Goal: Information Seeking & Learning: Learn about a topic

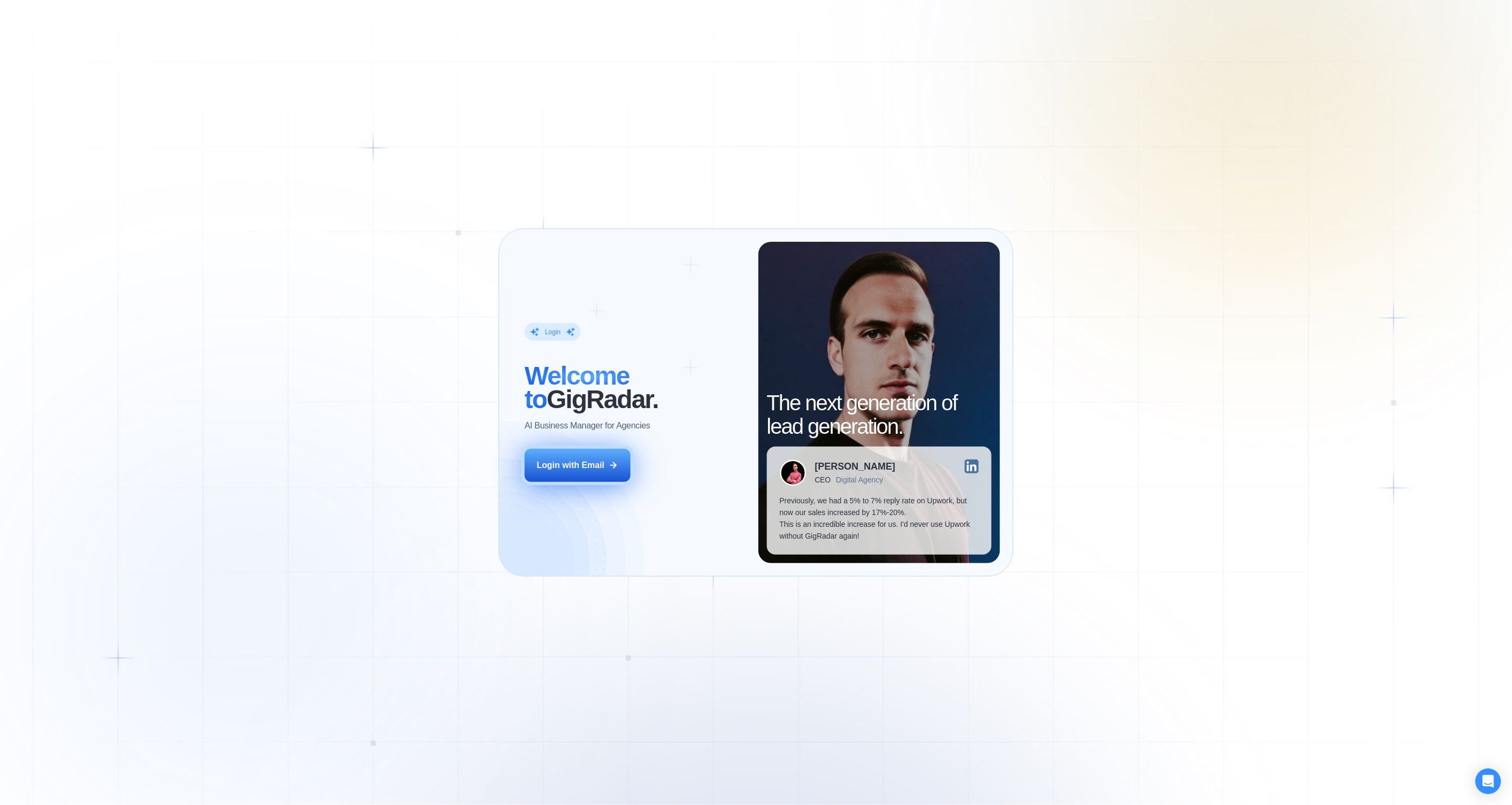
click at [577, 478] on button "Login with Email" at bounding box center [577, 465] width 106 height 33
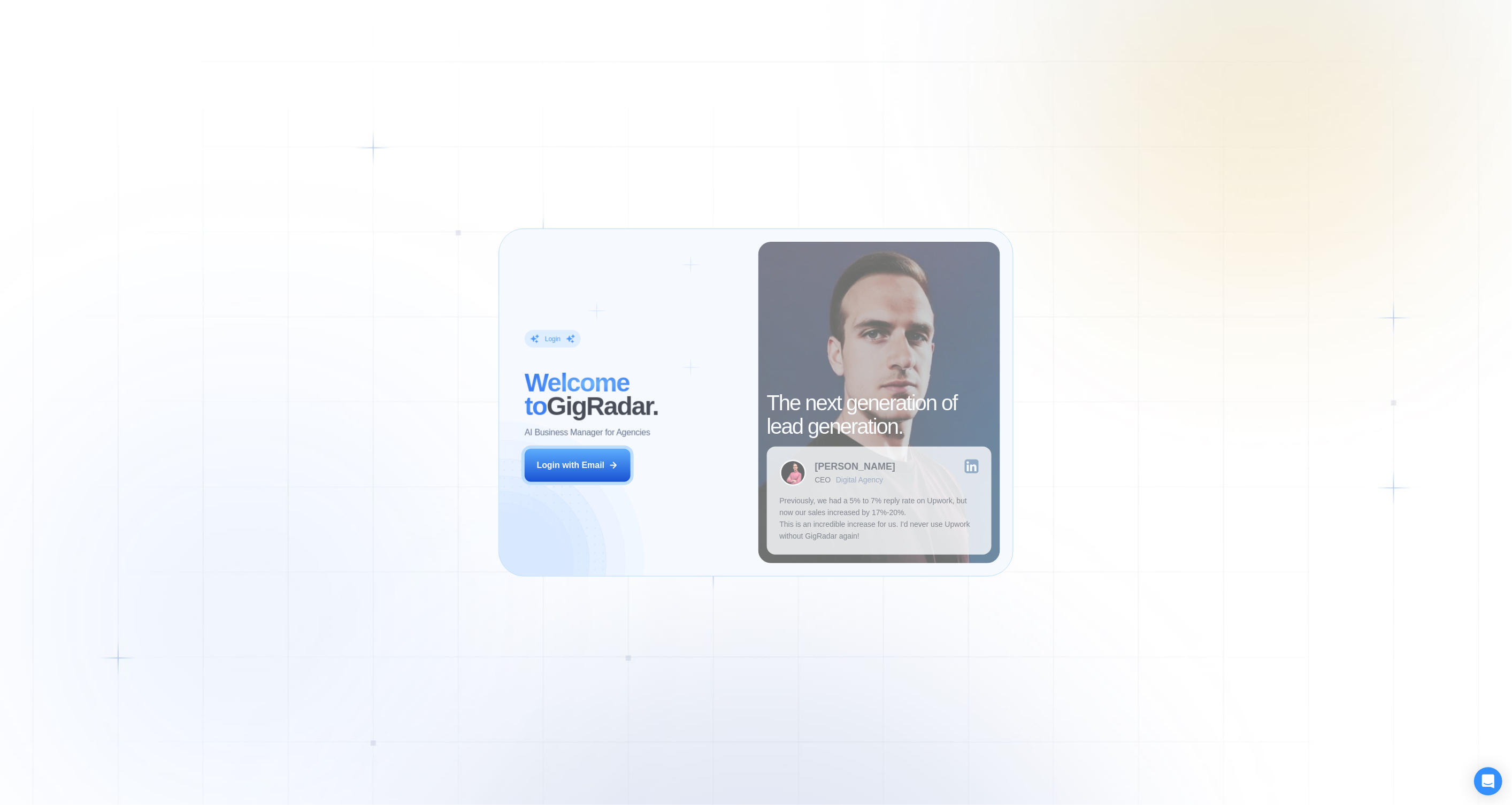
click at [1496, 789] on div "Open Intercom Messenger" at bounding box center [1488, 782] width 28 height 28
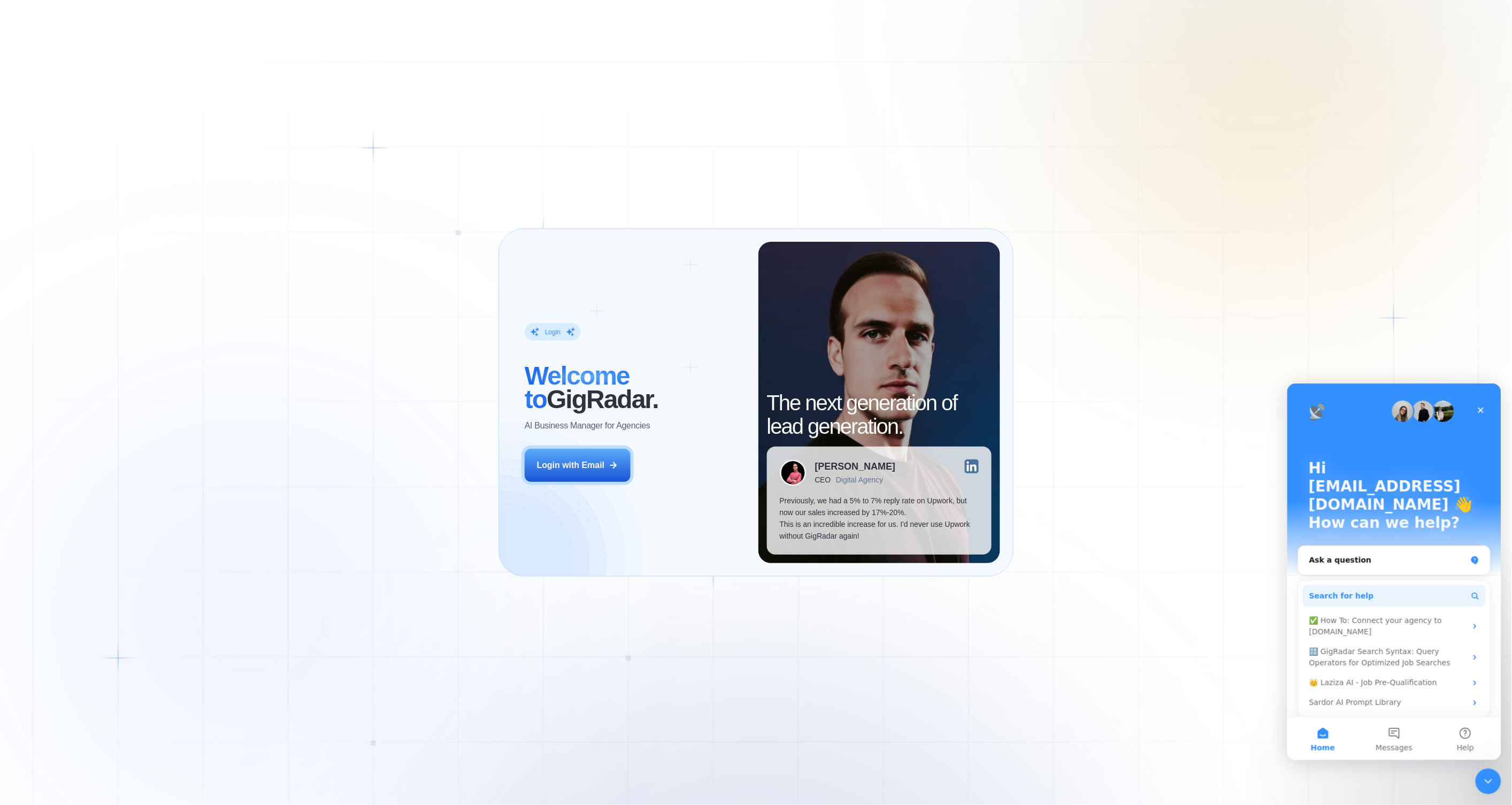
click at [1472, 593] on circle "Intercom messenger" at bounding box center [1474, 596] width 5 height 5
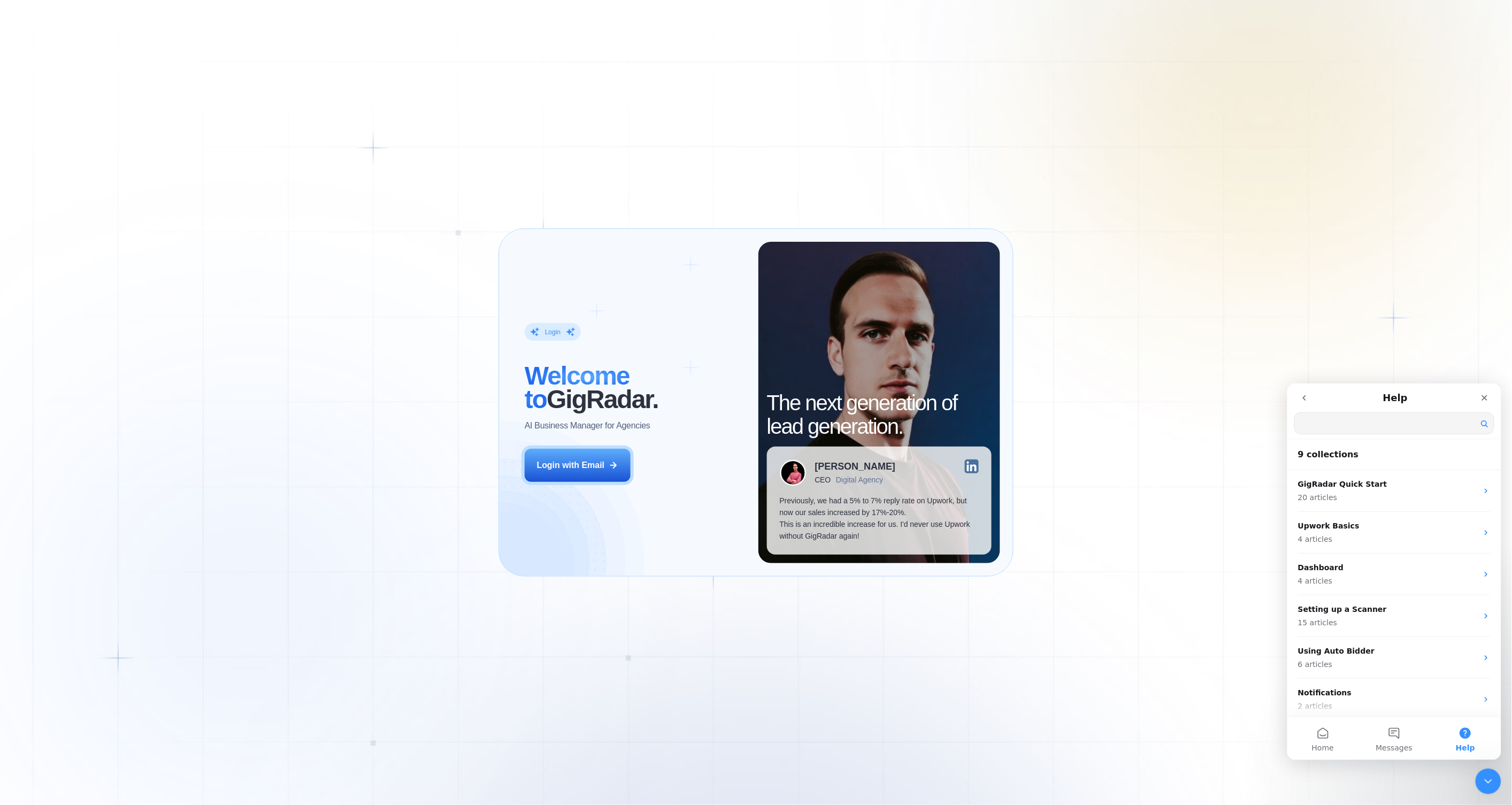
click at [1390, 438] on nav "Help Search for help" at bounding box center [1393, 410] width 214 height 56
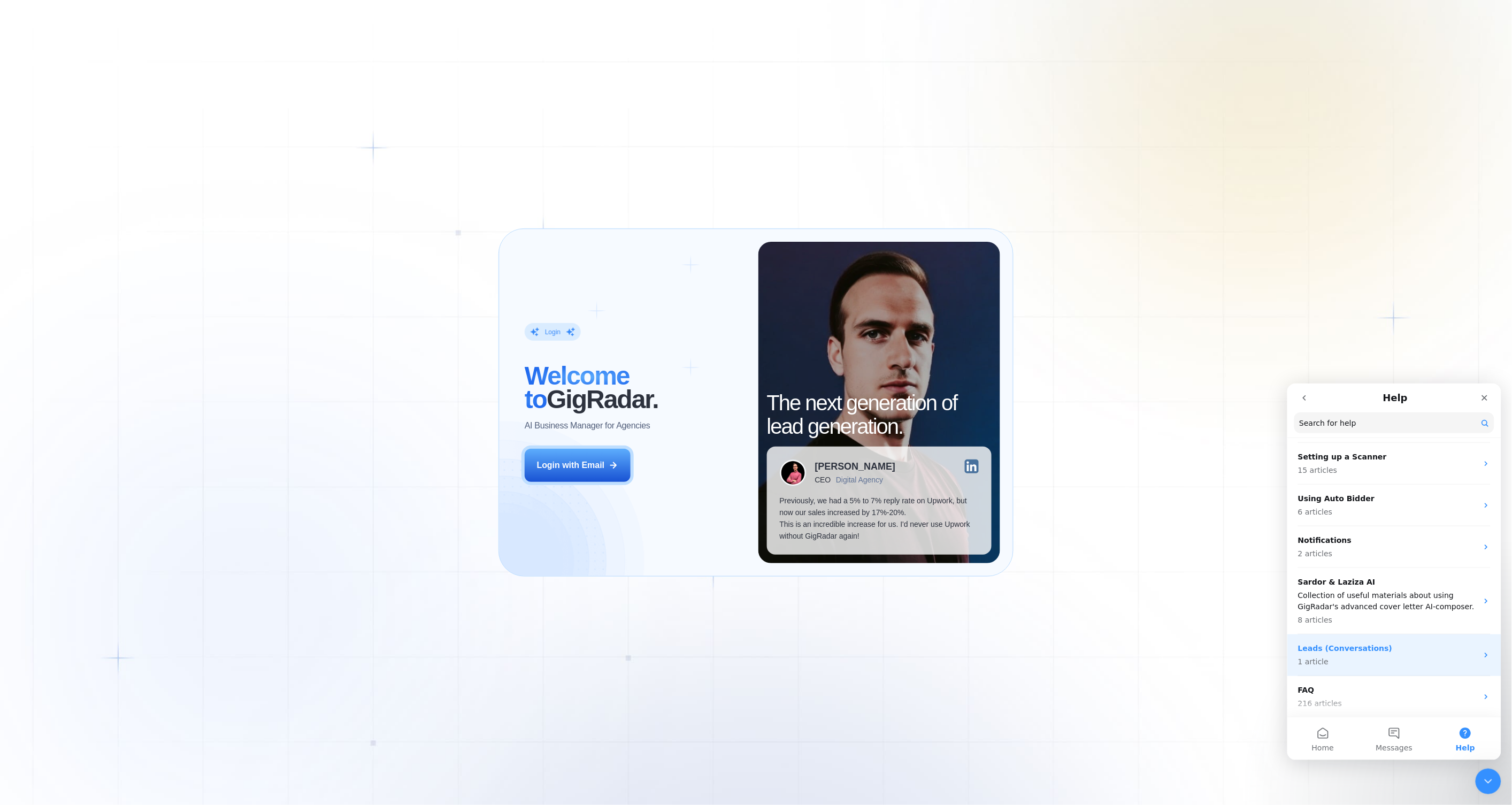
click at [1352, 666] on p "1 article" at bounding box center [1387, 661] width 179 height 11
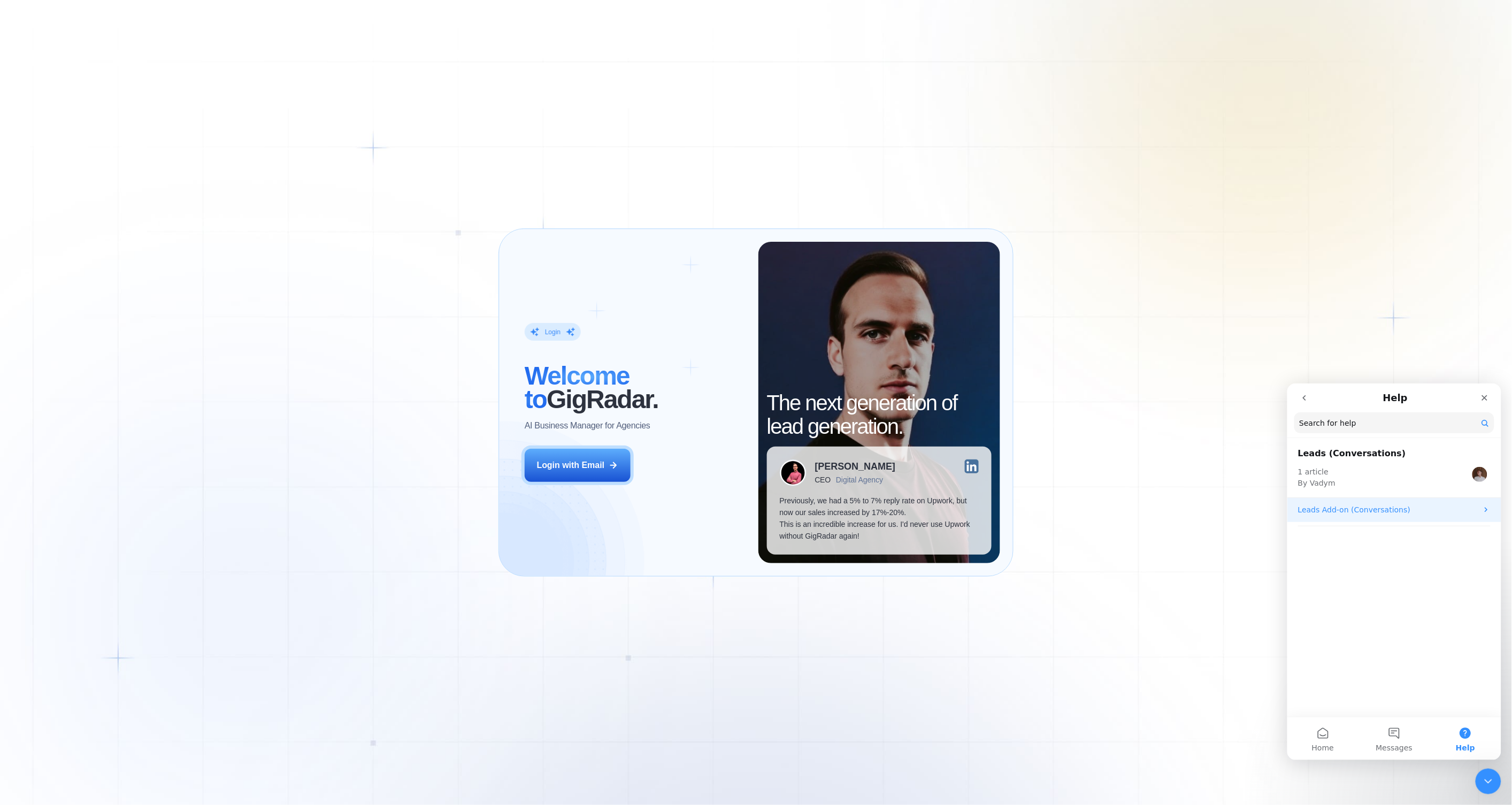
click at [1373, 517] on div "Leads Add-on (Conversations)" at bounding box center [1393, 509] width 214 height 24
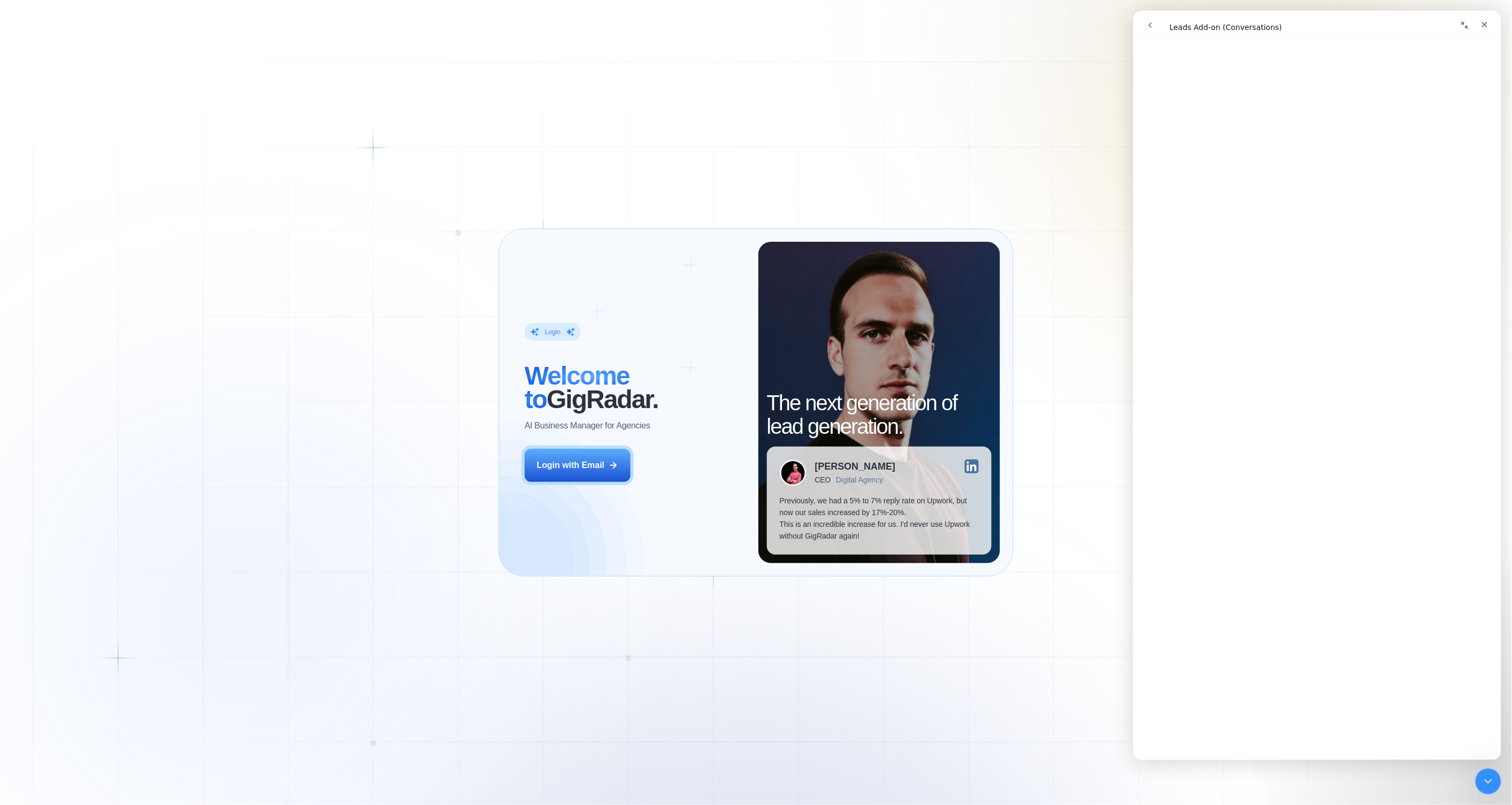
scroll to position [200, 0]
drag, startPoint x: 586, startPoint y: 468, endPoint x: 577, endPoint y: 466, distance: 9.2
click at [586, 468] on div "Login with Email" at bounding box center [571, 466] width 68 height 12
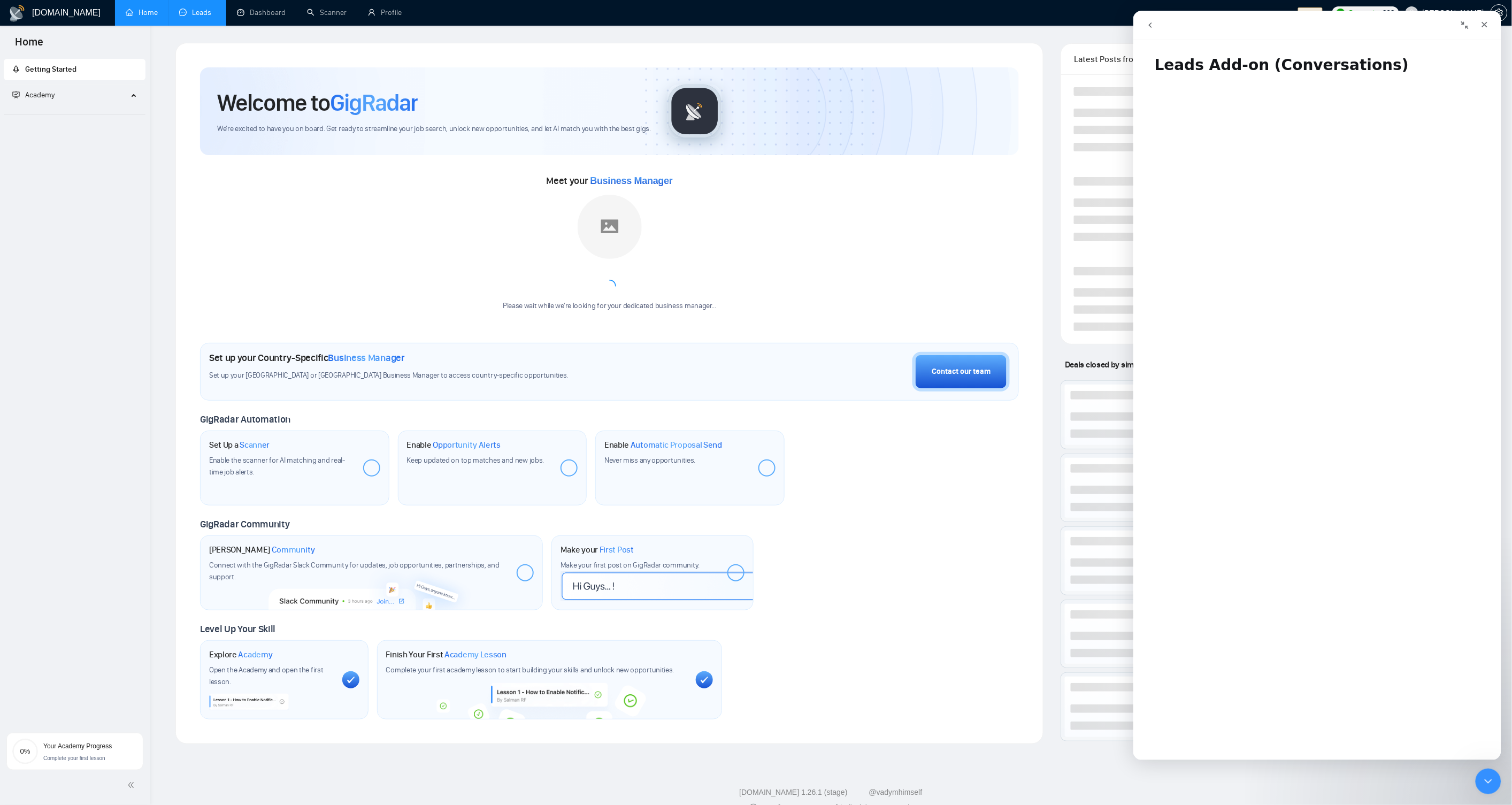
click at [192, 12] on link "Leads" at bounding box center [197, 12] width 37 height 9
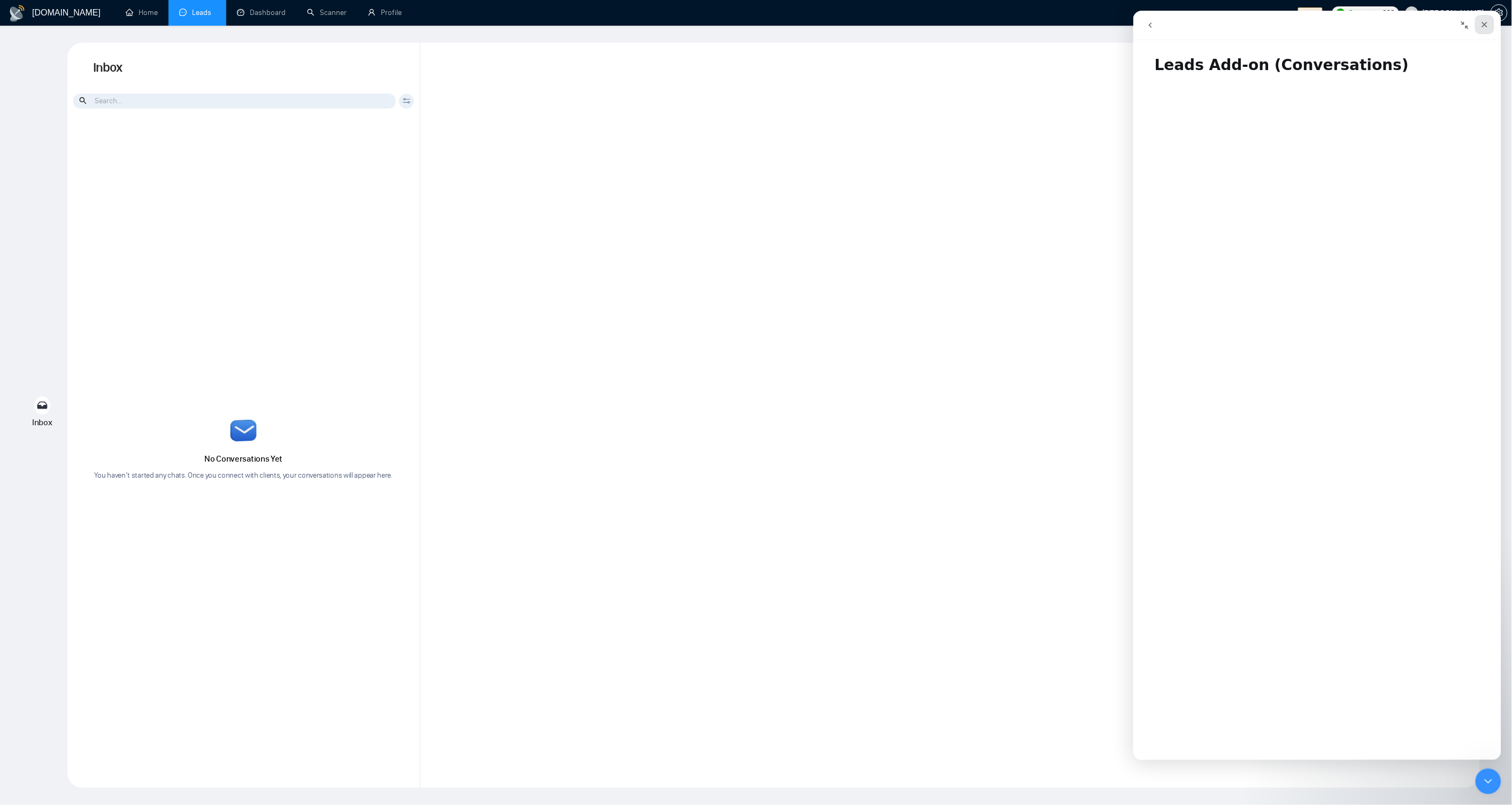
click at [1482, 18] on div "Close" at bounding box center [1484, 25] width 20 height 20
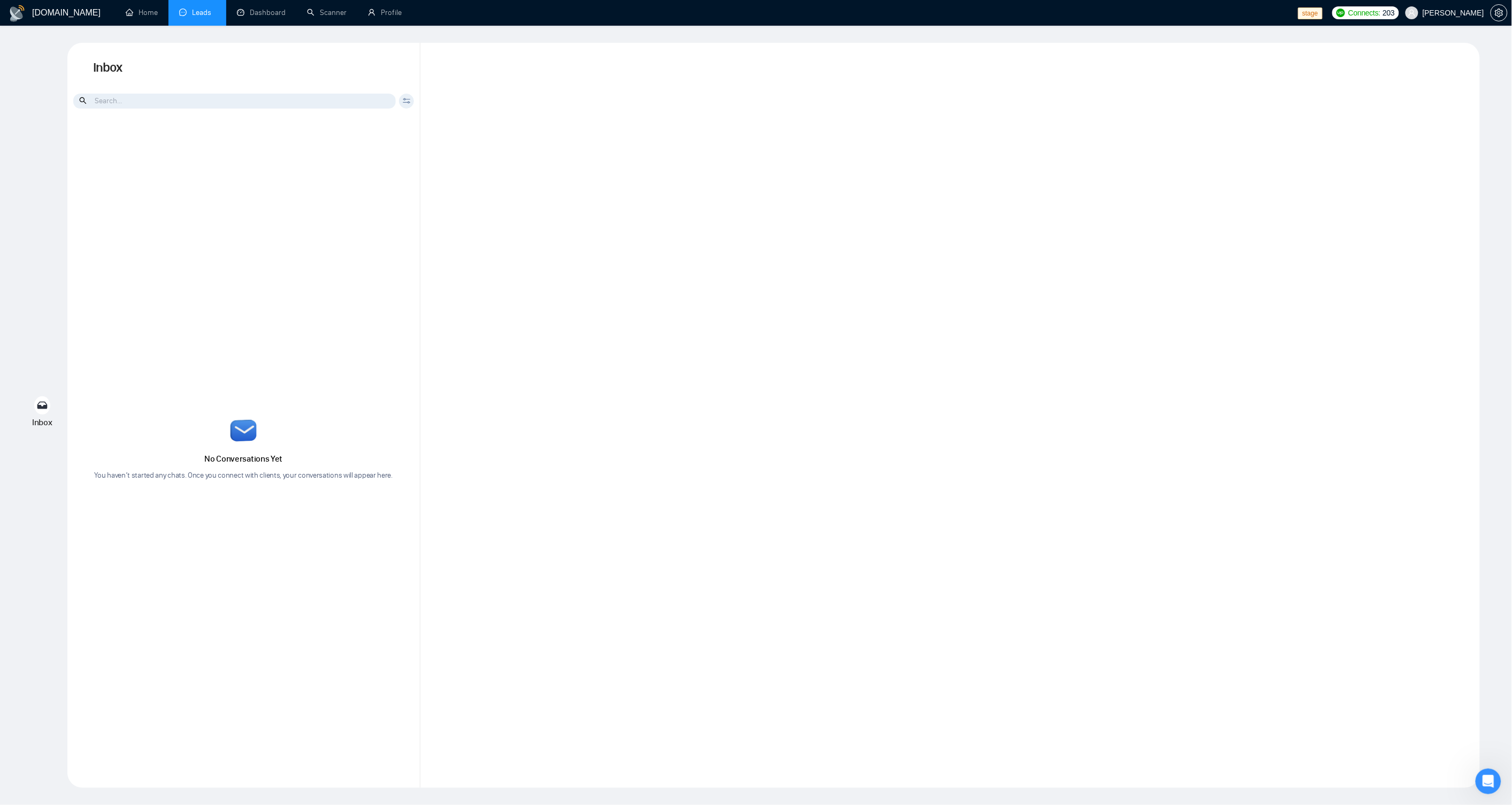
drag, startPoint x: 519, startPoint y: 322, endPoint x: 407, endPoint y: 171, distance: 188.0
click at [510, 311] on div at bounding box center [950, 415] width 1059 height 745
click at [1397, 73] on span "[EMAIL_ADDRESS][DOMAIN_NAME]" at bounding box center [1423, 74] width 126 height 12
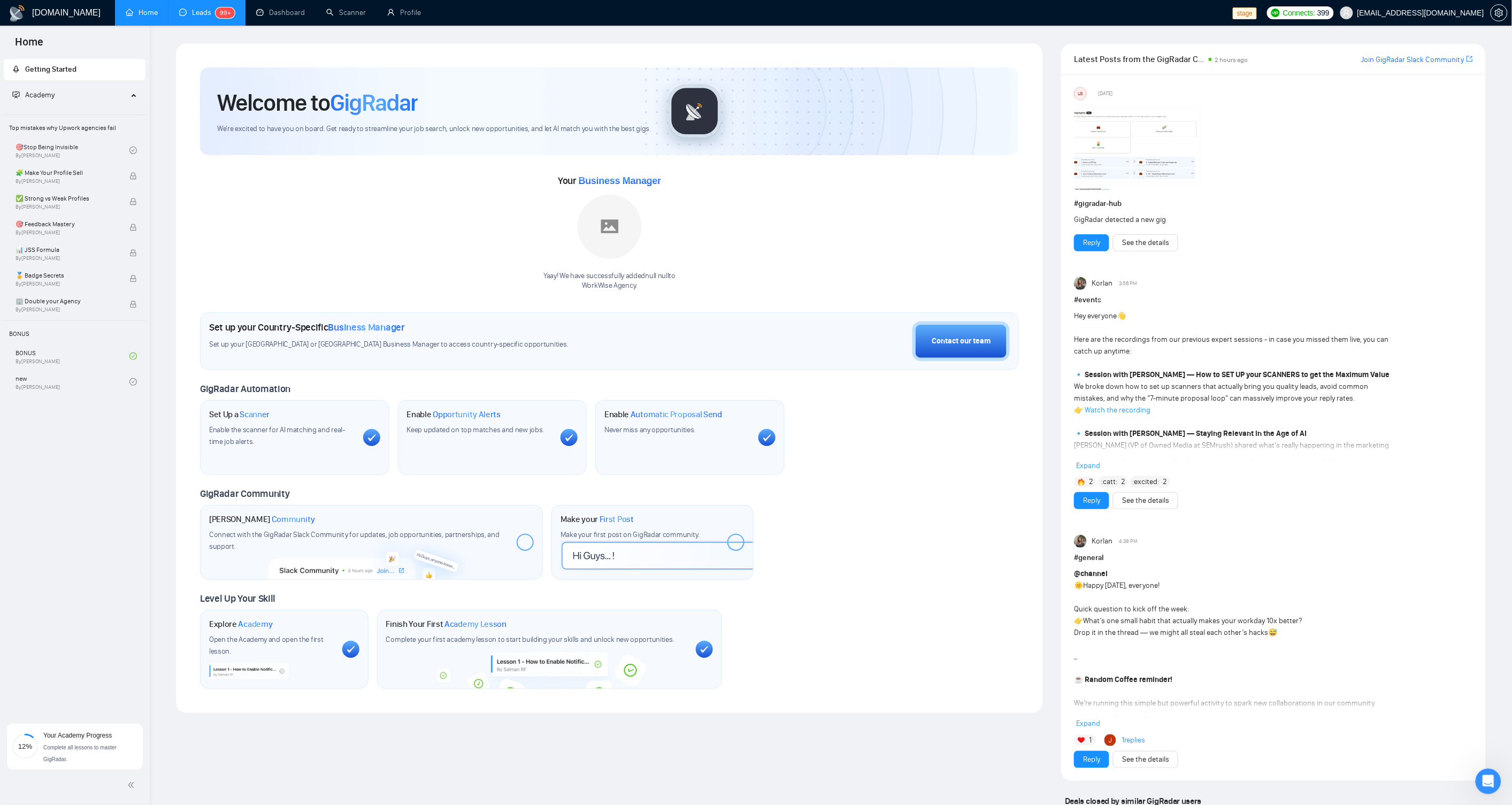
click at [193, 15] on link "Leads 99+" at bounding box center [207, 12] width 56 height 9
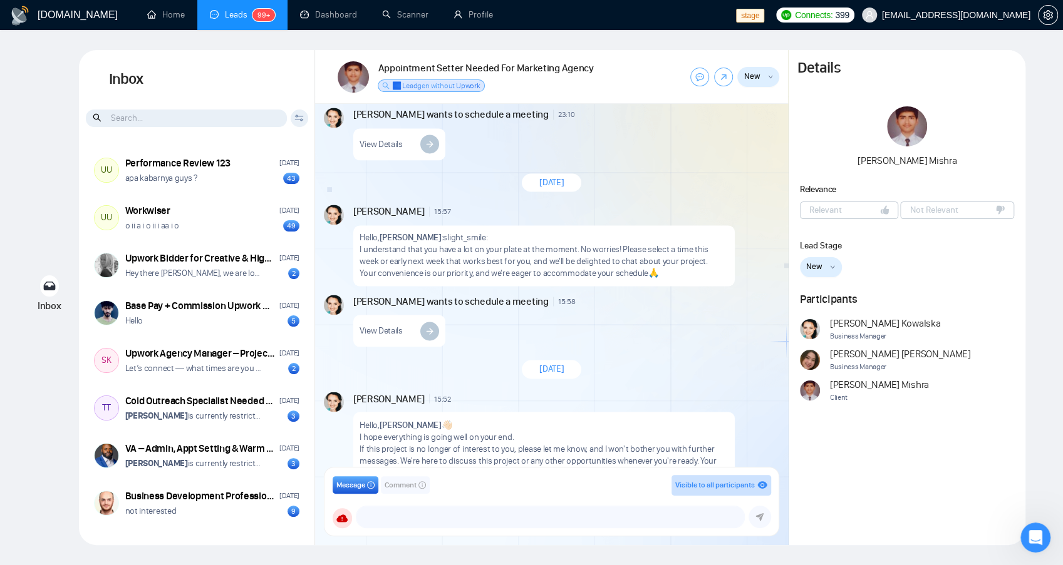
scroll to position [1346, 0]
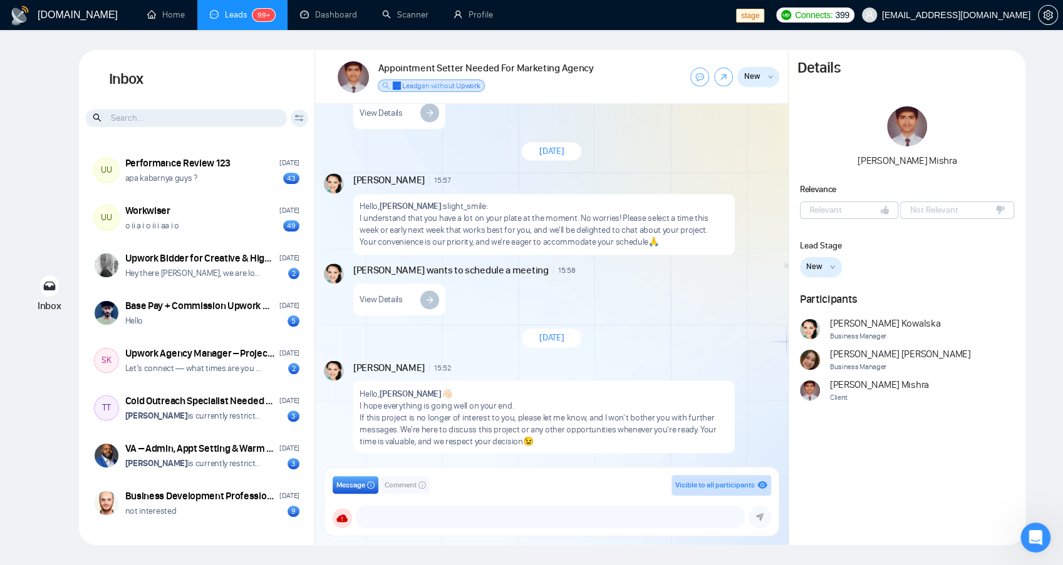
click at [410, 485] on span "Comment" at bounding box center [400, 486] width 32 height 12
click at [345, 485] on span "Message" at bounding box center [350, 486] width 29 height 12
click at [831, 262] on button "New" at bounding box center [821, 267] width 42 height 20
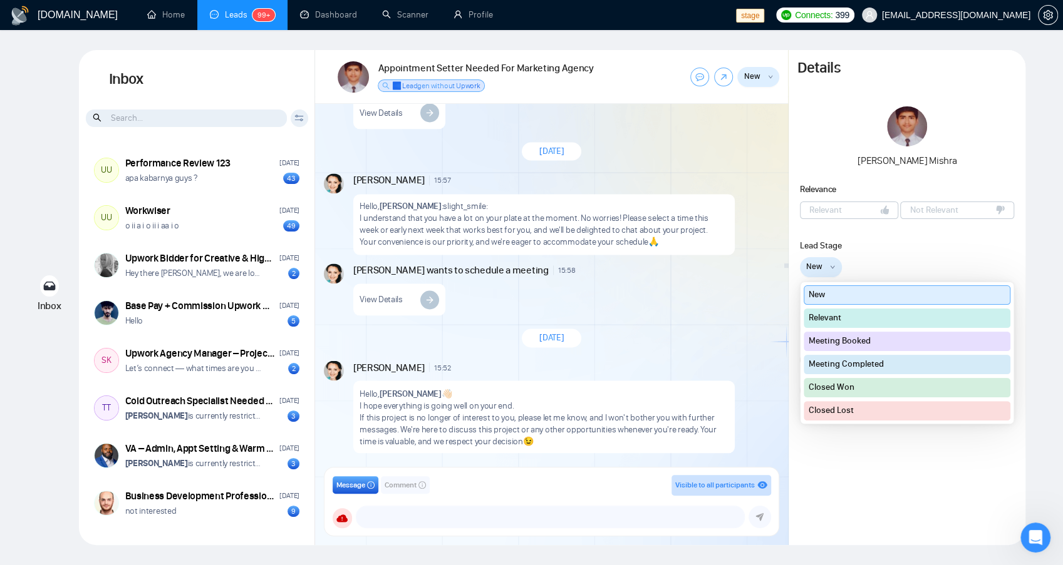
click at [942, 249] on div "Lead Stage" at bounding box center [907, 245] width 215 height 13
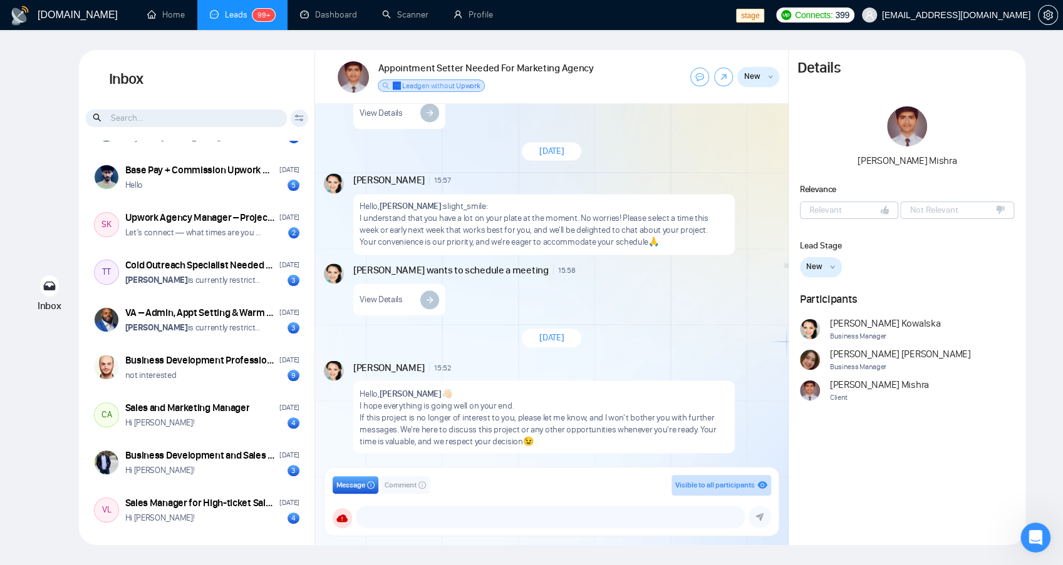
scroll to position [190, 0]
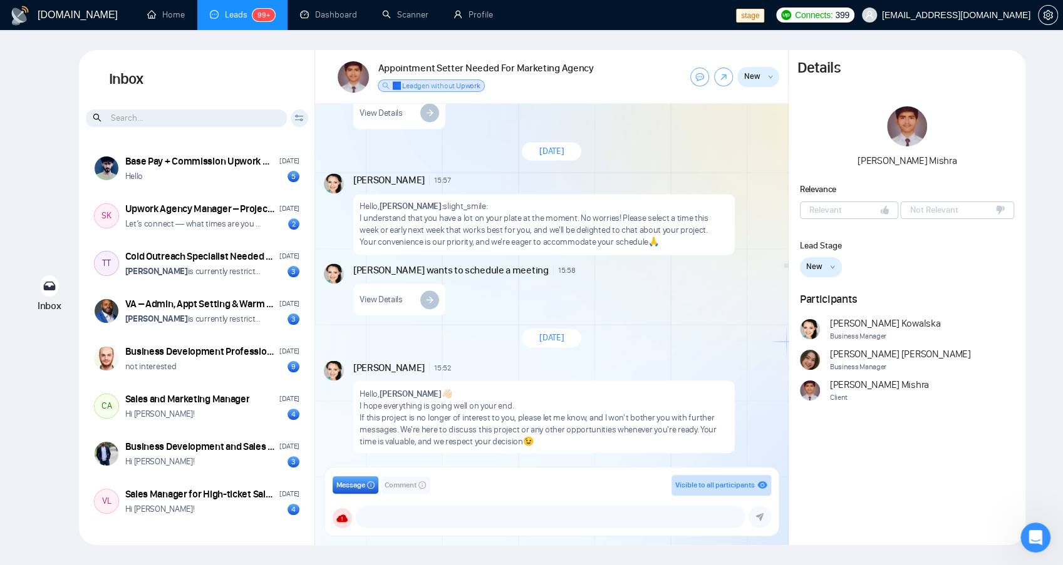
click at [304, 118] on div "Client Reset Date Reset Reset Apply" at bounding box center [300, 119] width 18 height 18
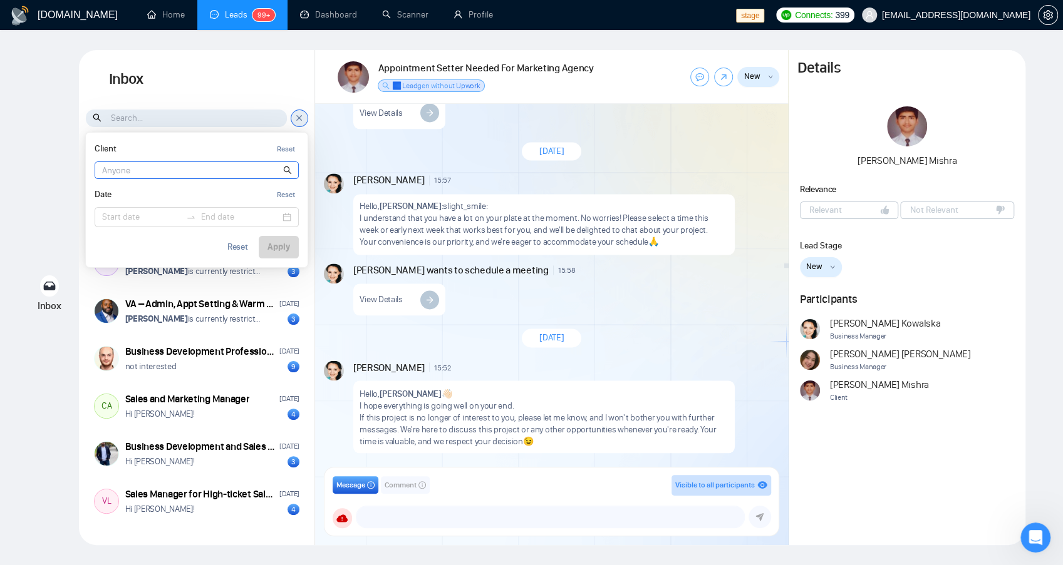
click at [145, 171] on input at bounding box center [196, 170] width 203 height 16
drag, startPoint x: 259, startPoint y: 168, endPoint x: 205, endPoint y: 153, distance: 55.7
click at [259, 168] on input at bounding box center [196, 170] width 203 height 16
drag, startPoint x: 167, startPoint y: 93, endPoint x: 155, endPoint y: 106, distance: 18.2
click at [167, 93] on h1 "Inbox" at bounding box center [197, 79] width 236 height 59
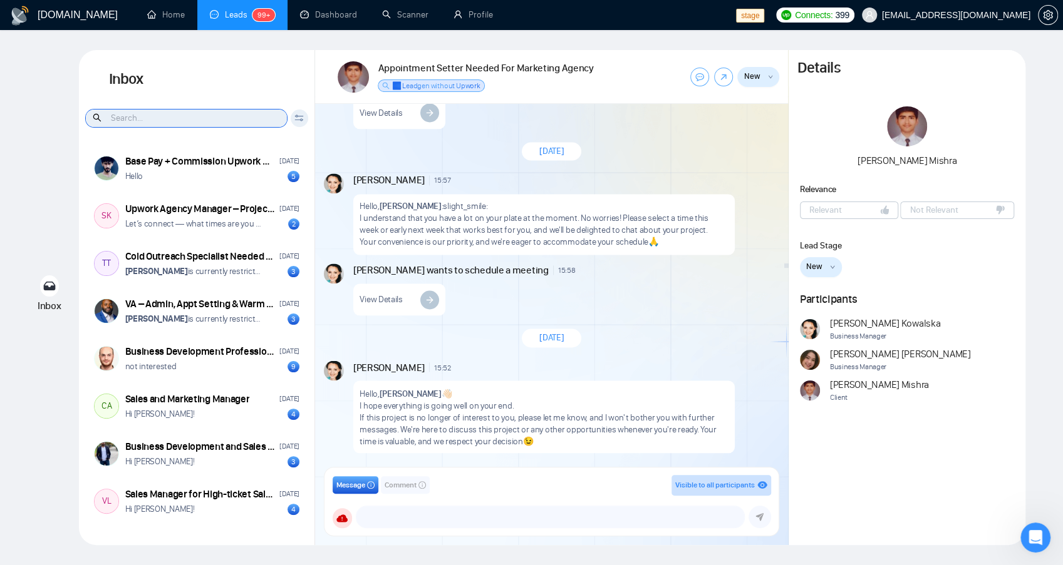
click at [140, 120] on input at bounding box center [186, 119] width 201 height 18
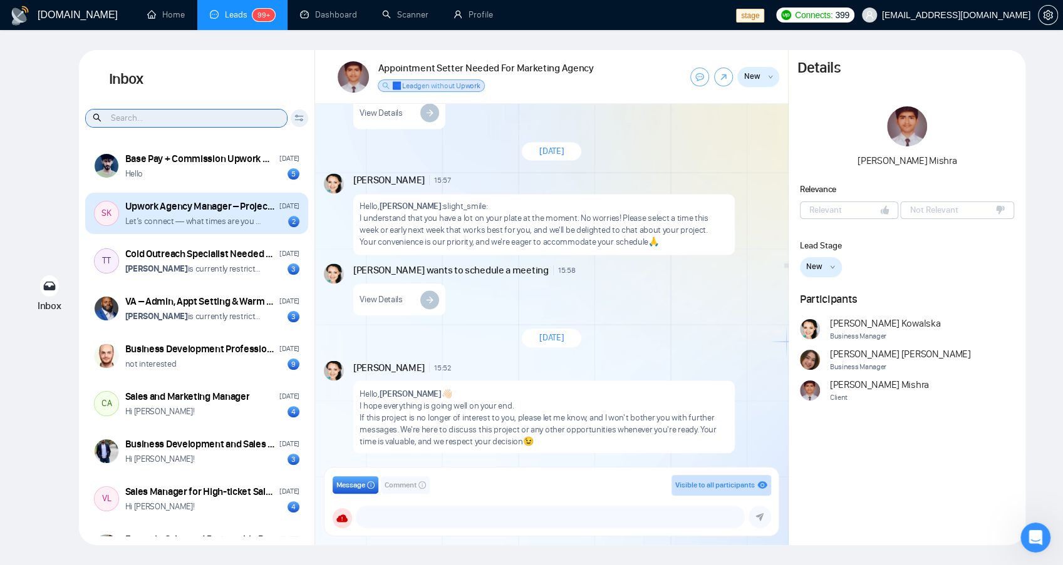
scroll to position [209, 0]
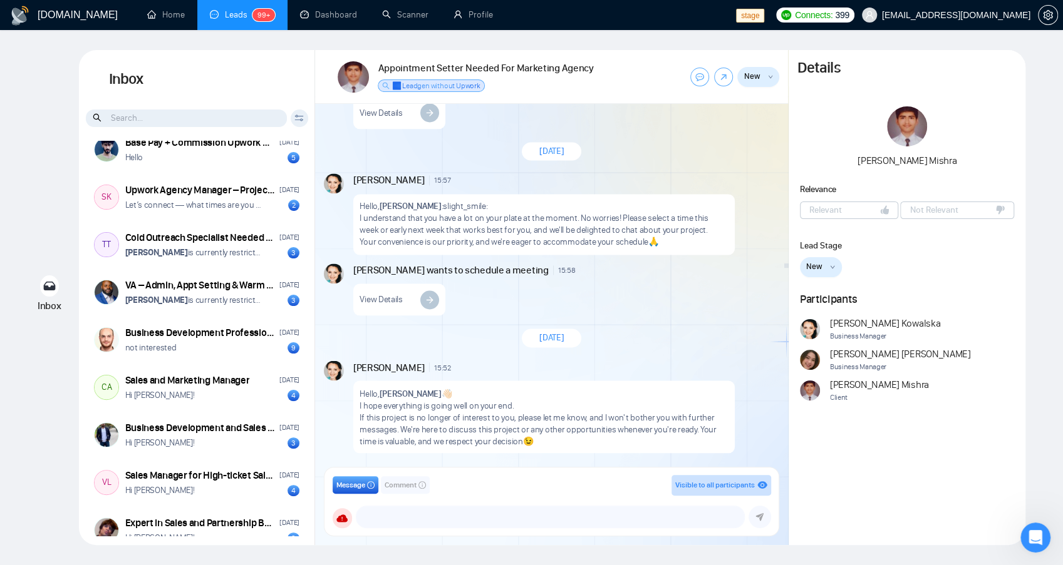
drag, startPoint x: 583, startPoint y: 175, endPoint x: 702, endPoint y: 146, distance: 122.6
click at [583, 175] on div "[PERSON_NAME] 15:57 New Message" at bounding box center [565, 180] width 424 height 14
click at [487, 520] on textarea at bounding box center [550, 517] width 388 height 21
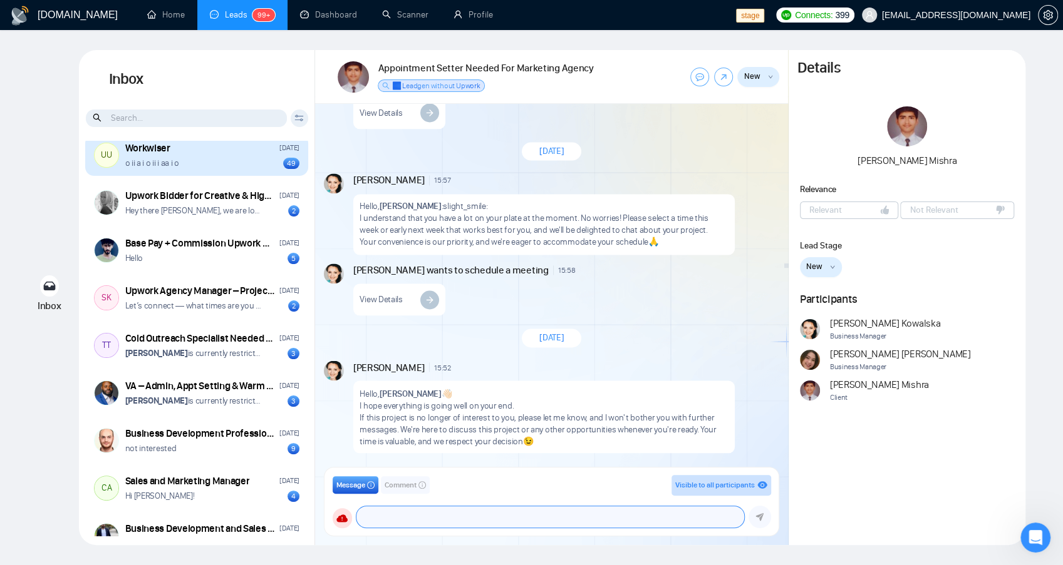
scroll to position [0, 0]
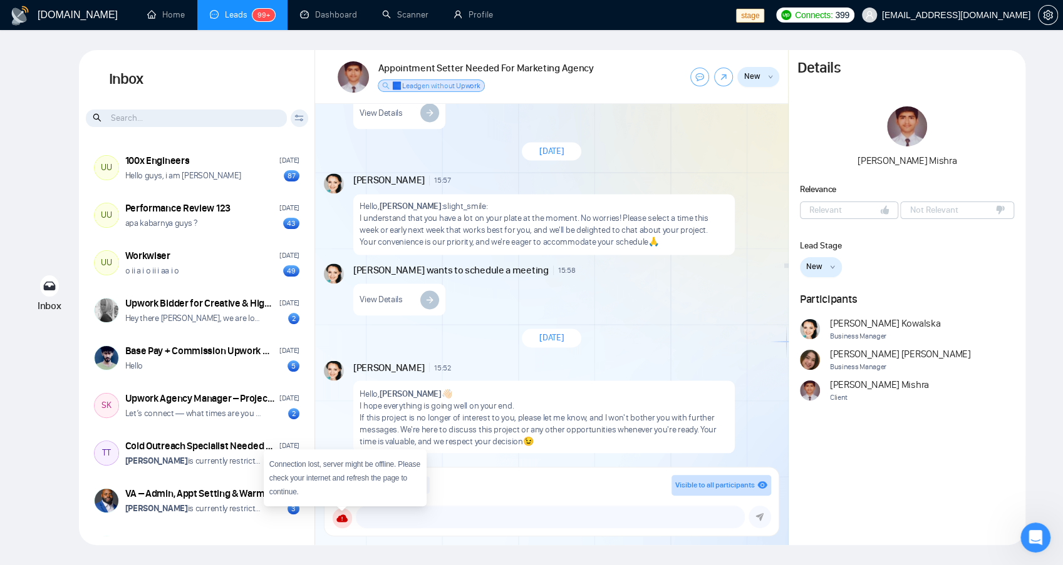
click at [348, 522] on span at bounding box center [342, 518] width 20 height 20
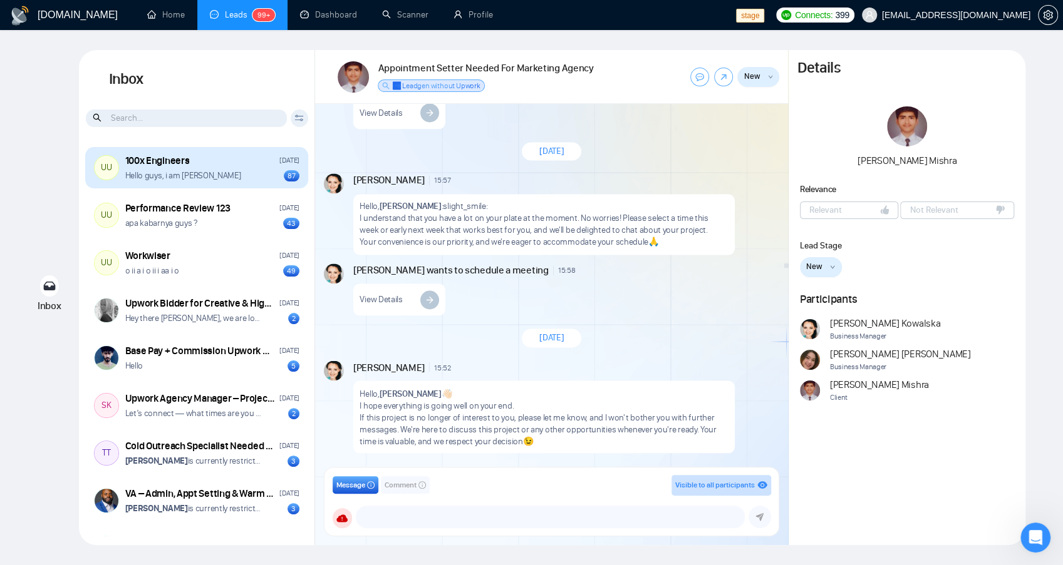
click at [192, 178] on p "Hello guys, i am [PERSON_NAME]" at bounding box center [183, 176] width 116 height 12
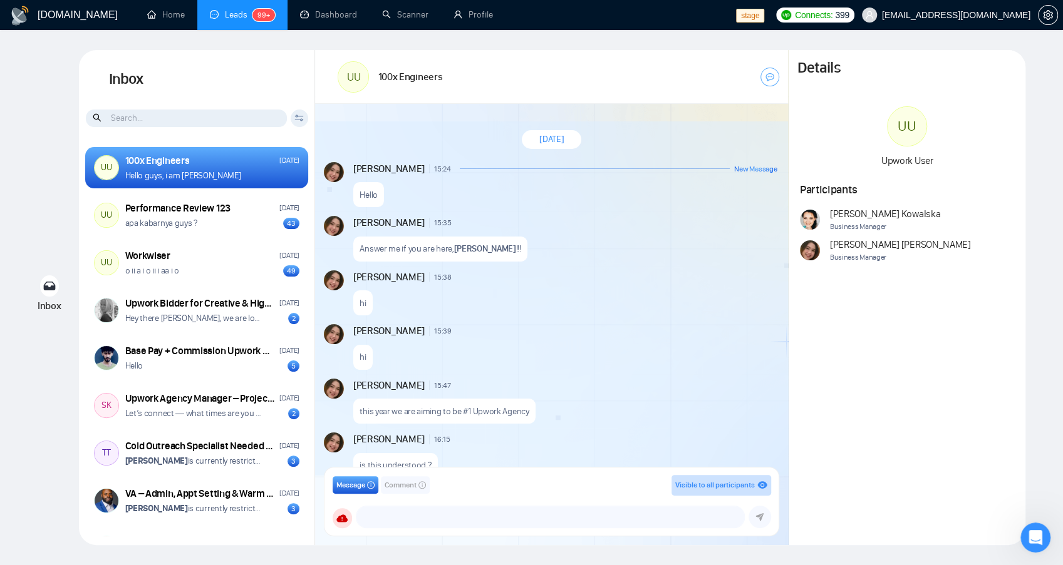
click at [351, 520] on span at bounding box center [342, 518] width 20 height 20
click at [544, 468] on div "Message Comment Visible to all participants GigRadar Business Manager [PERSON_N…" at bounding box center [551, 502] width 454 height 68
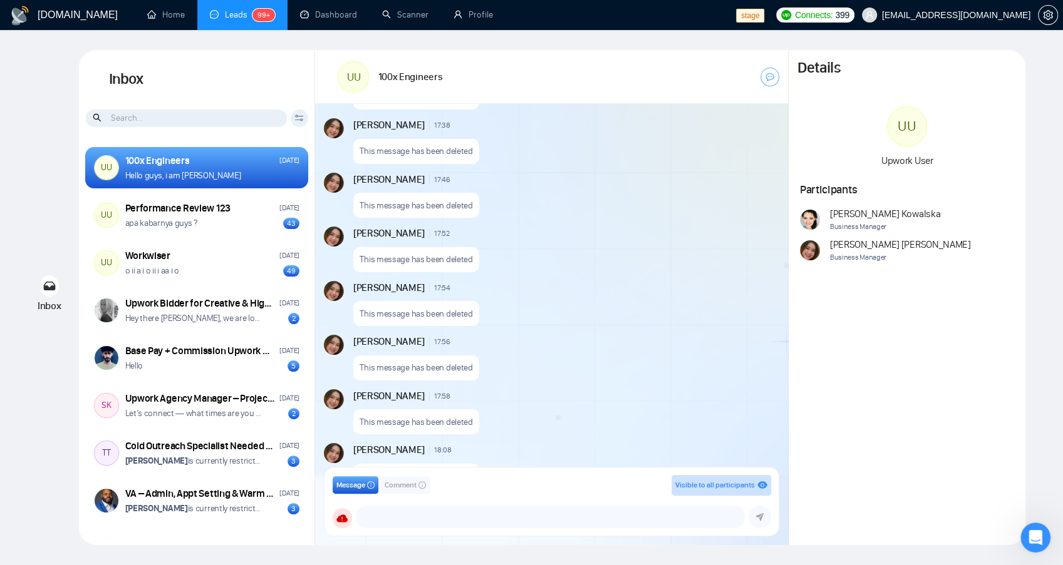
scroll to position [3367, 0]
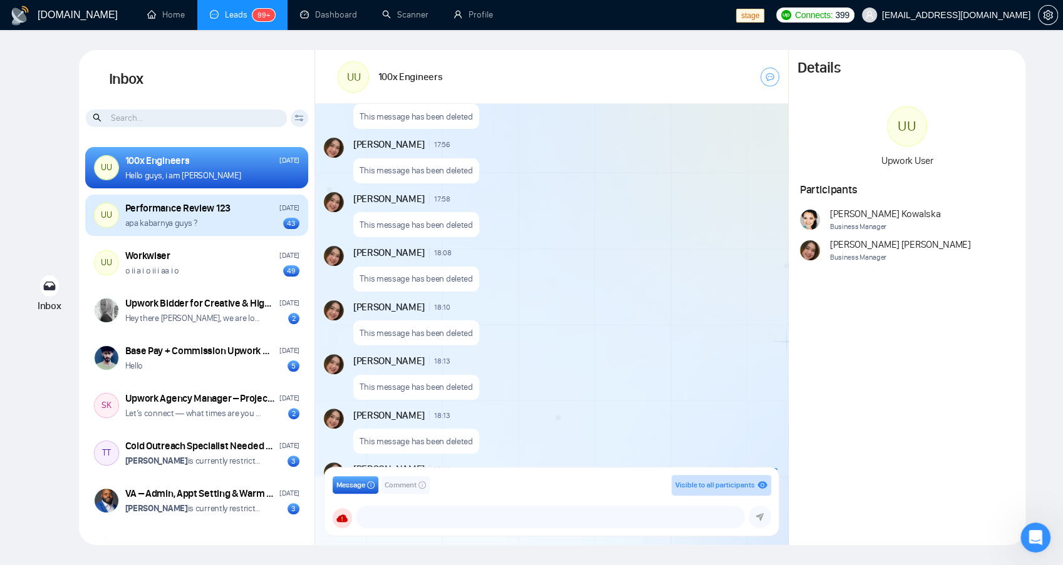
click at [177, 214] on div "Performance Review 123 [DATE] apa kabarnya guys ? 43" at bounding box center [212, 216] width 174 height 28
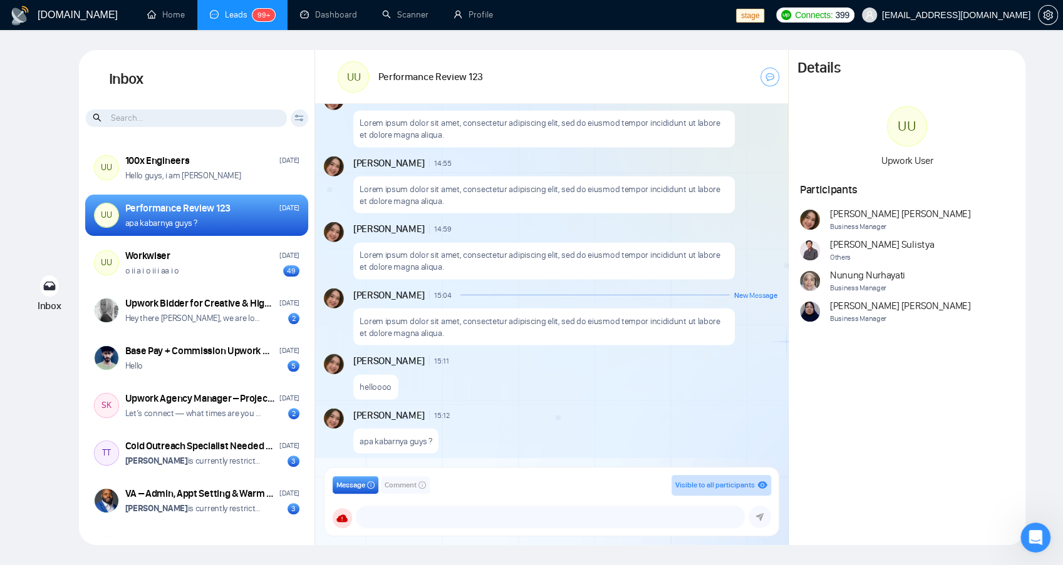
scroll to position [2319, 0]
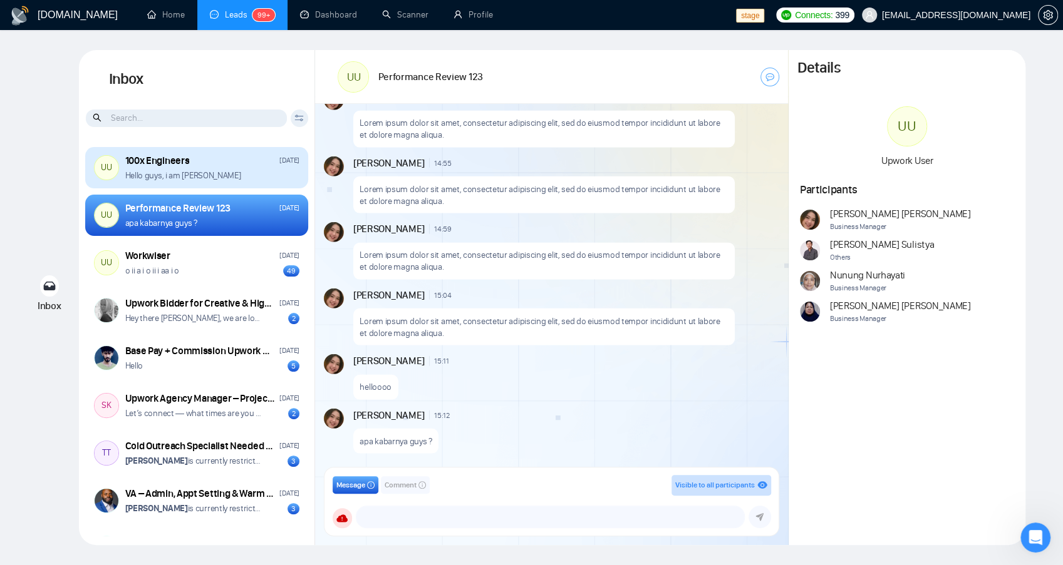
click at [192, 176] on p "Hello guys, i am [PERSON_NAME]" at bounding box center [183, 176] width 116 height 12
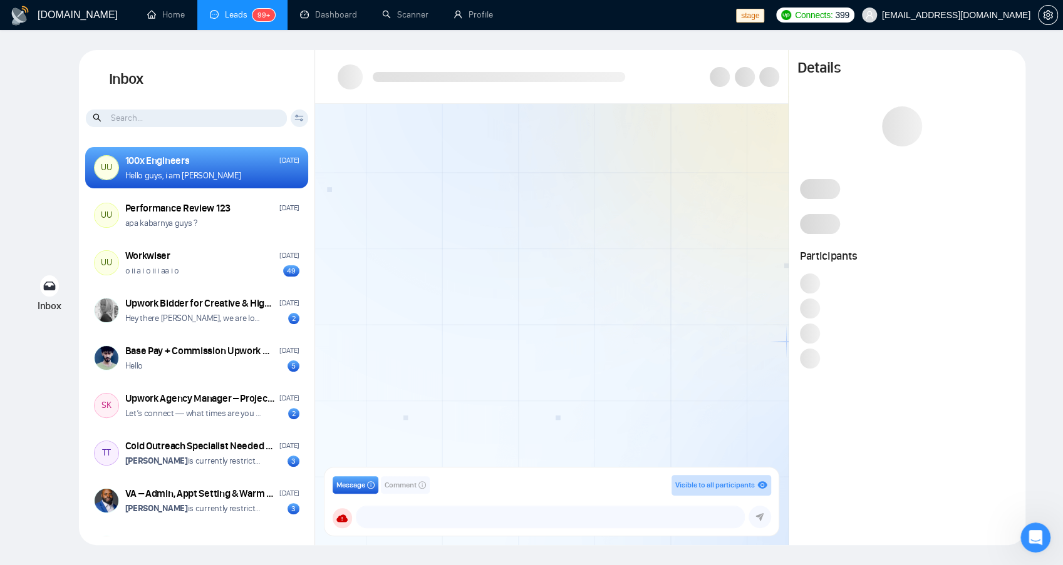
click at [401, 479] on button "Comment" at bounding box center [405, 485] width 49 height 18
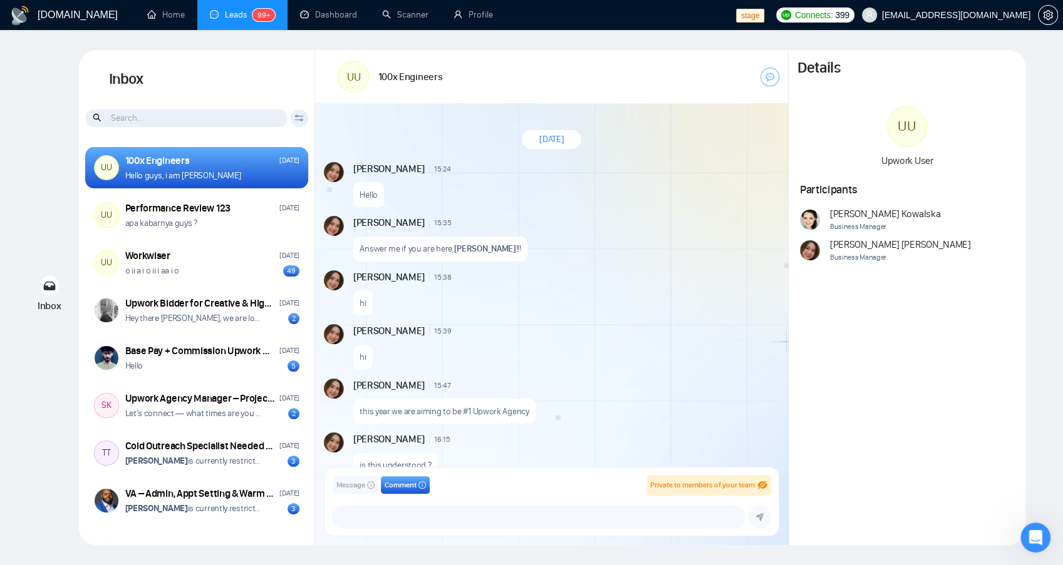
scroll to position [1260, 0]
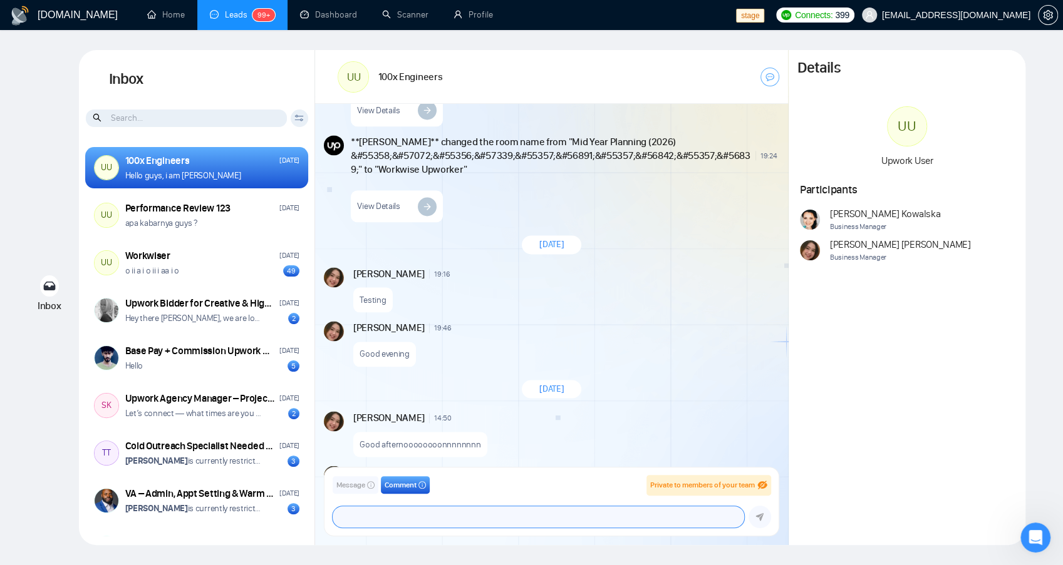
click at [466, 526] on textarea at bounding box center [537, 517] width 411 height 21
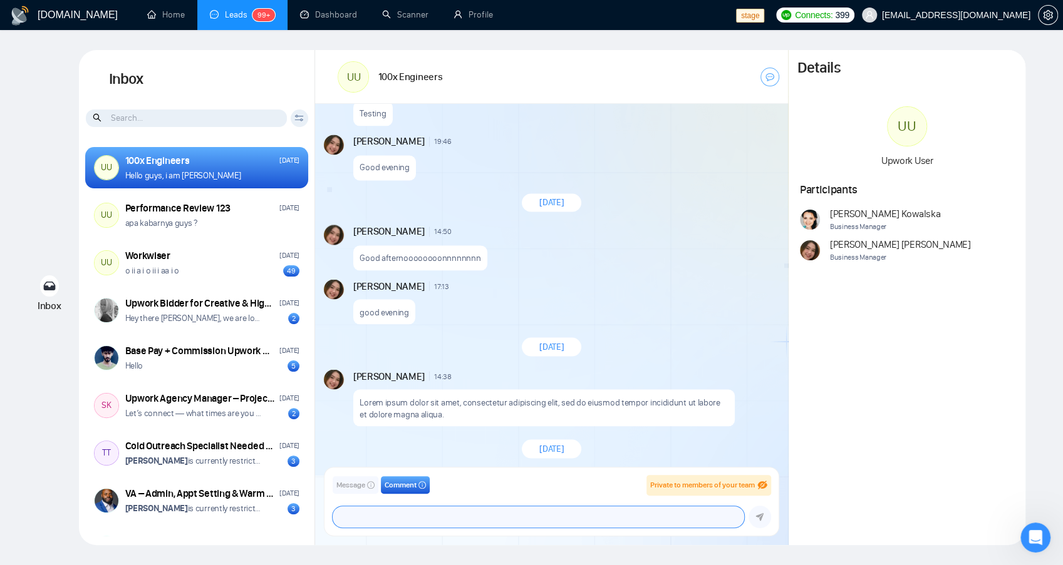
scroll to position [1563, 0]
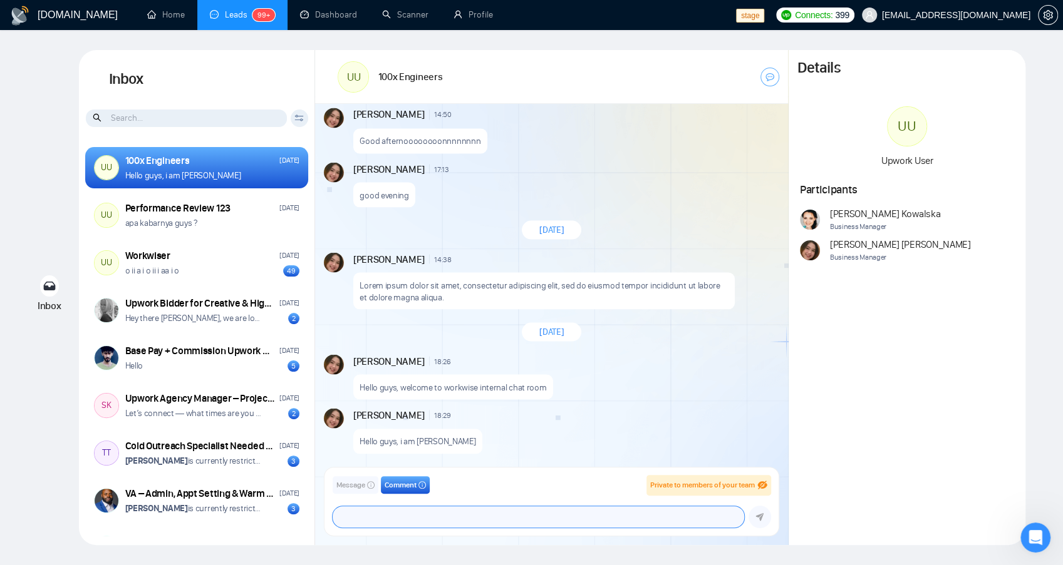
click at [404, 519] on textarea at bounding box center [537, 517] width 411 height 21
click at [398, 523] on textarea at bounding box center [537, 517] width 411 height 21
type textarea "This client is an adorable person"
click at [758, 522] on icon "submit" at bounding box center [759, 517] width 8 height 9
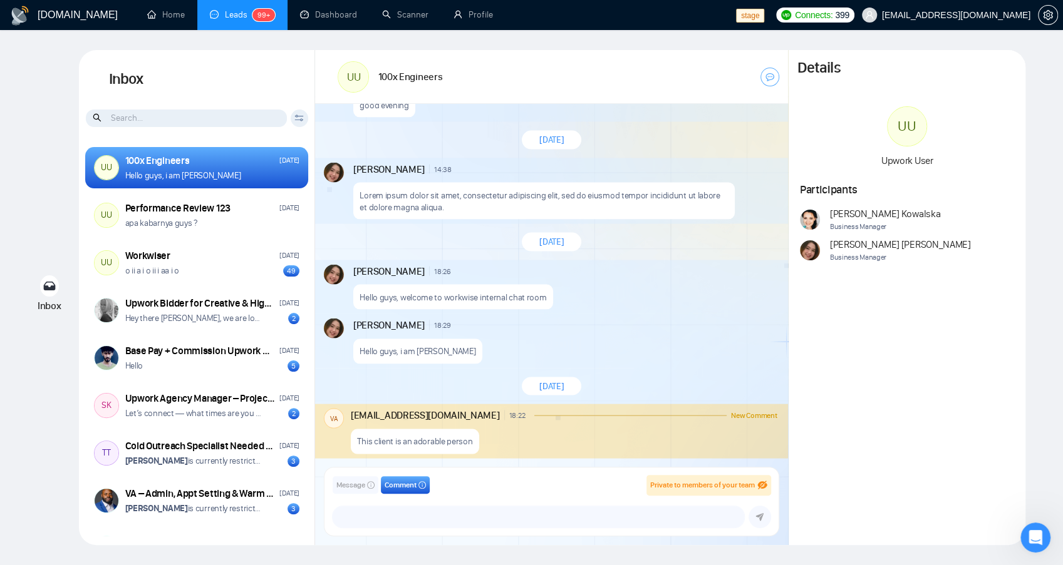
click at [544, 323] on div "New Message" at bounding box center [618, 325] width 317 height 8
click at [378, 442] on p "This client is an adorable person" at bounding box center [414, 441] width 115 height 12
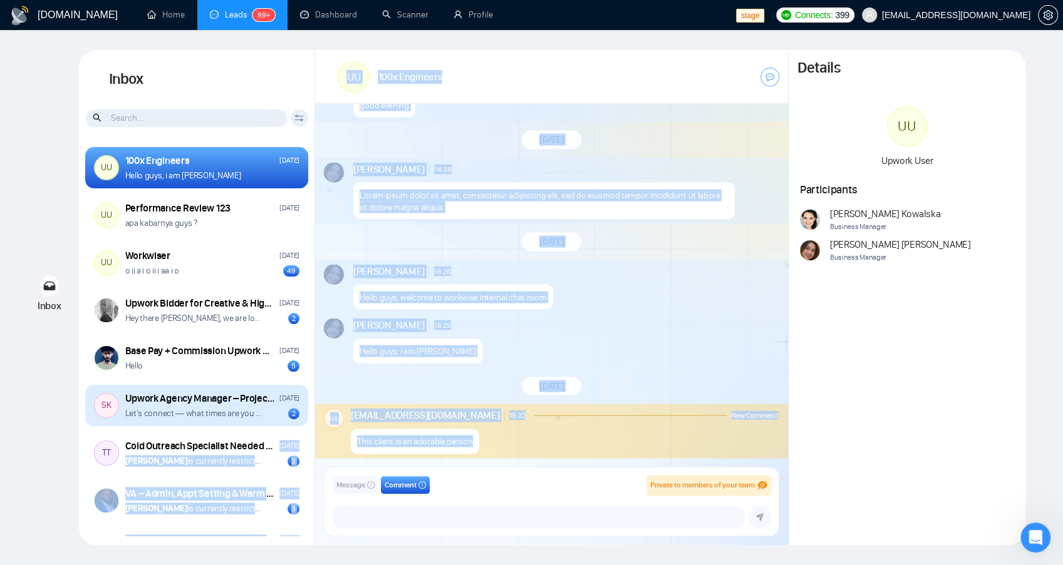
drag, startPoint x: 426, startPoint y: 439, endPoint x: 305, endPoint y: 421, distance: 122.8
click at [283, 430] on div "Inbox Client Reset Date Reset Reset Apply UU 100x Engineers [DATE] Hello guys, …" at bounding box center [552, 297] width 946 height 495
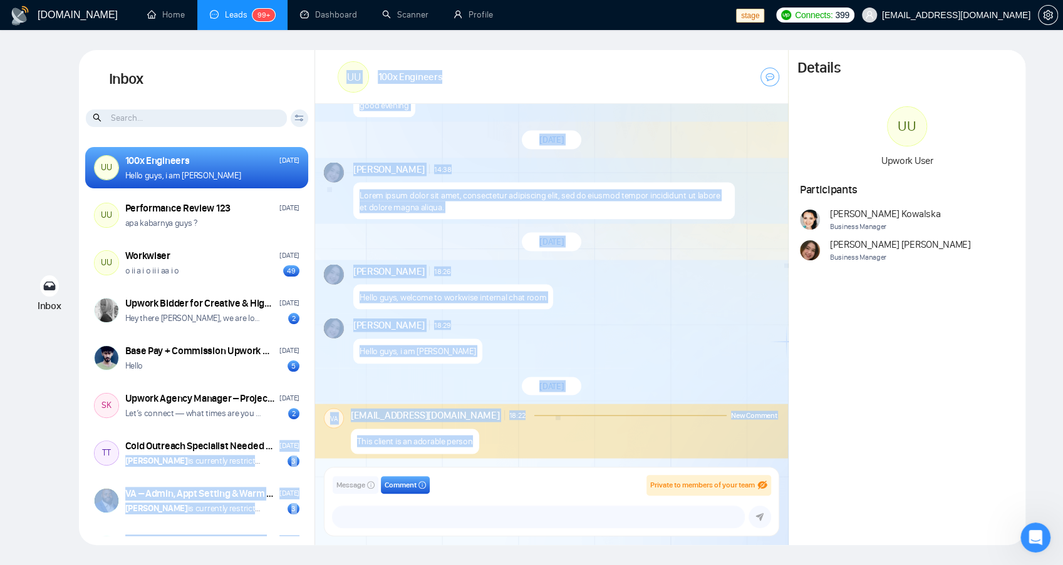
drag, startPoint x: 548, startPoint y: 218, endPoint x: 498, endPoint y: 280, distance: 79.3
click at [548, 218] on div "Lorem ipsum dolor sit amet, consectetur adipiscing elit, sed do eiusmod tempor …" at bounding box center [543, 200] width 381 height 37
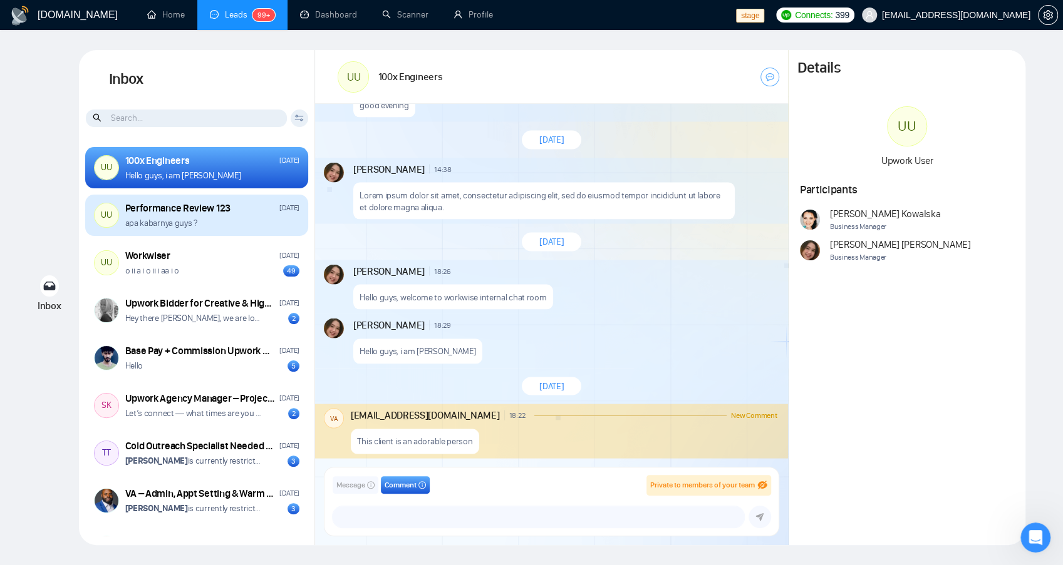
drag, startPoint x: 242, startPoint y: 191, endPoint x: 229, endPoint y: 203, distance: 17.3
click at [241, 191] on div "UU 100x Engineers [DATE] Hello guys, i am [PERSON_NAME] UU Performance Review 1…" at bounding box center [197, 339] width 236 height 396
click at [216, 206] on div "Performance Review 123" at bounding box center [177, 209] width 105 height 14
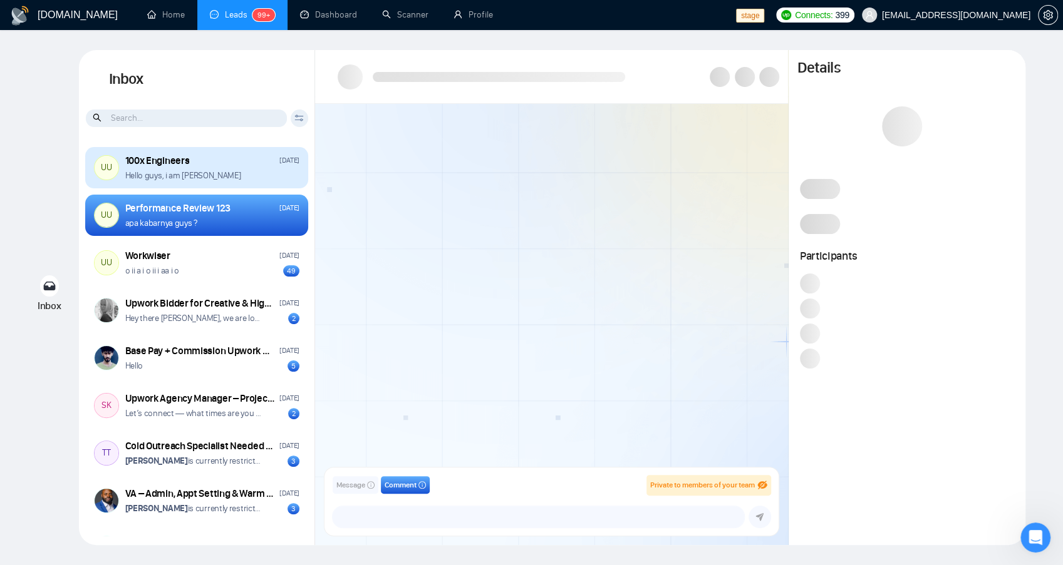
click at [205, 168] on div "100x Engineers [DATE] Hello guys, i am [PERSON_NAME]" at bounding box center [212, 168] width 174 height 28
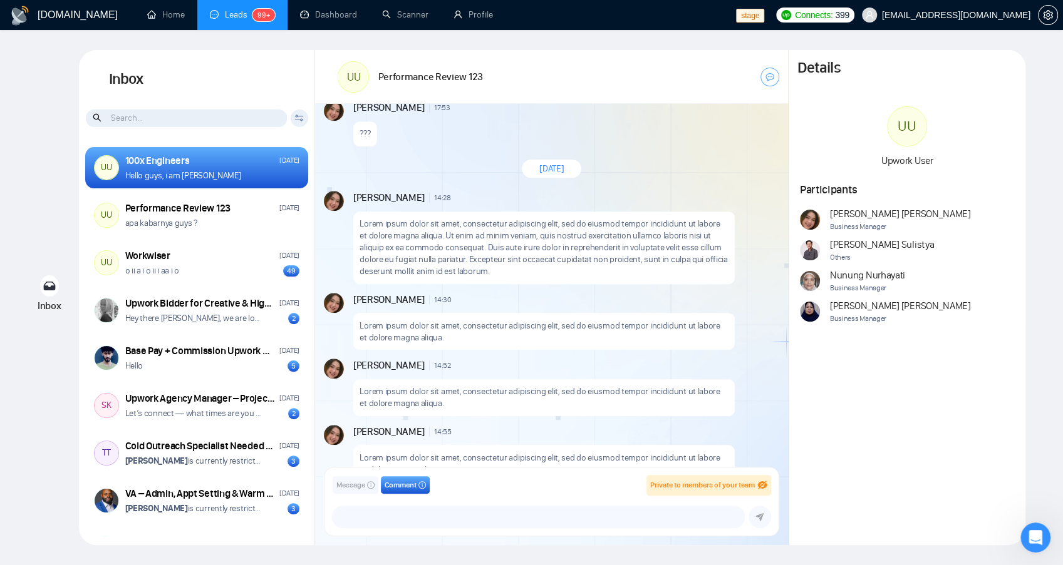
scroll to position [1009, 0]
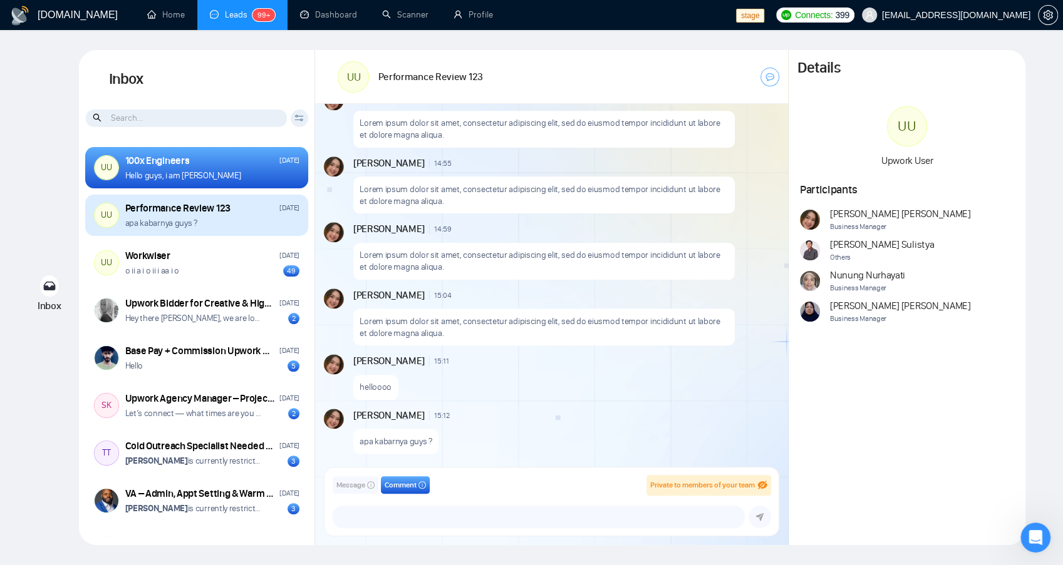
click at [163, 219] on p "apa kabarnya guys ?" at bounding box center [161, 223] width 72 height 12
click at [210, 222] on div "apa kabarnya guys ?" at bounding box center [212, 223] width 174 height 12
click at [237, 216] on div "Performance Review 123 [DATE] apa kabarnya guys ?" at bounding box center [212, 216] width 174 height 28
click at [238, 225] on div "apa kabarnya guys ?" at bounding box center [212, 223] width 174 height 12
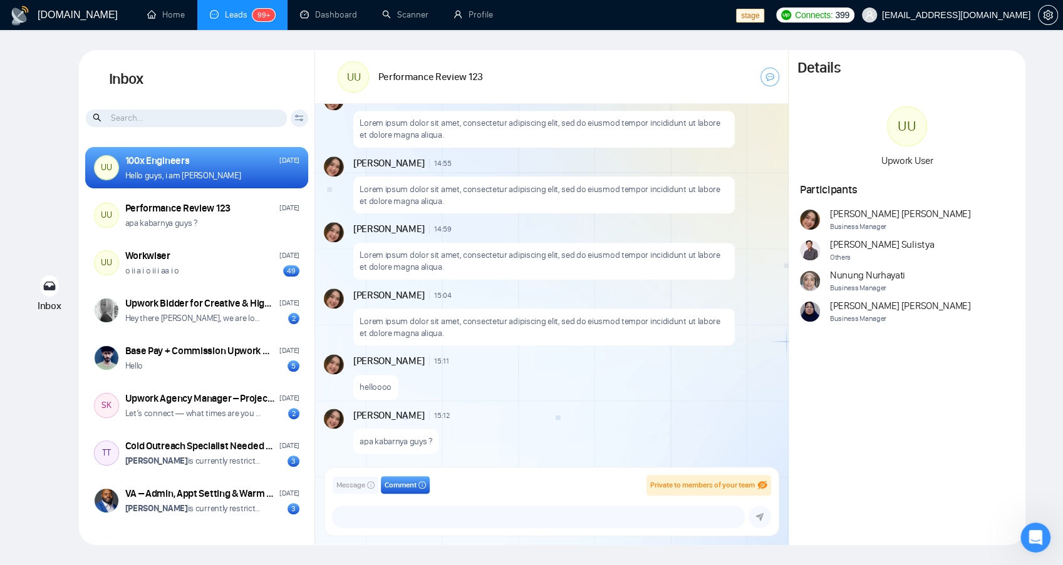
click at [58, 150] on div "Inbox Inbox Client Reset Date Reset Reset Apply UU 100x Engineers [DATE] Hello …" at bounding box center [531, 297] width 1022 height 495
click at [51, 137] on div "Inbox Inbox Client Reset Date Reset Reset Apply UU 100x Engineers [DATE] Hello …" at bounding box center [531, 297] width 1022 height 495
click at [62, 165] on div "Inbox Inbox Client Reset Date Reset Reset Apply UU 100x Engineers [DATE] Hello …" at bounding box center [531, 297] width 1022 height 495
click at [35, 195] on div "Inbox Inbox Client Reset Date Reset Reset Apply UU 100x Engineers [DATE] Hello …" at bounding box center [531, 297] width 1022 height 495
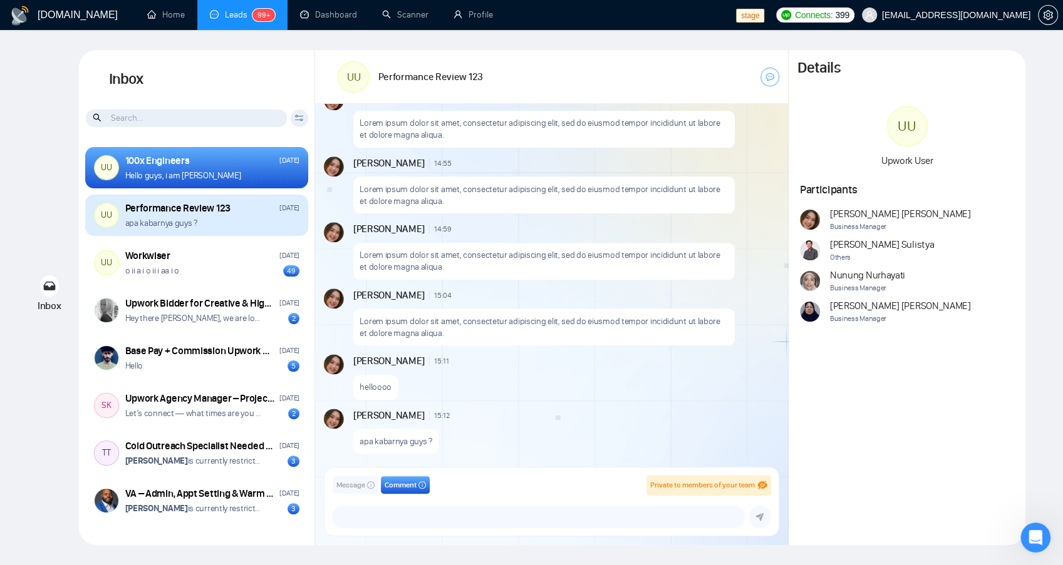
drag, startPoint x: 274, startPoint y: 227, endPoint x: 258, endPoint y: 225, distance: 16.3
click at [274, 227] on div "apa kabarnya guys ?" at bounding box center [212, 223] width 174 height 12
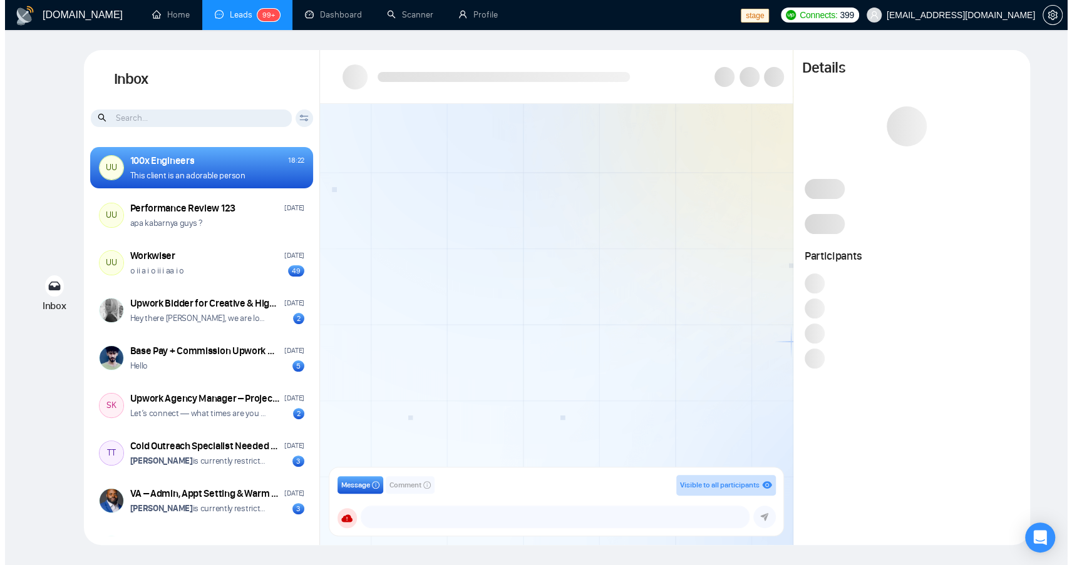
scroll to position [1118, 0]
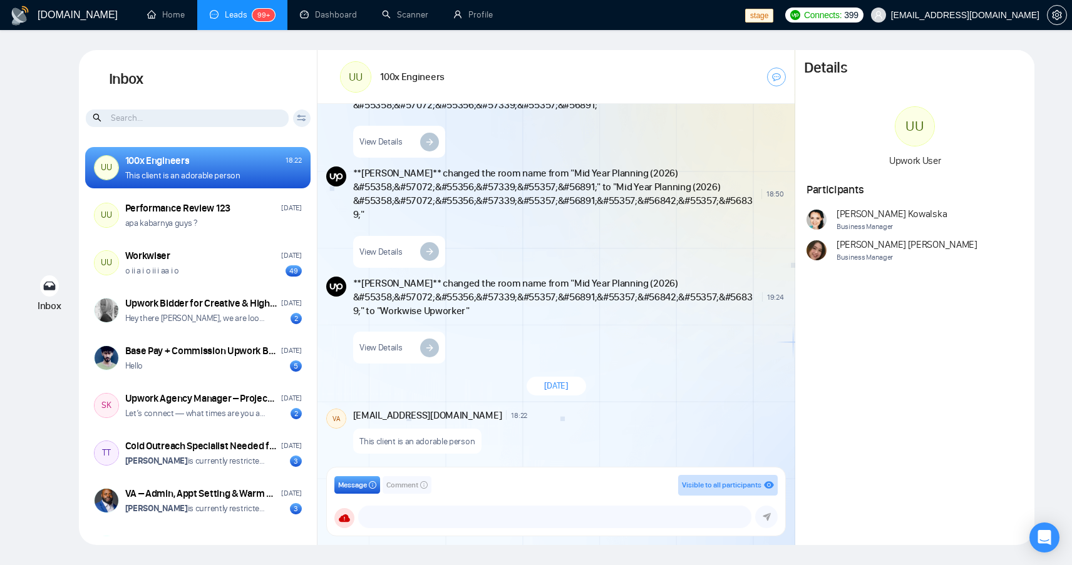
click at [252, 17] on sup "99+" at bounding box center [263, 15] width 23 height 13
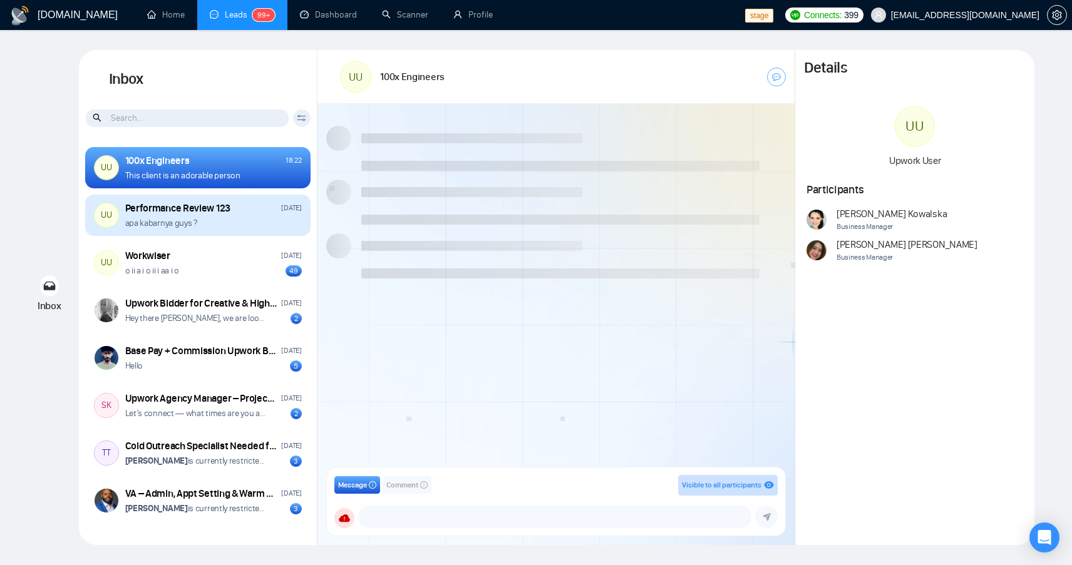
click at [187, 222] on p "apa kabarnya guys ?" at bounding box center [161, 223] width 72 height 12
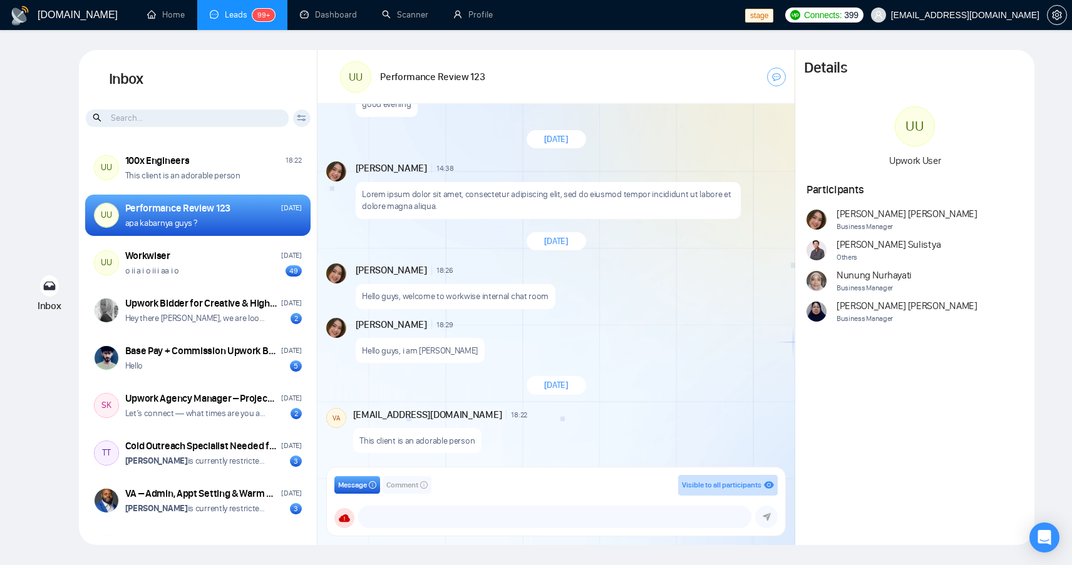
scroll to position [2070, 0]
click at [229, 16] on link "Leads 99+" at bounding box center [242, 14] width 65 height 11
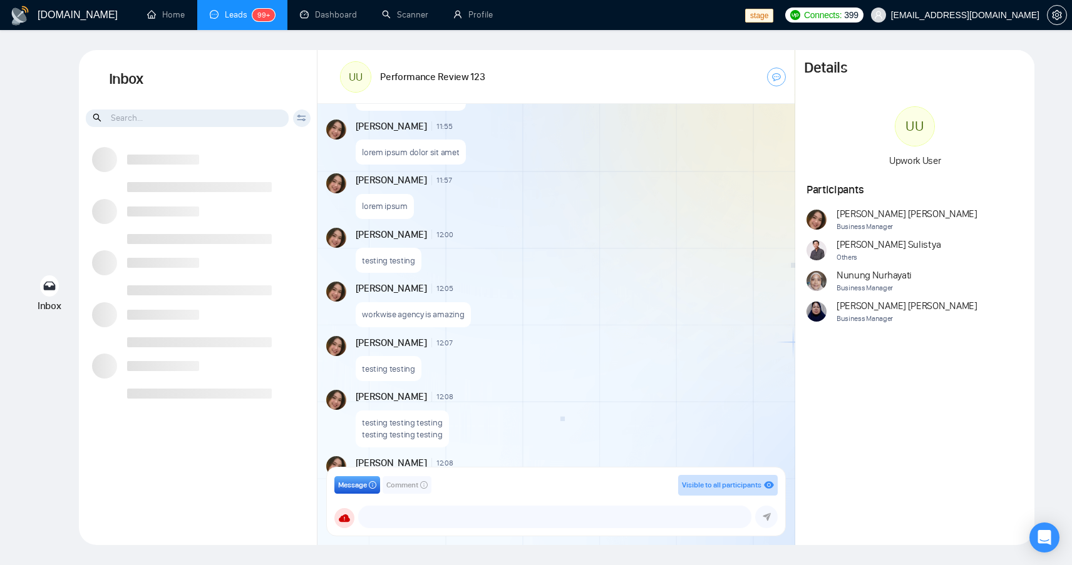
scroll to position [1778, 0]
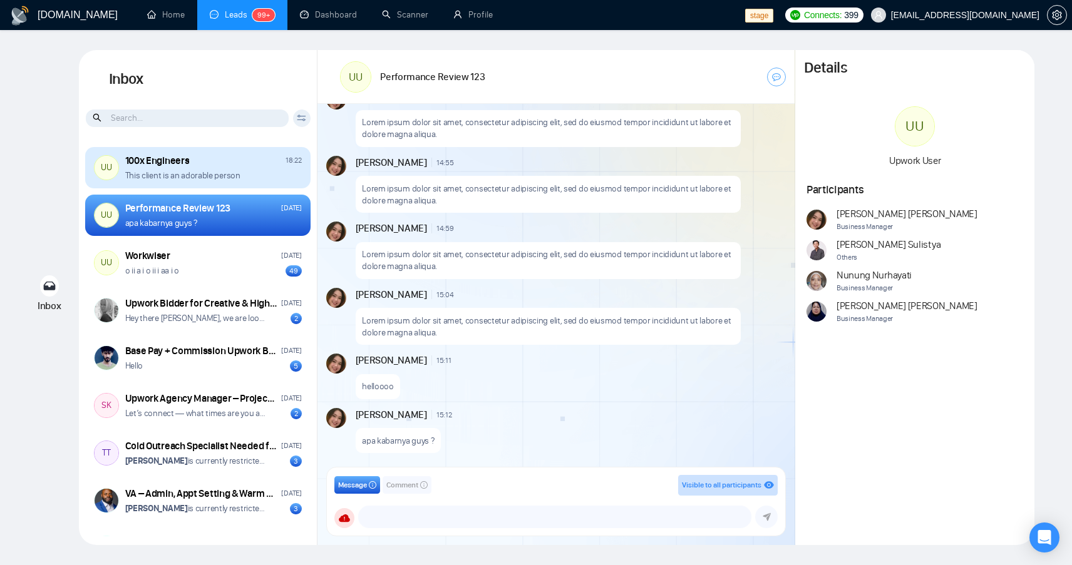
click at [250, 181] on div "This client is an adorable person" at bounding box center [213, 176] width 177 height 12
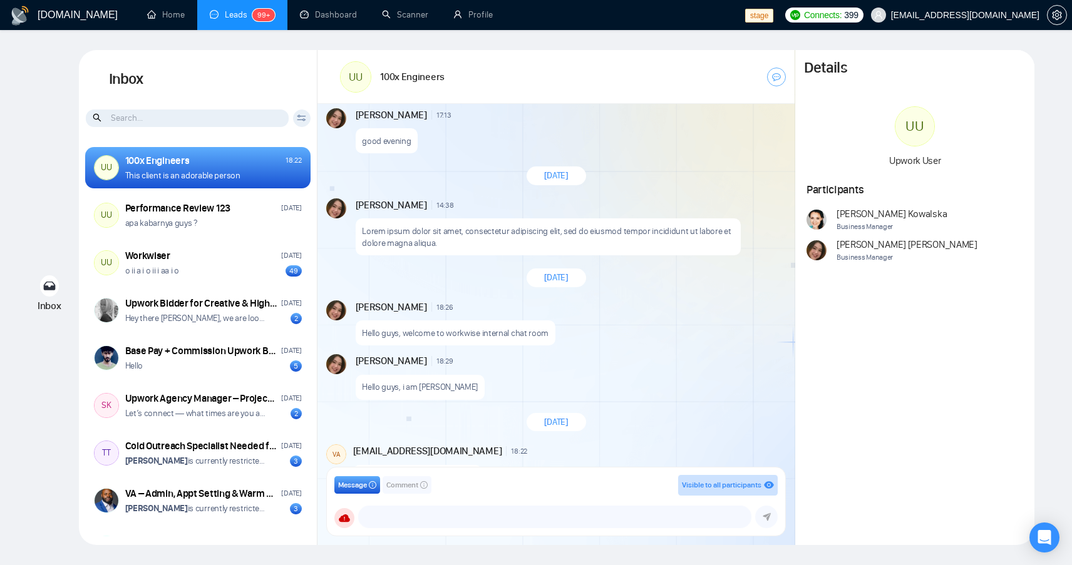
scroll to position [939, 0]
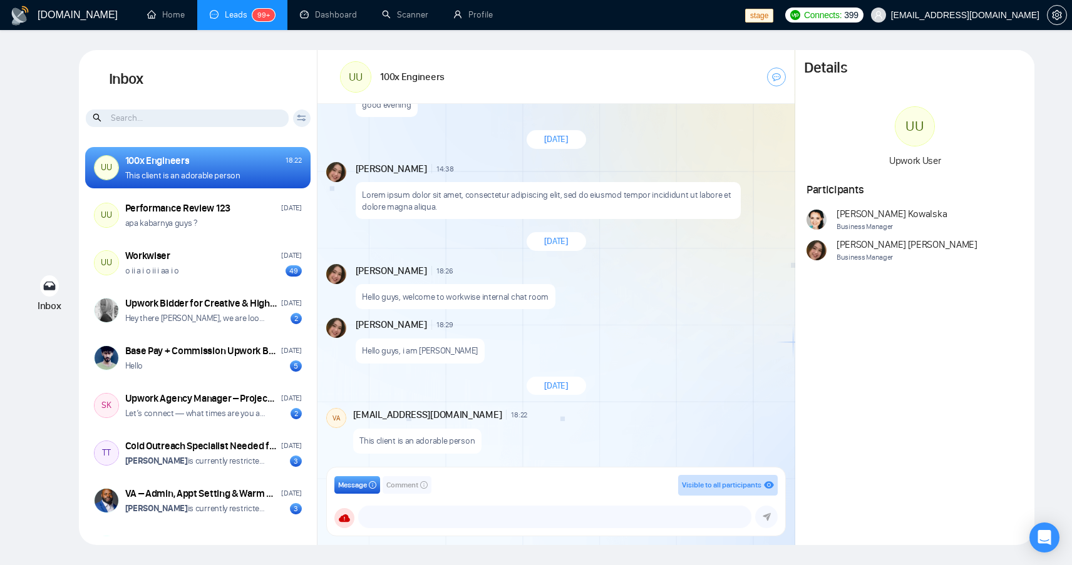
drag, startPoint x: 508, startPoint y: 428, endPoint x: 501, endPoint y: 428, distance: 6.9
click at [507, 428] on div "This client is an adorable person" at bounding box center [568, 438] width 431 height 32
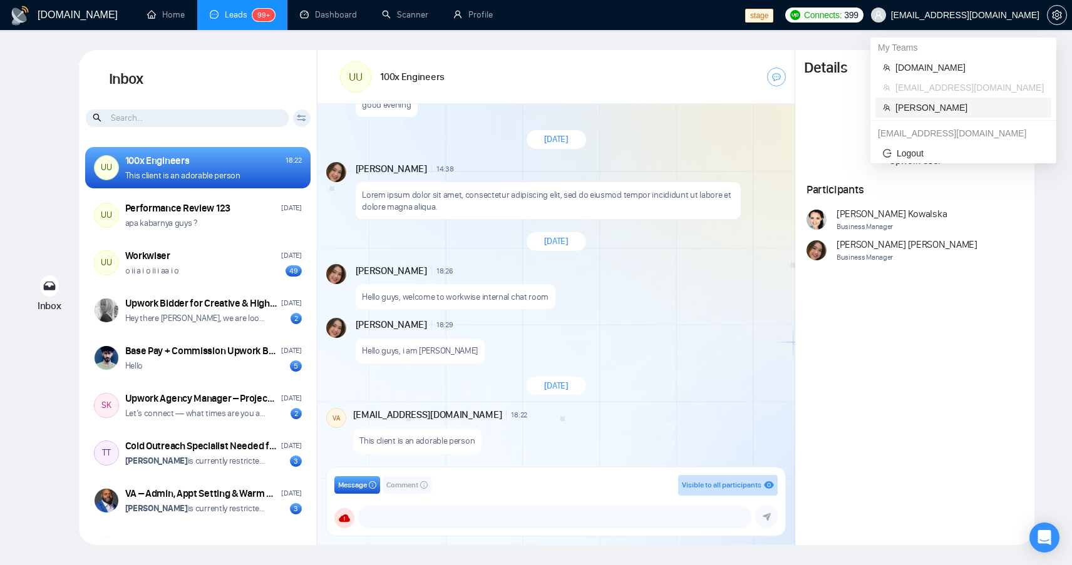
click at [919, 111] on span "[PERSON_NAME]" at bounding box center [969, 108] width 148 height 14
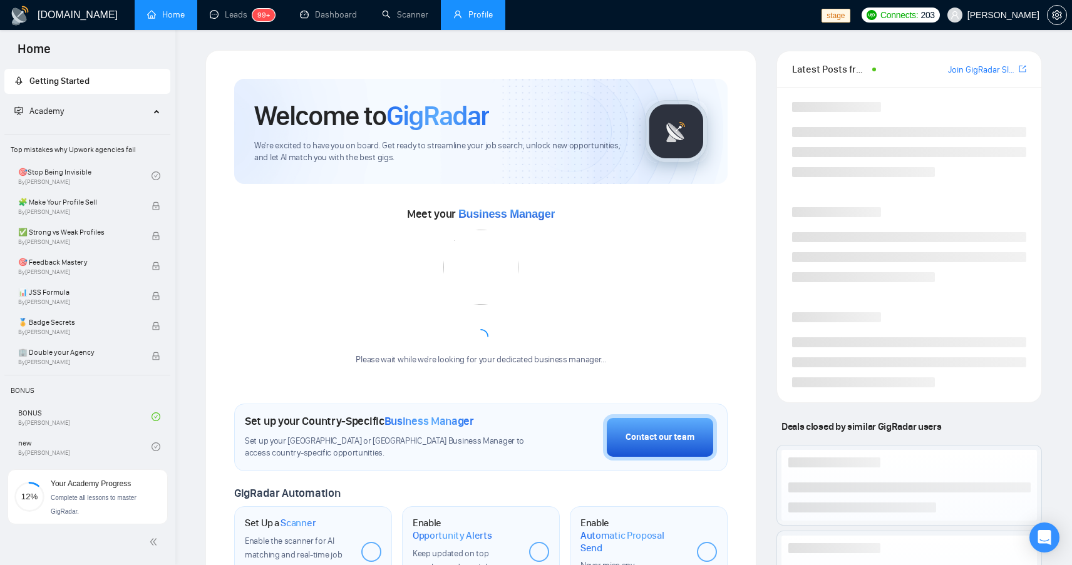
click at [472, 14] on link "Profile" at bounding box center [472, 14] width 39 height 11
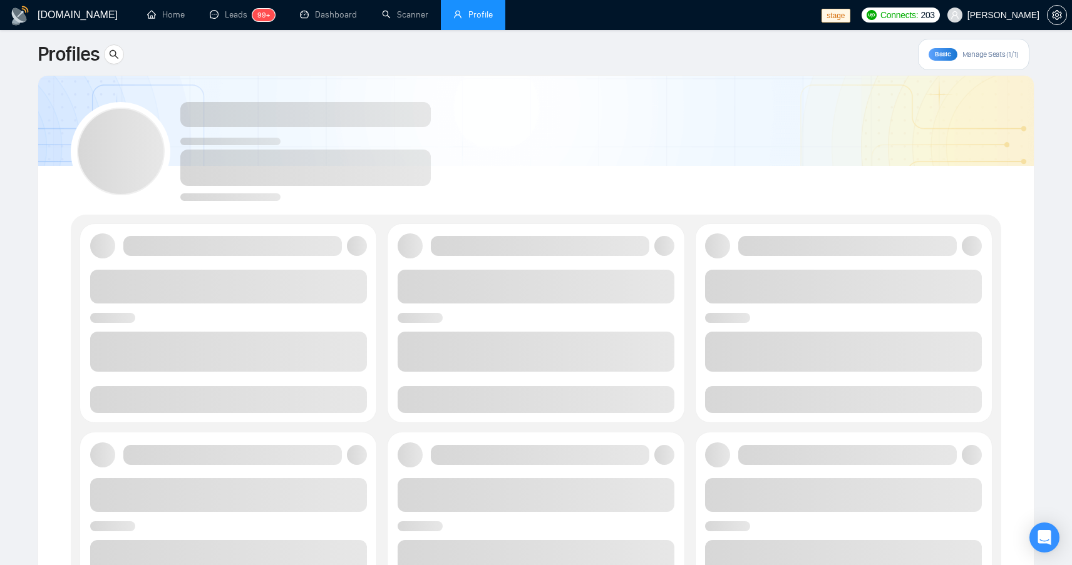
scroll to position [44, 0]
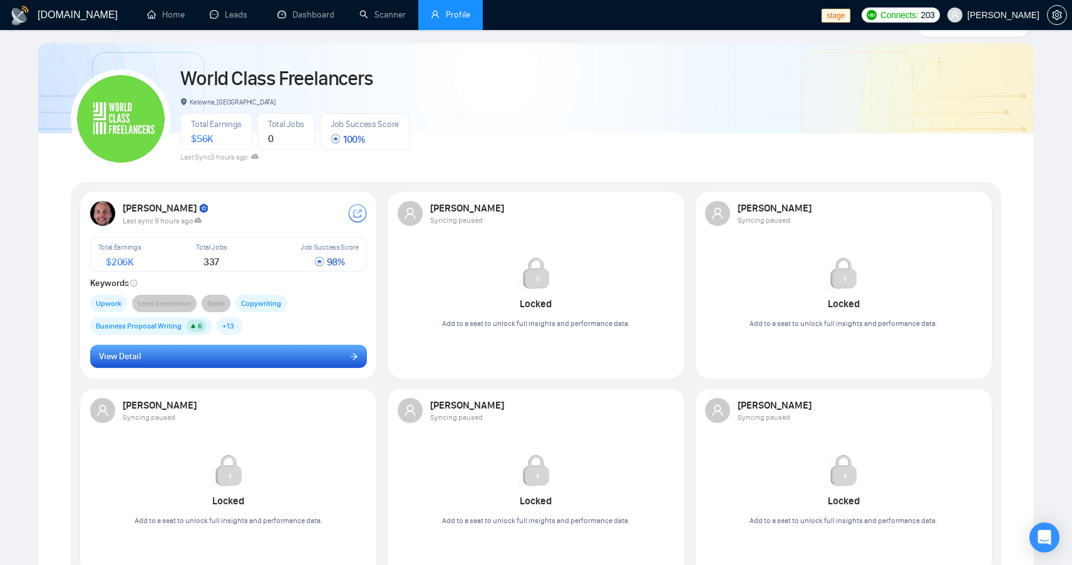
click at [282, 360] on button "View Detail" at bounding box center [228, 357] width 277 height 24
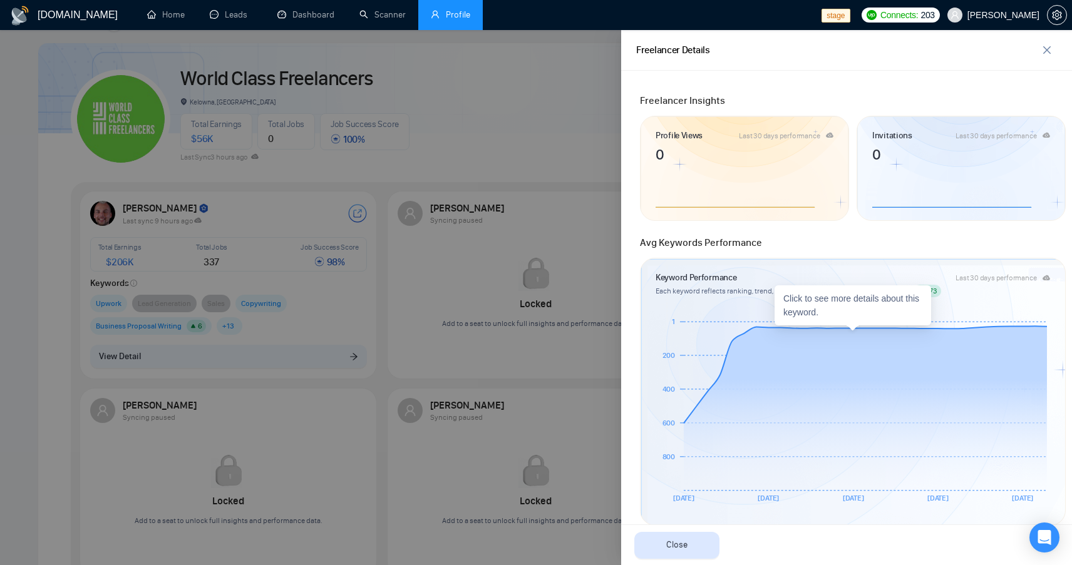
scroll to position [0, 0]
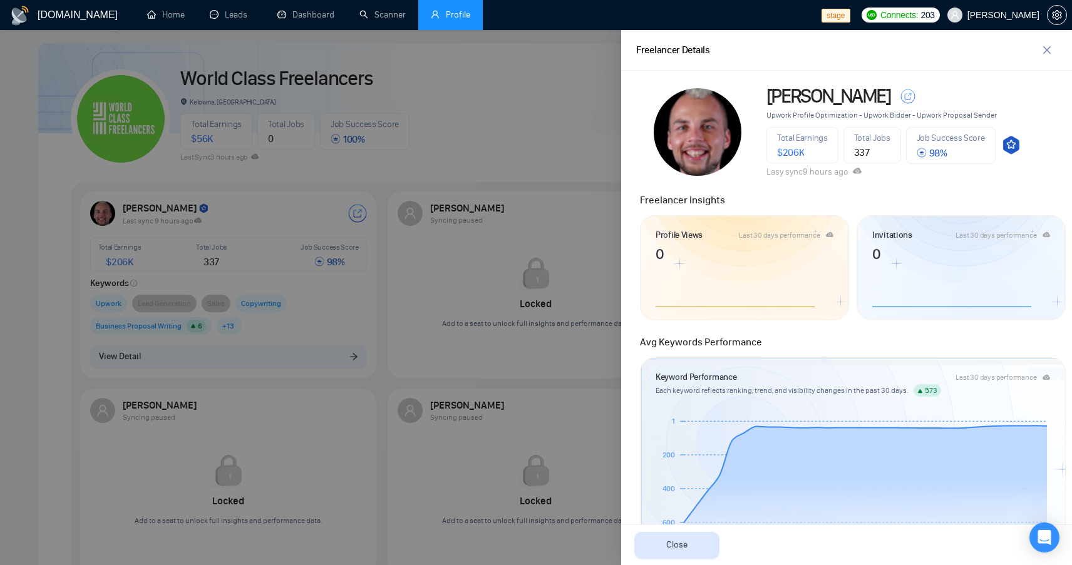
drag, startPoint x: 1049, startPoint y: 61, endPoint x: 699, endPoint y: 126, distance: 356.7
click at [1049, 61] on div "Freelancer Details" at bounding box center [846, 50] width 451 height 41
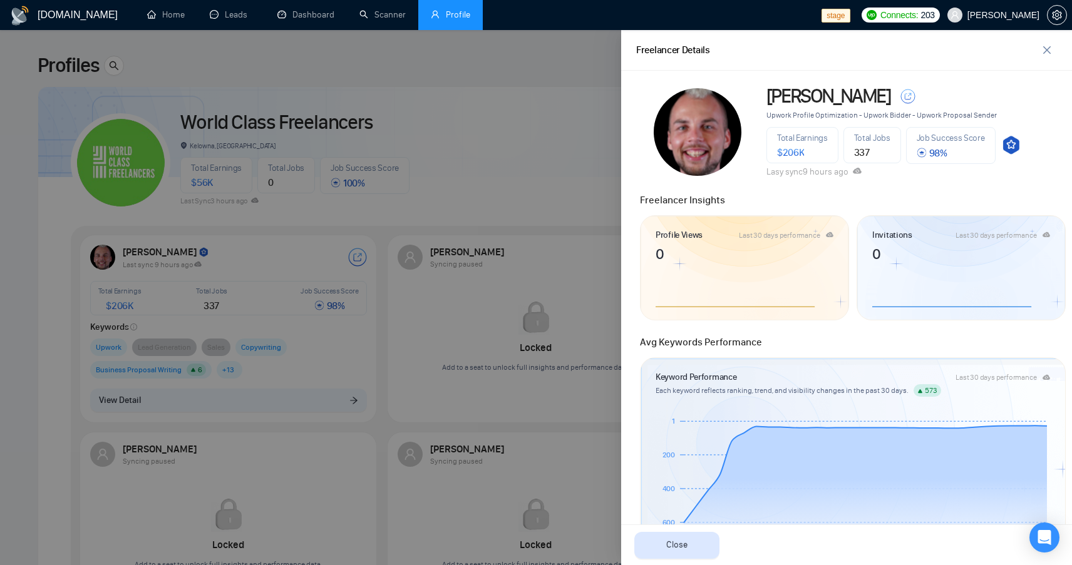
click at [523, 146] on div at bounding box center [536, 297] width 1072 height 535
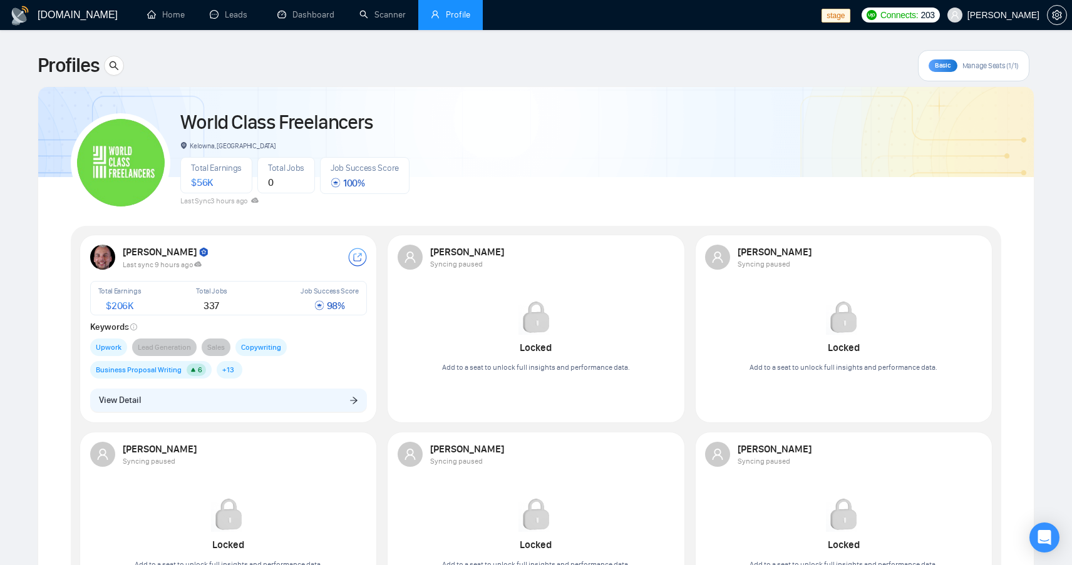
click at [494, 193] on div "World Class Freelancers Kelowna, Canada Total Earnings $ 56K Total Jobs 0 Job S…" at bounding box center [536, 157] width 930 height 111
click at [509, 86] on div "Profiles Basic Manage Seats (1/1) World Class Freelancers Kelowna, Canada Total…" at bounding box center [536, 462] width 997 height 825
click at [716, 107] on div "World Class Freelancers Kelowna, Canada Total Earnings $ 56K Total Jobs 0 Job S…" at bounding box center [536, 157] width 930 height 111
click at [555, 135] on div "World Class Freelancers Kelowna, Canada Total Earnings $ 56K Total Jobs 0 Job S…" at bounding box center [536, 157] width 930 height 111
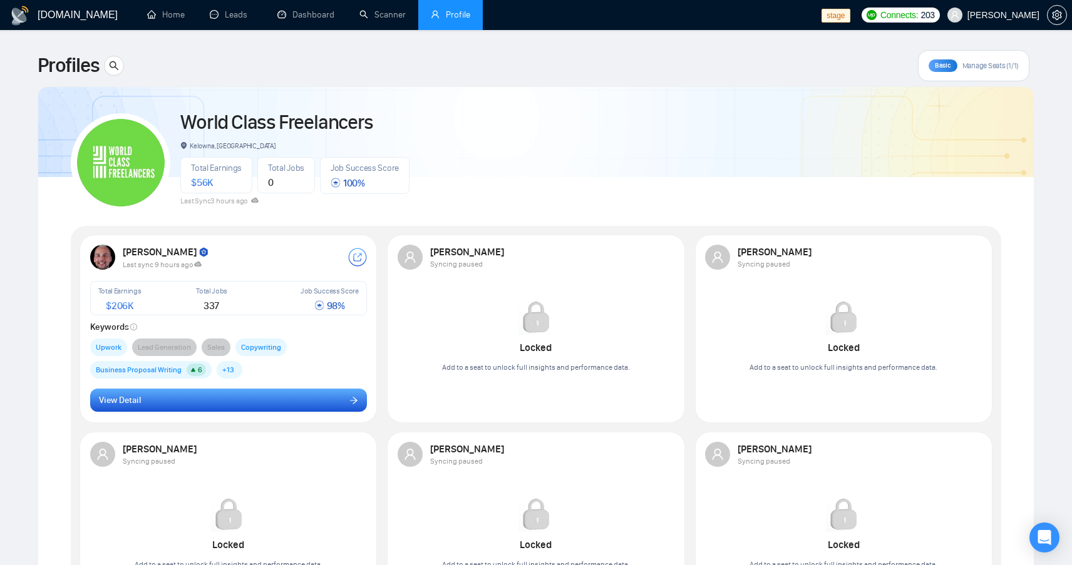
click at [279, 398] on button "View Detail" at bounding box center [228, 401] width 277 height 24
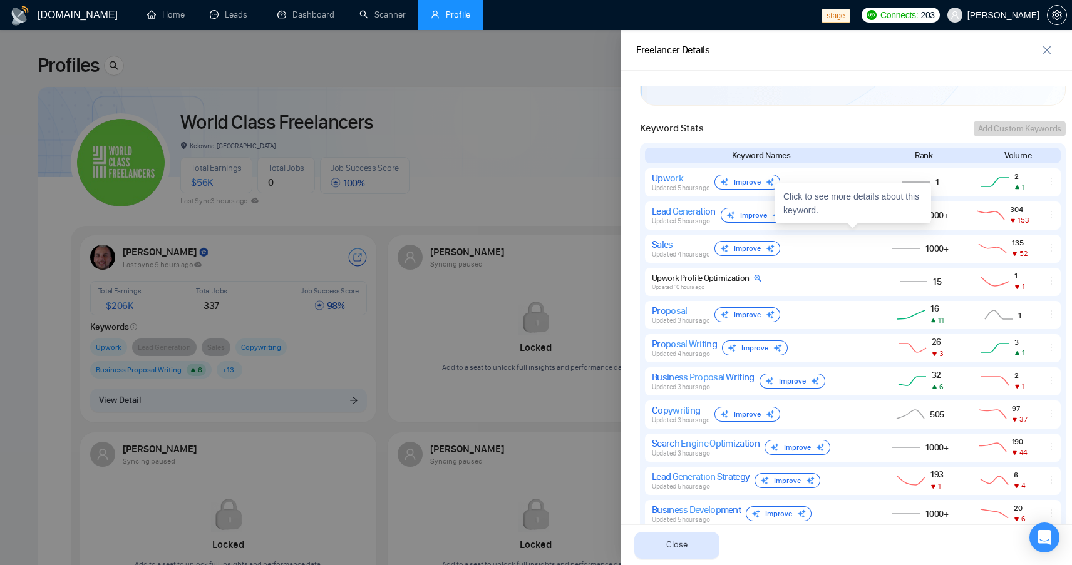
scroll to position [529, 0]
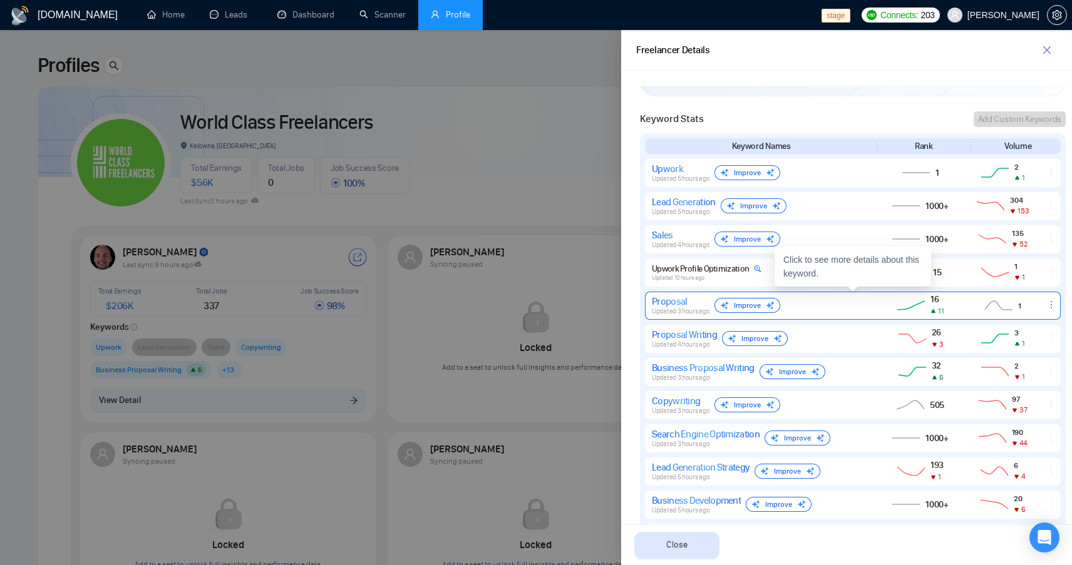
click at [855, 312] on div "Proposal Updated 3 hours ago Improve" at bounding box center [760, 306] width 216 height 20
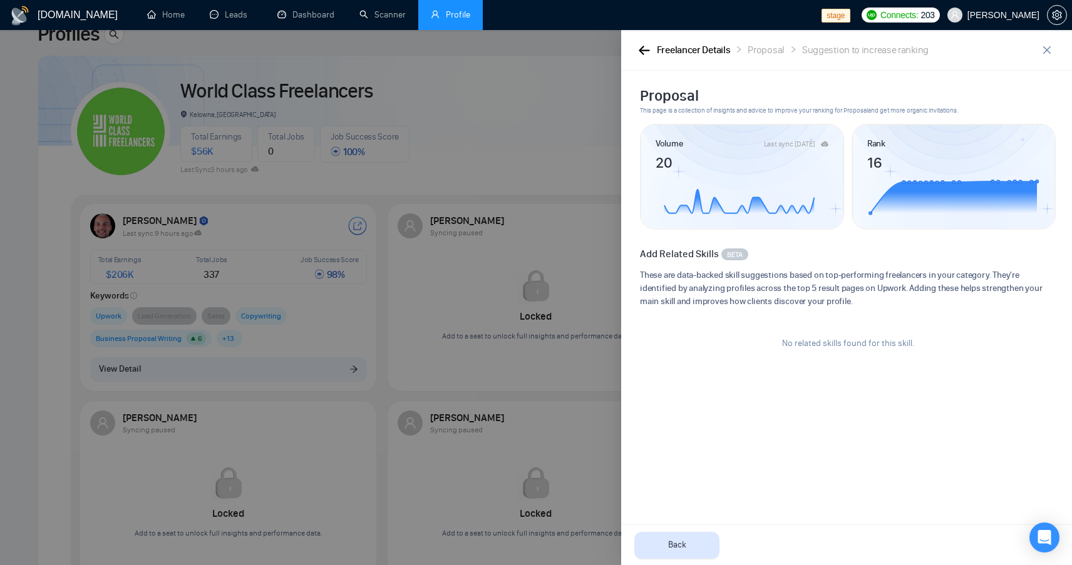
scroll to position [44, 0]
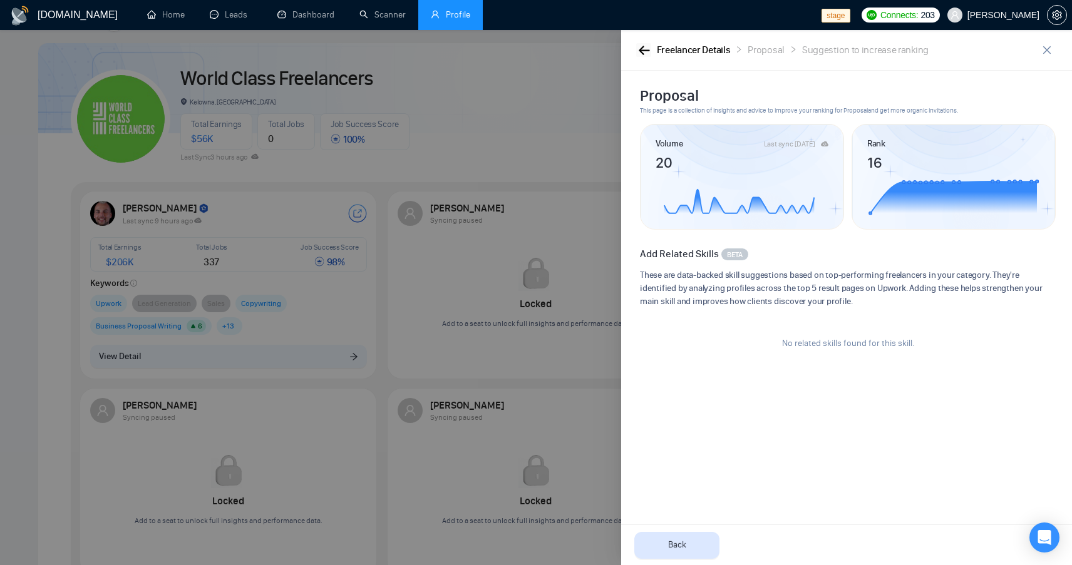
click at [643, 54] on button "button" at bounding box center [643, 50] width 15 height 14
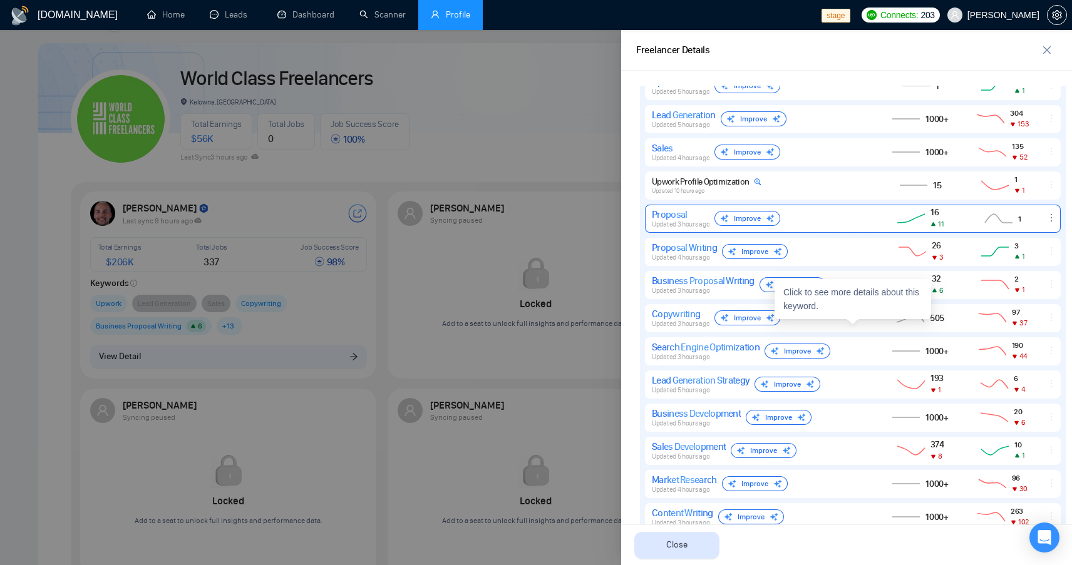
scroll to position [631, 0]
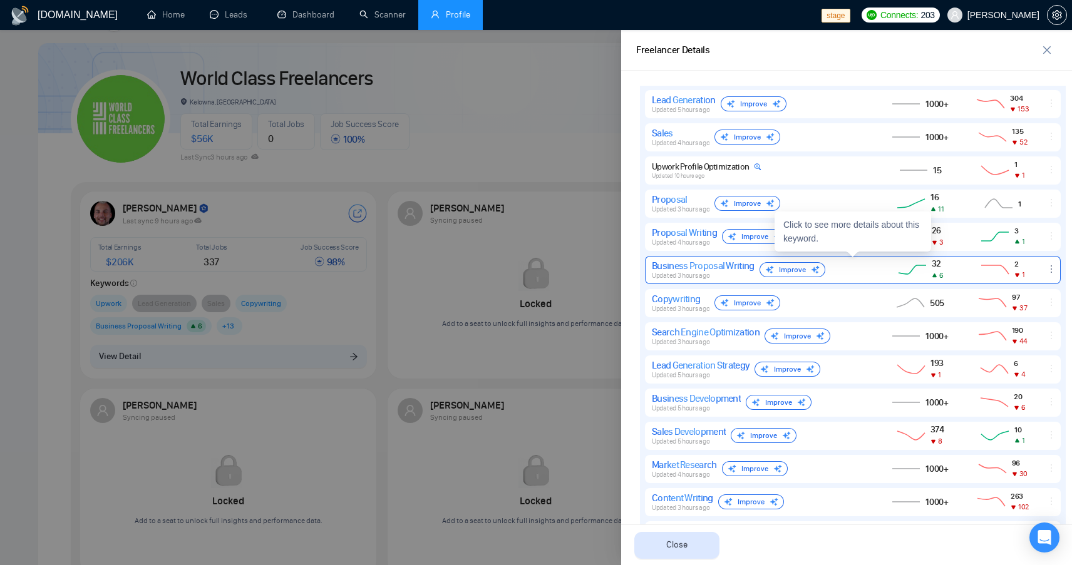
click at [848, 273] on div "Business Proposal Writing Updated 3 hours ago Improve" at bounding box center [760, 270] width 216 height 20
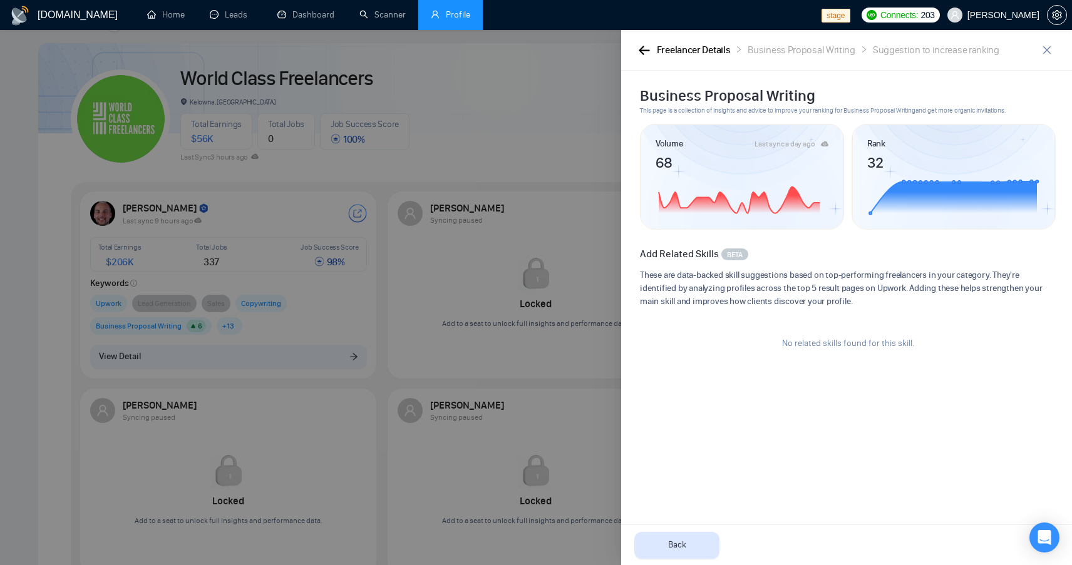
scroll to position [49, 0]
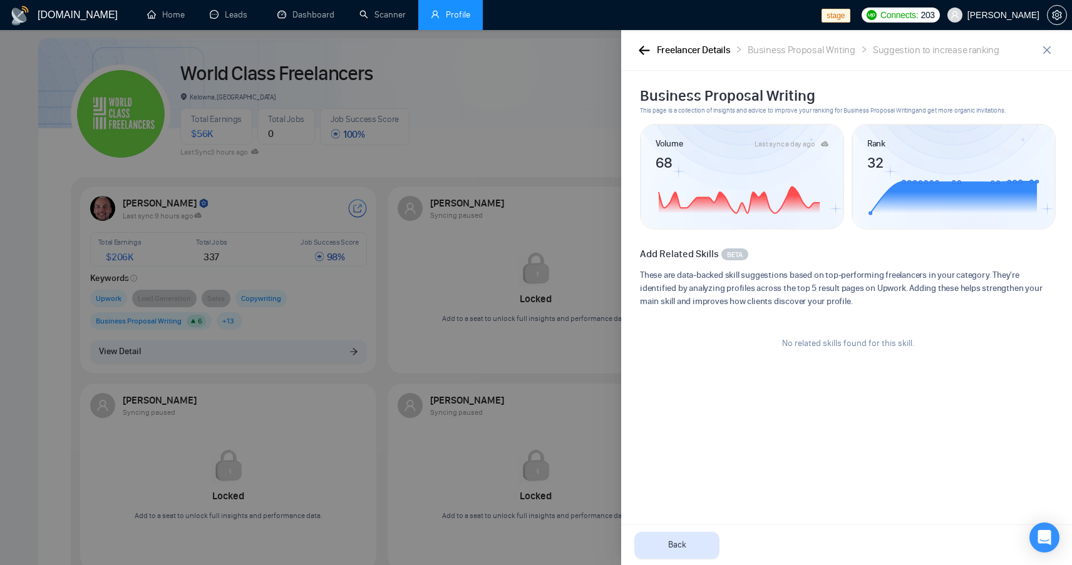
drag, startPoint x: 898, startPoint y: 344, endPoint x: 697, endPoint y: 316, distance: 202.9
click at [713, 337] on div "No related skills found for this skill." at bounding box center [848, 343] width 416 height 53
click at [642, 54] on icon "button" at bounding box center [644, 50] width 11 height 9
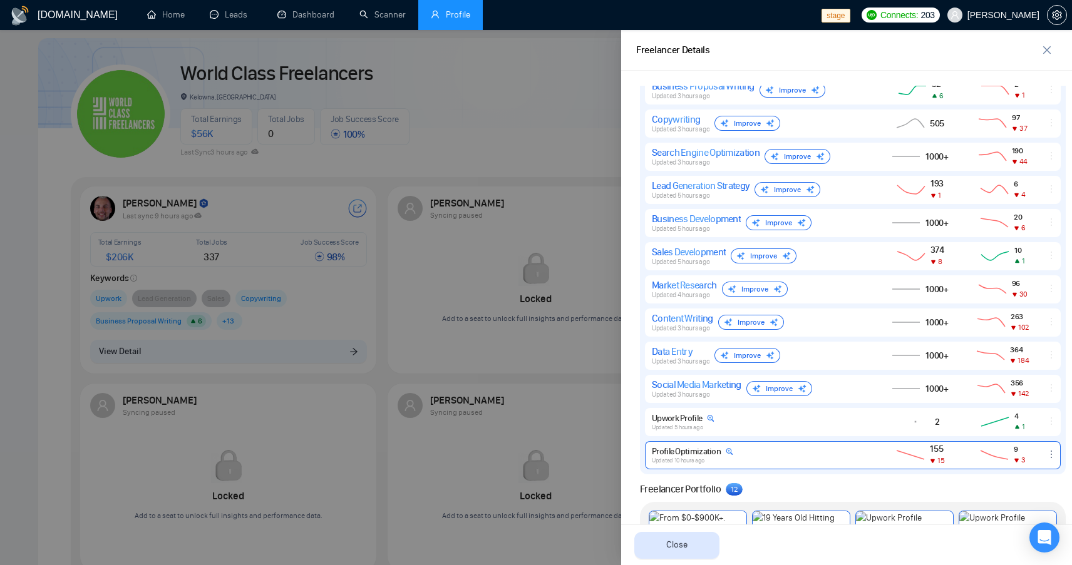
scroll to position [812, 0]
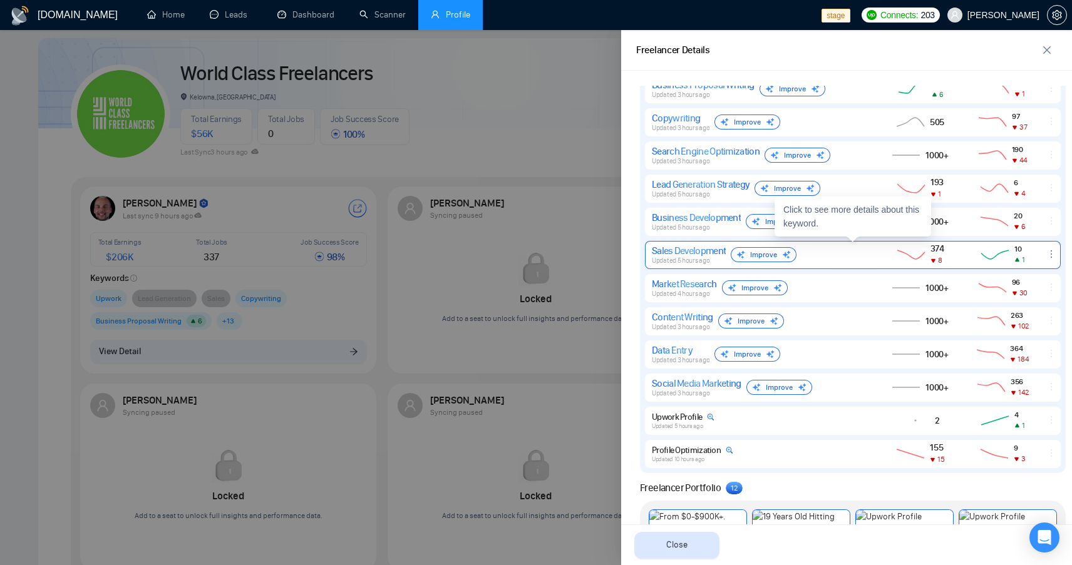
click at [709, 257] on span "Updated 5 hours ago" at bounding box center [681, 261] width 58 height 8
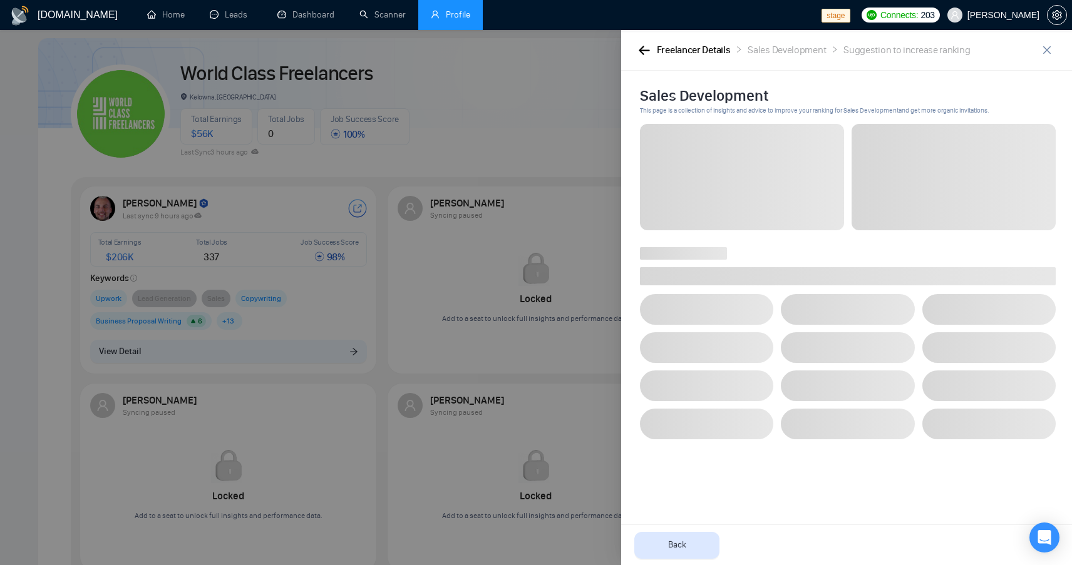
scroll to position [0, 0]
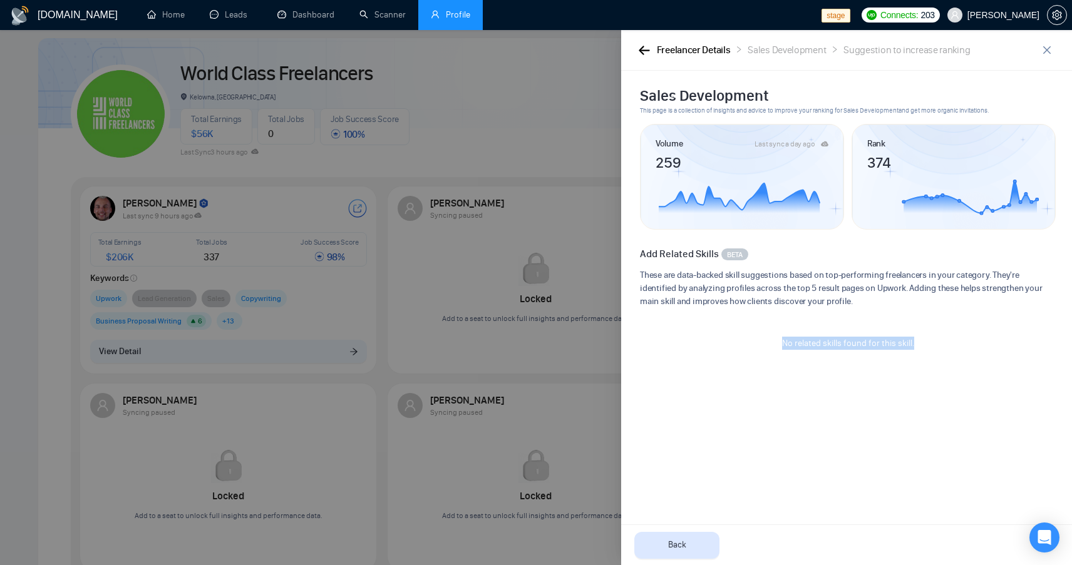
drag, startPoint x: 961, startPoint y: 339, endPoint x: 704, endPoint y: 337, distance: 256.7
click at [703, 337] on div "No related skills found for this skill." at bounding box center [848, 343] width 416 height 53
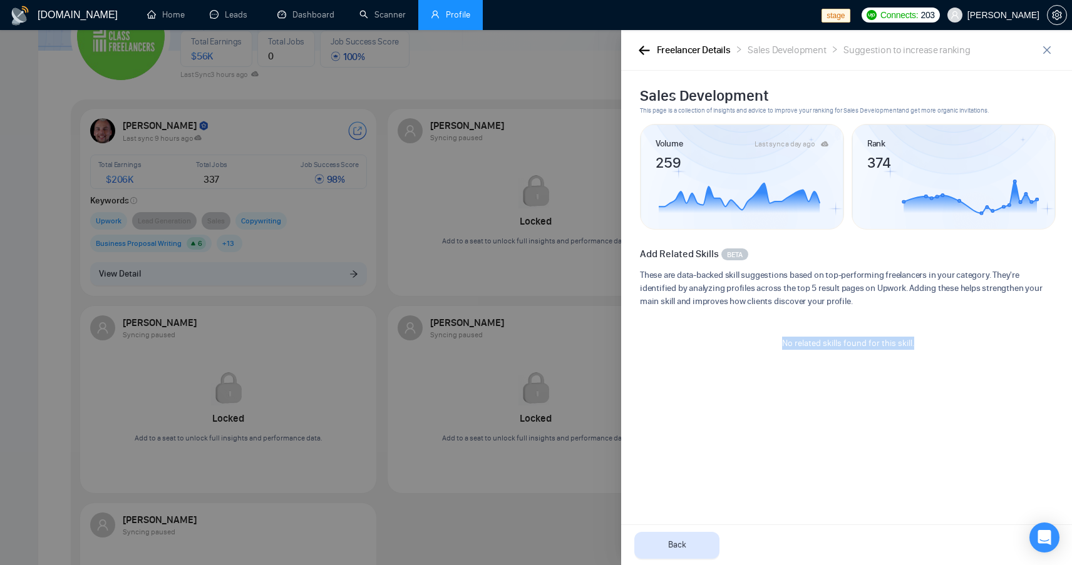
scroll to position [128, 0]
click at [743, 303] on span "These are data-backed skill suggestions based on top-performing freelancers in …" at bounding box center [848, 288] width 416 height 39
drag, startPoint x: 739, startPoint y: 350, endPoint x: 982, endPoint y: 360, distance: 243.1
click at [982, 362] on div "No related skills found for this skill." at bounding box center [848, 343] width 416 height 53
drag, startPoint x: 905, startPoint y: 345, endPoint x: 733, endPoint y: 338, distance: 171.7
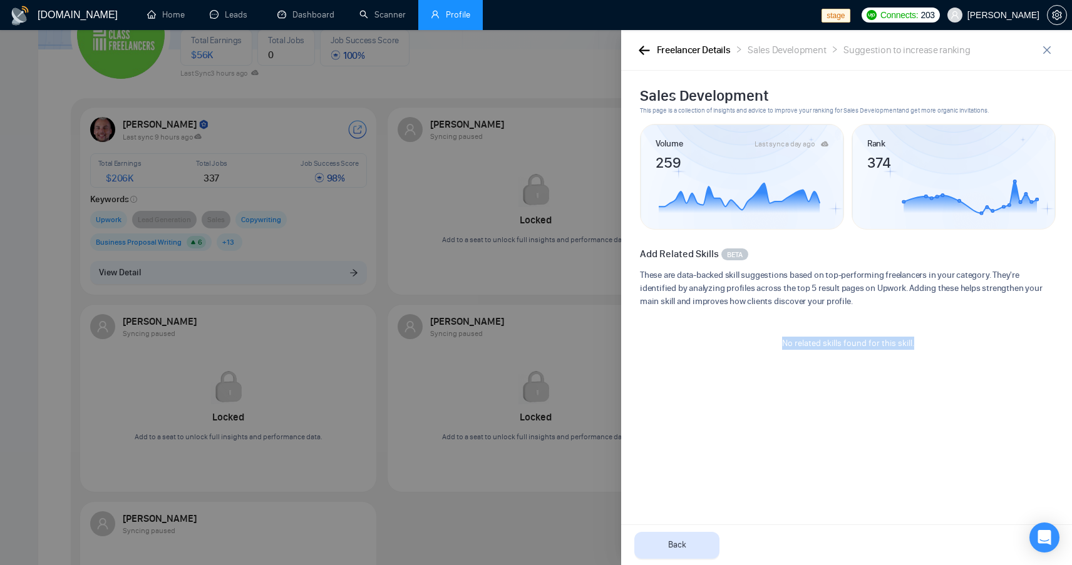
click at [733, 338] on div "No related skills found for this skill." at bounding box center [848, 343] width 416 height 53
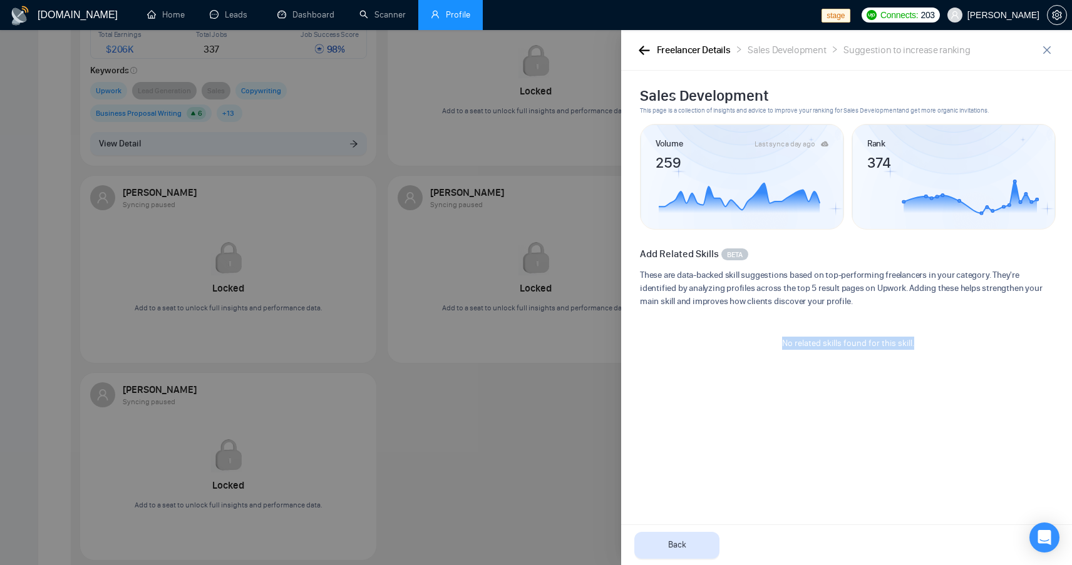
scroll to position [0, 0]
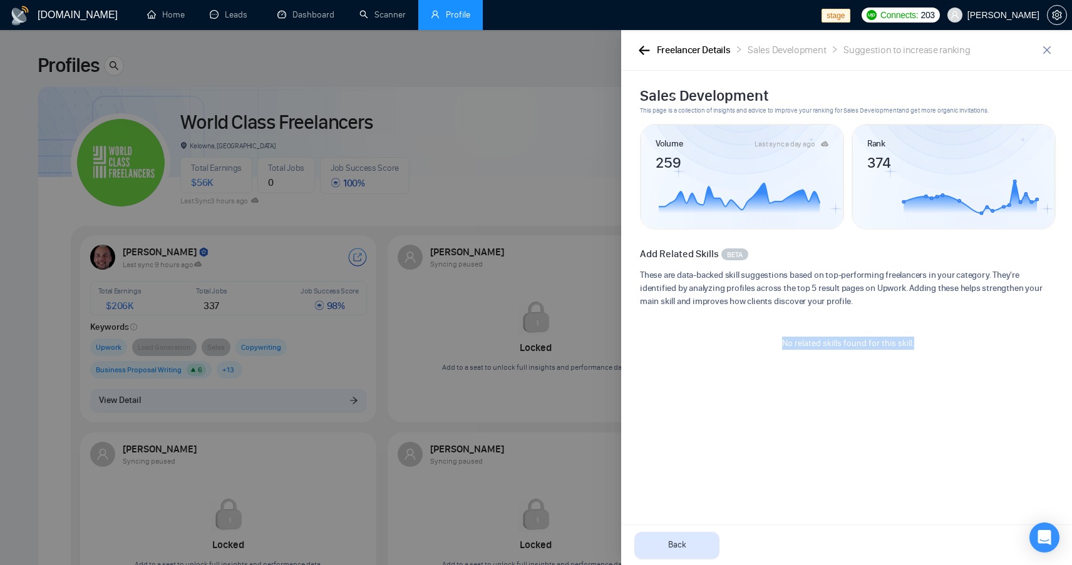
click at [892, 361] on div "No related skills found for this skill." at bounding box center [848, 343] width 416 height 53
click at [640, 50] on icon "button" at bounding box center [644, 50] width 11 height 9
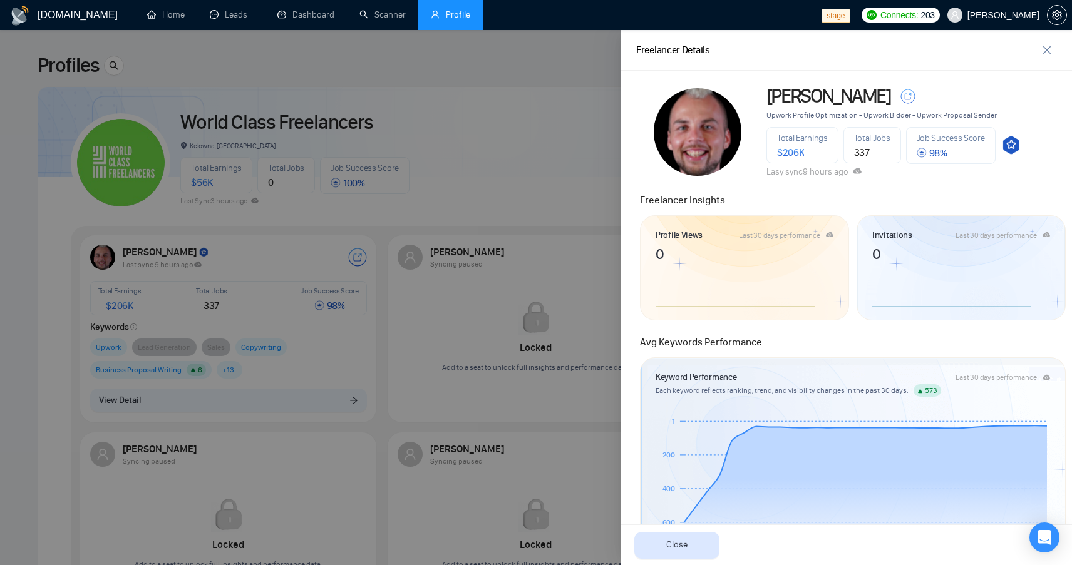
click at [439, 242] on div at bounding box center [536, 297] width 1072 height 535
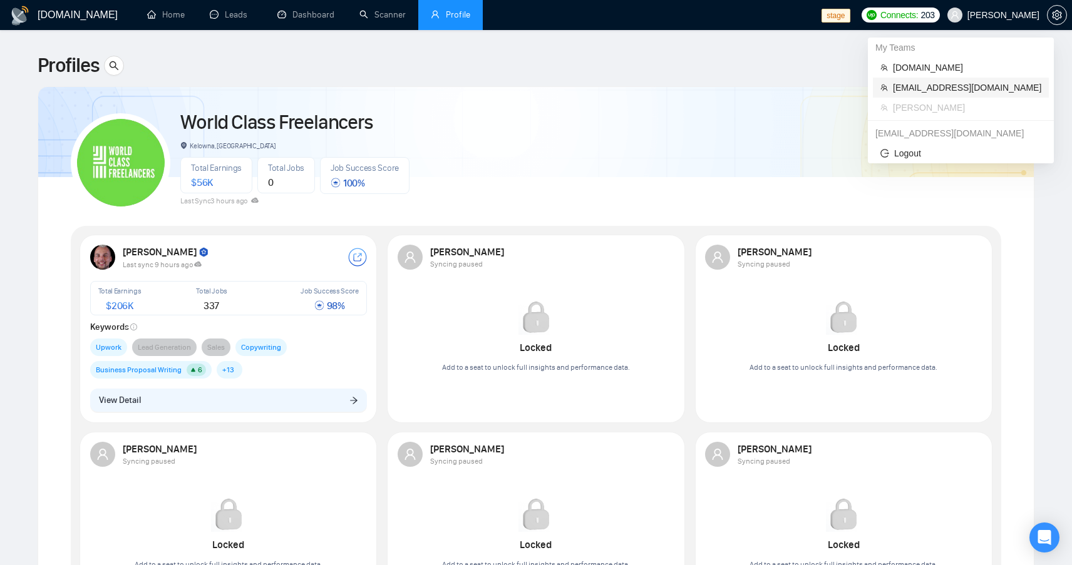
drag, startPoint x: 945, startPoint y: 88, endPoint x: 773, endPoint y: 159, distance: 186.2
click at [944, 88] on span "[EMAIL_ADDRESS][DOMAIN_NAME]" at bounding box center [967, 88] width 148 height 14
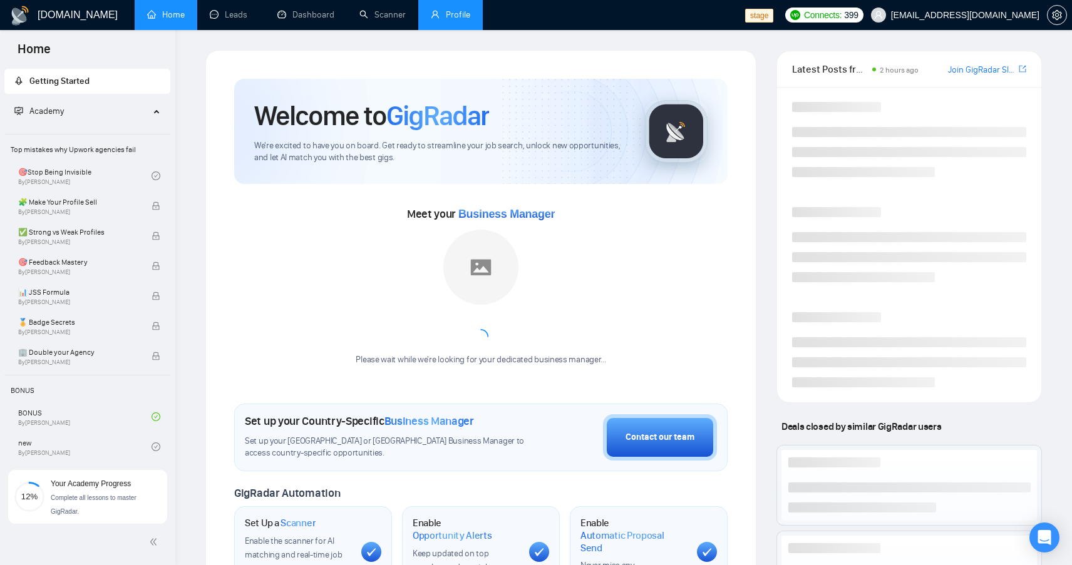
drag, startPoint x: 500, startPoint y: 1, endPoint x: 489, endPoint y: 7, distance: 12.3
click at [500, 1] on ul "Home Leads Dashboard Scanner Profile" at bounding box center [437, 15] width 615 height 30
click at [460, 19] on link "Profile" at bounding box center [472, 14] width 39 height 11
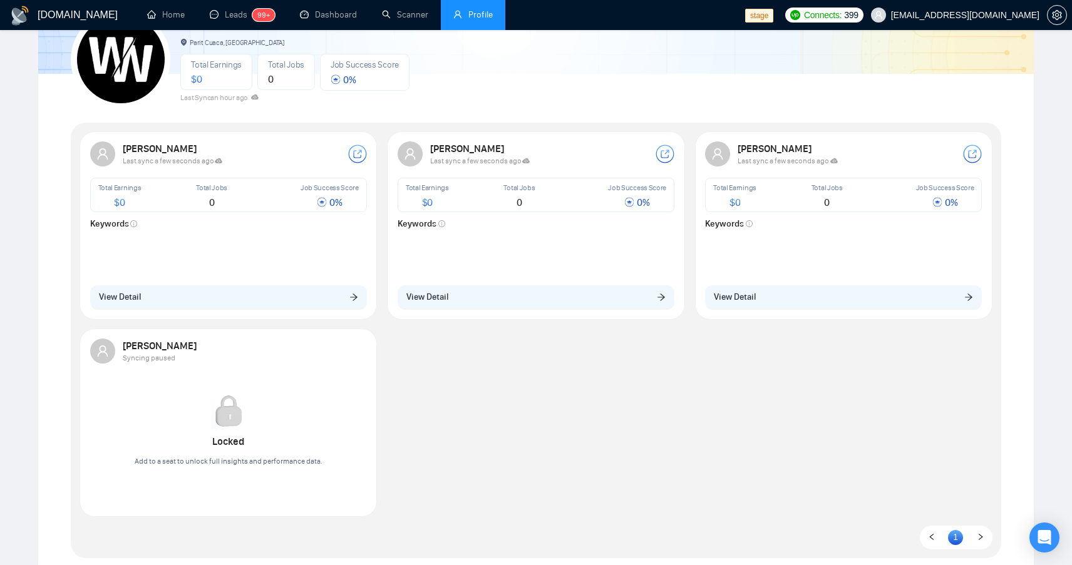
scroll to position [104, 0]
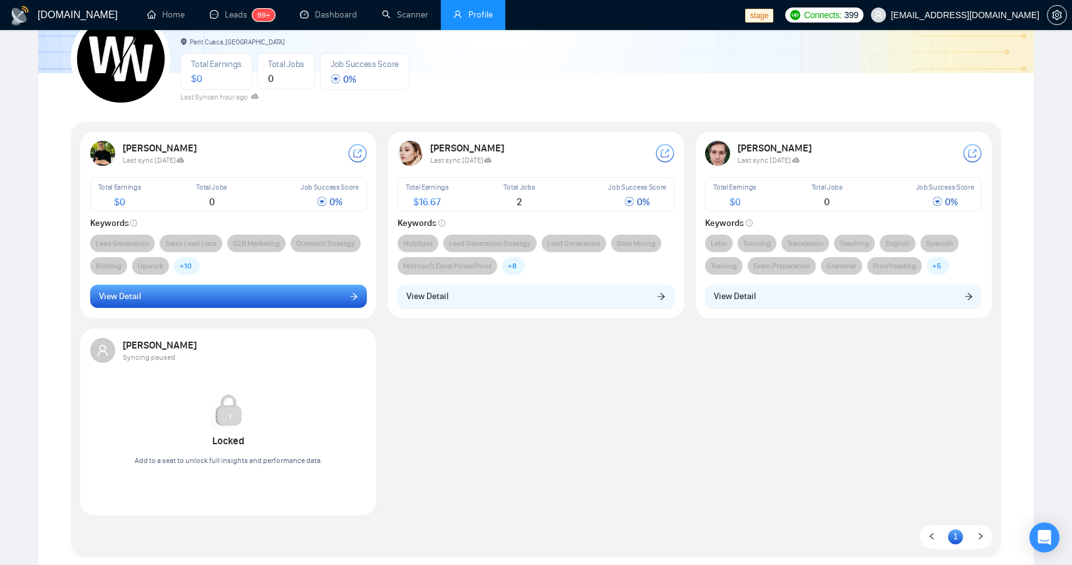
click at [291, 291] on button "View Detail" at bounding box center [228, 297] width 277 height 24
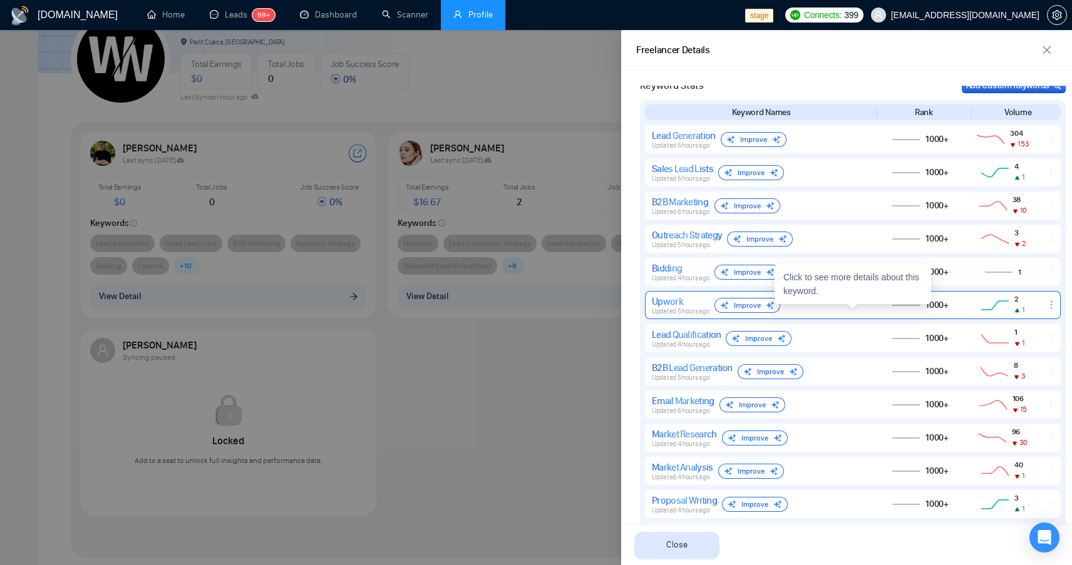
scroll to position [562, 0]
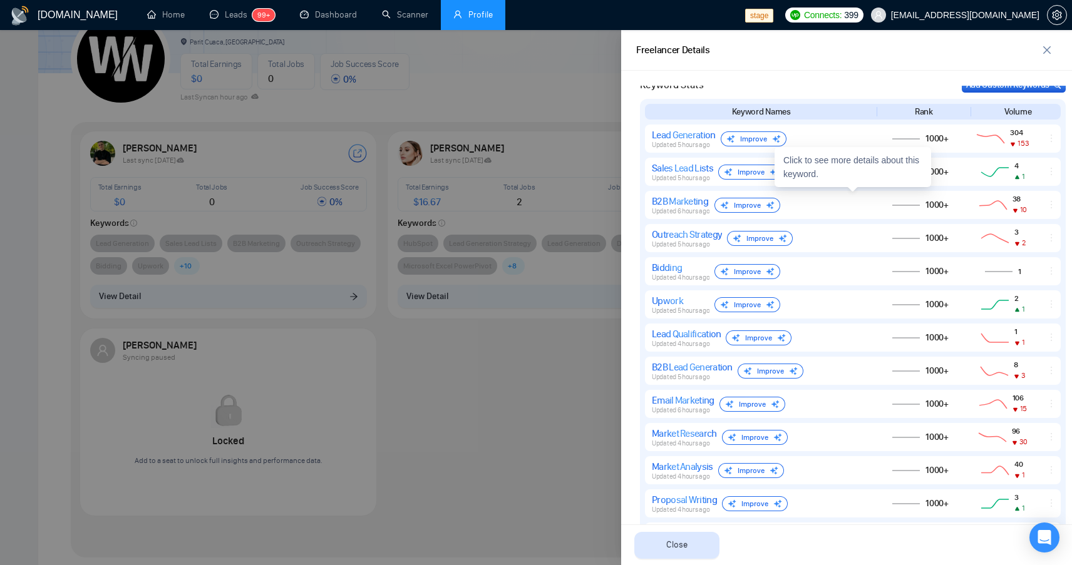
drag, startPoint x: 535, startPoint y: 143, endPoint x: 528, endPoint y: 144, distance: 6.3
click at [533, 143] on div at bounding box center [536, 297] width 1072 height 535
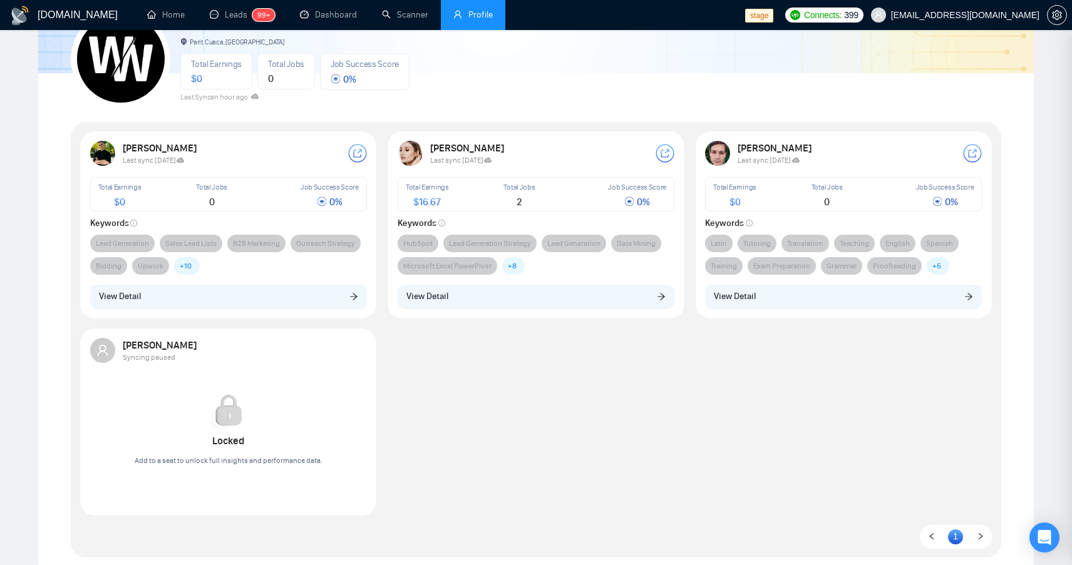
scroll to position [0, 0]
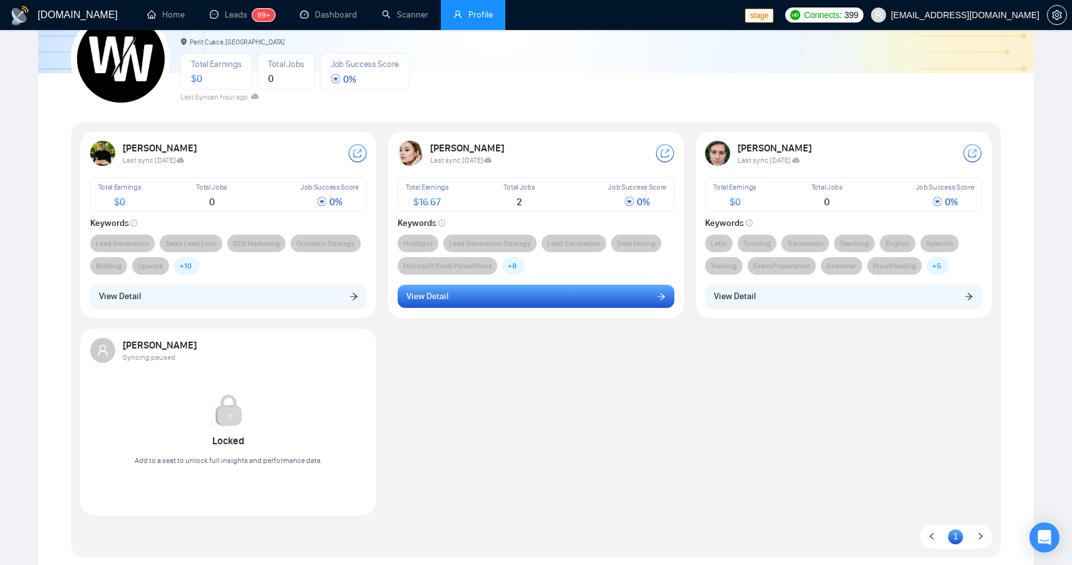
click at [523, 291] on button "View Detail" at bounding box center [536, 297] width 277 height 24
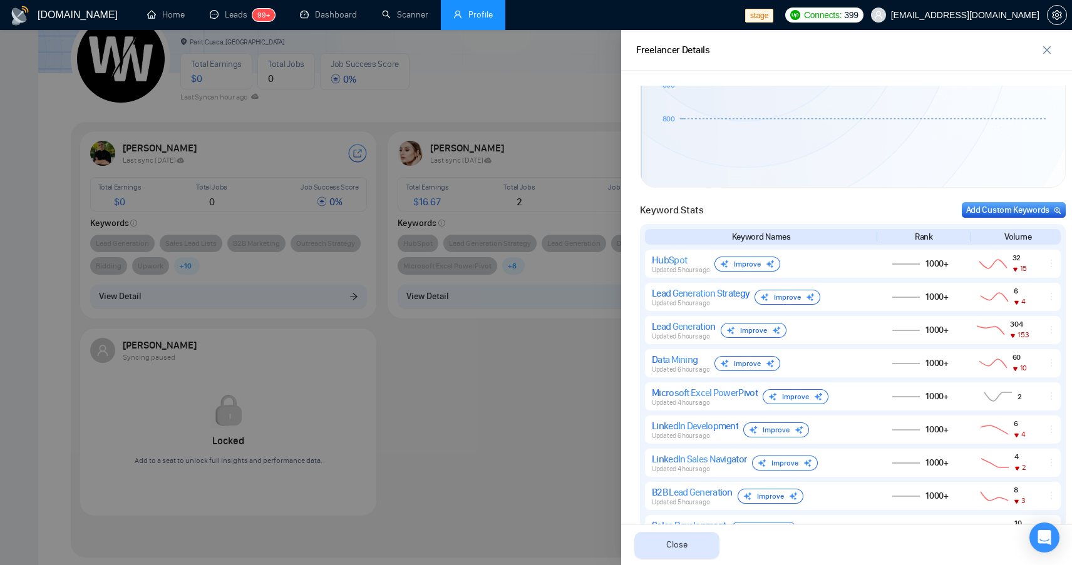
scroll to position [475, 0]
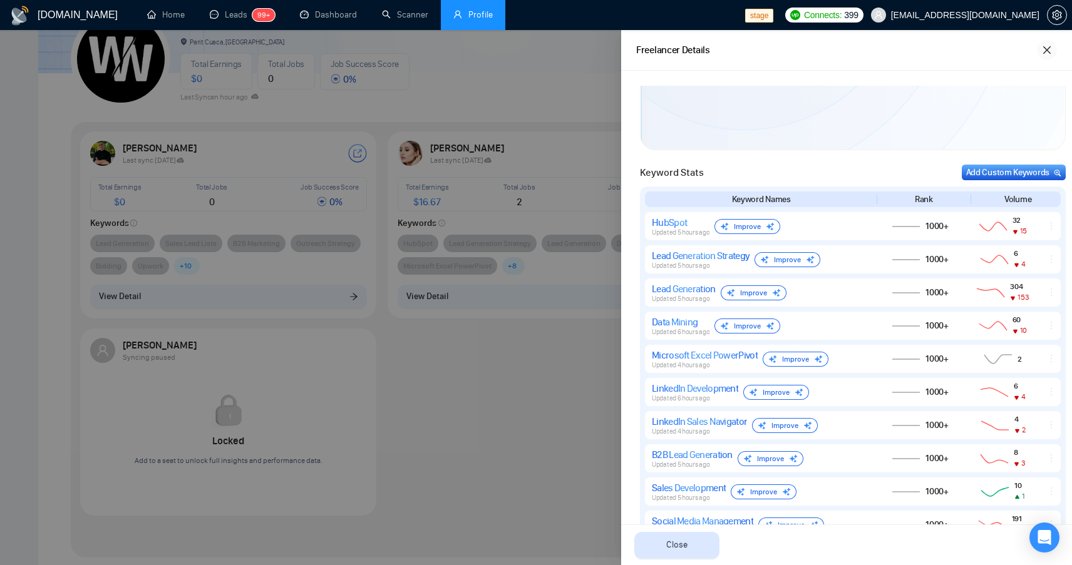
drag, startPoint x: 1053, startPoint y: 44, endPoint x: 984, endPoint y: 60, distance: 70.2
click at [1048, 43] on button "button" at bounding box center [1047, 50] width 20 height 20
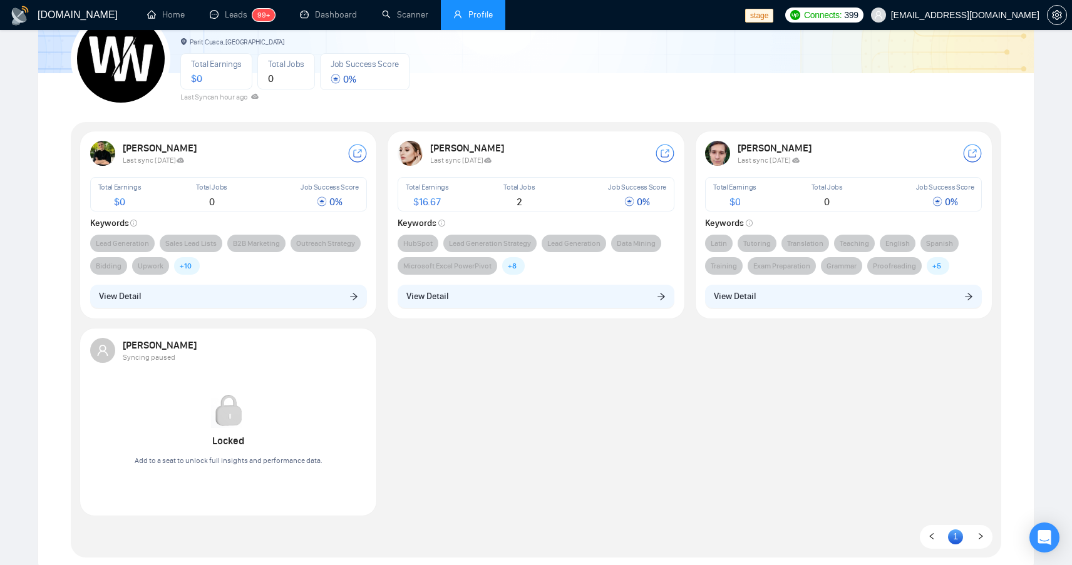
scroll to position [0, 0]
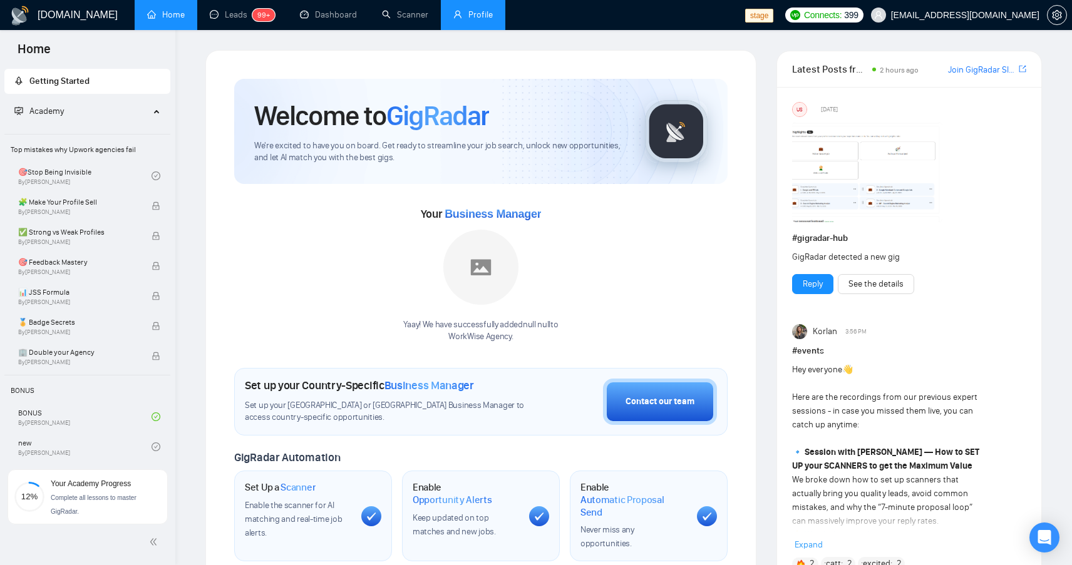
click at [486, 15] on link "Profile" at bounding box center [472, 14] width 39 height 11
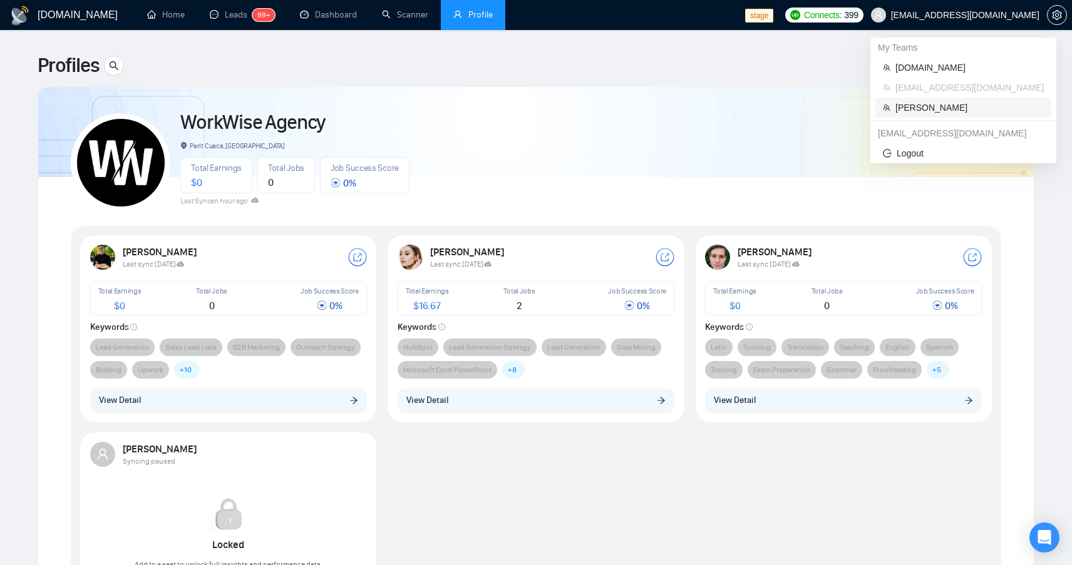
click at [928, 111] on span "[PERSON_NAME]" at bounding box center [969, 108] width 148 height 14
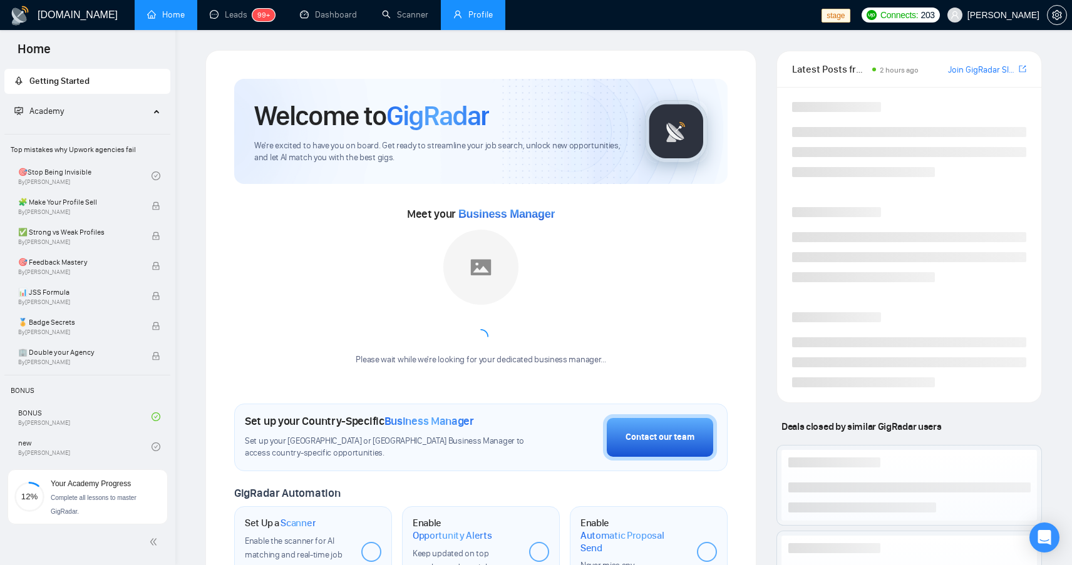
scroll to position [1, 0]
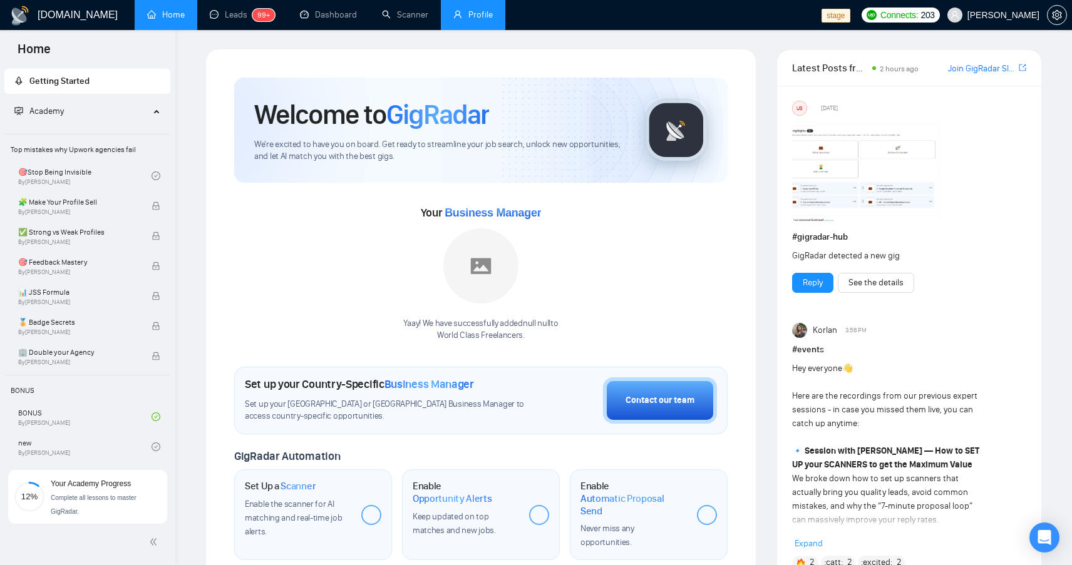
click at [460, 16] on link "Profile" at bounding box center [472, 14] width 39 height 11
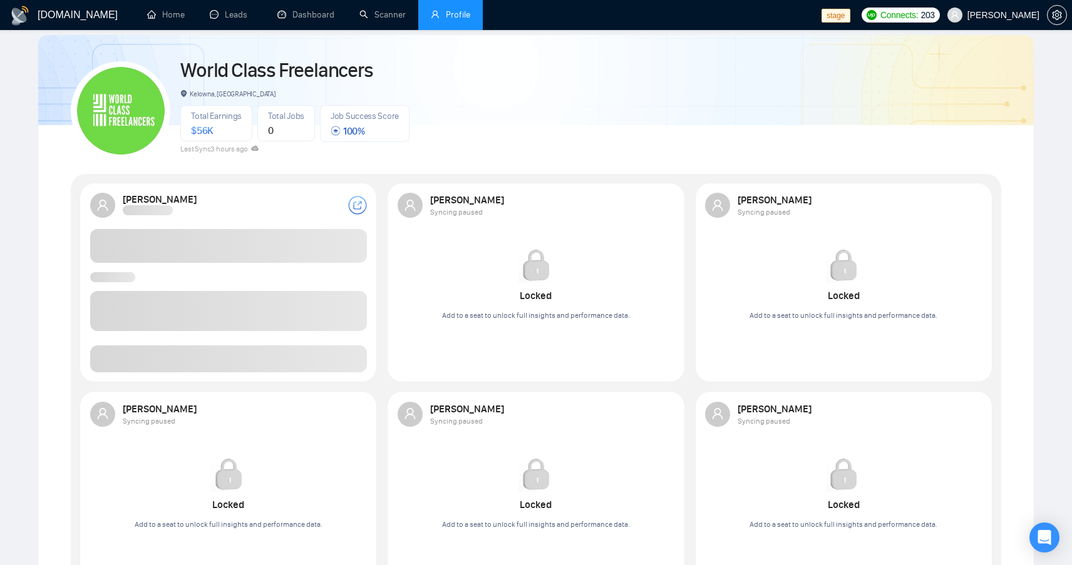
scroll to position [58, 0]
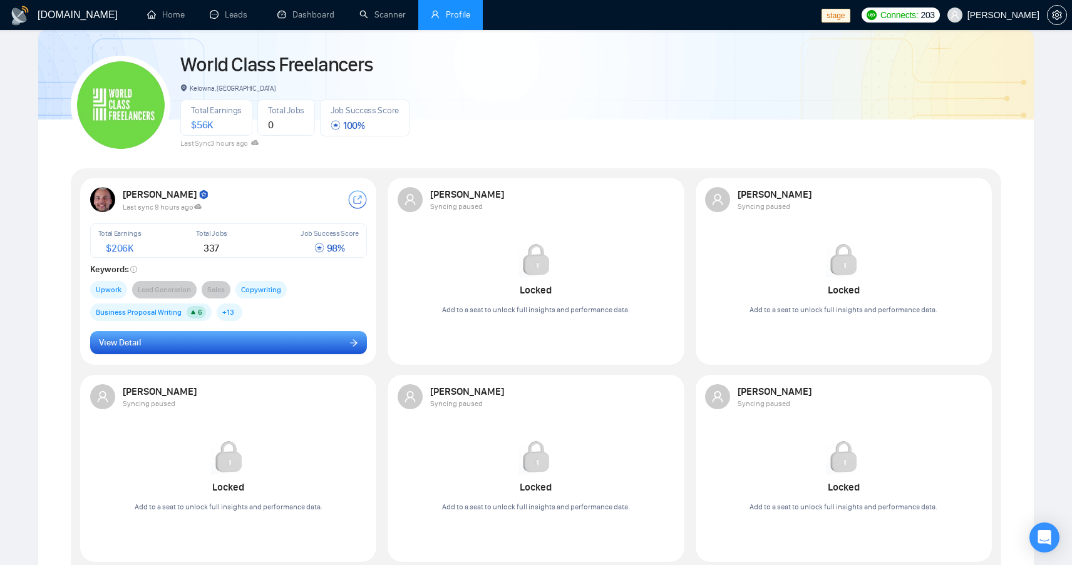
click at [195, 346] on button "View Detail" at bounding box center [228, 343] width 277 height 24
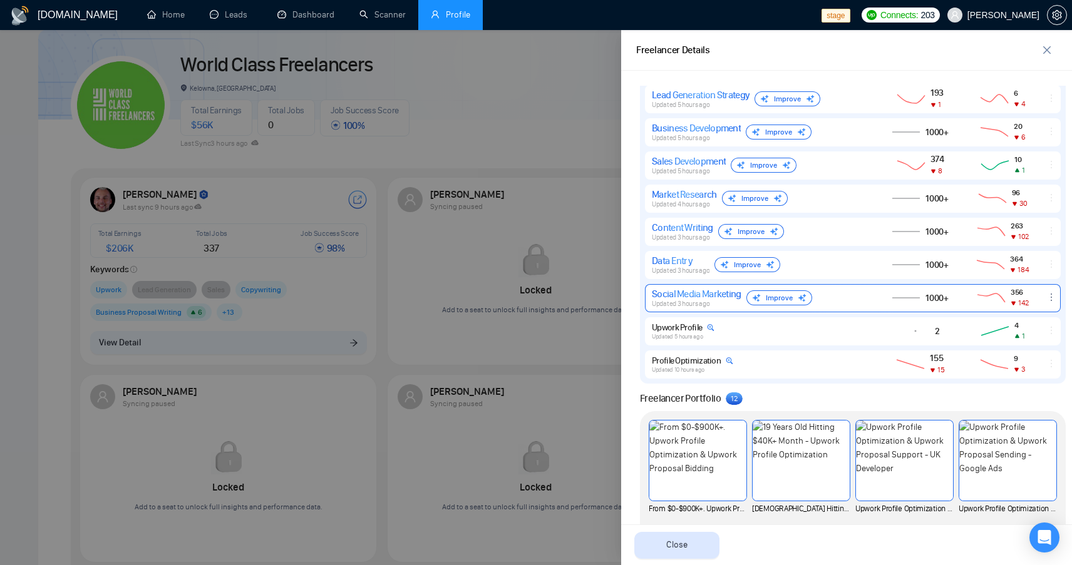
scroll to position [904, 0]
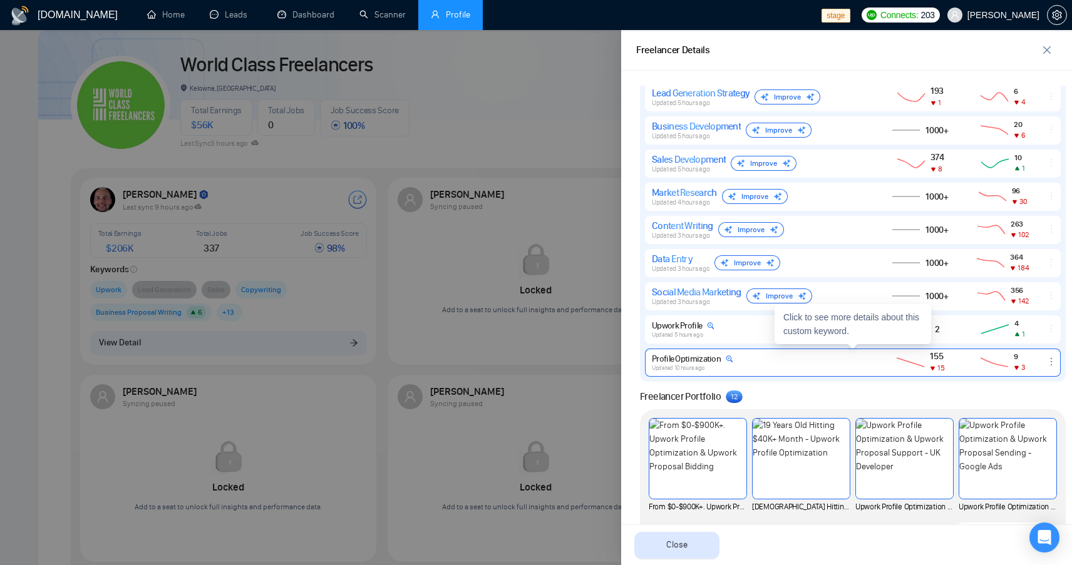
click at [837, 354] on div "Profile Optimization Updated 10 hours ago" at bounding box center [760, 363] width 216 height 18
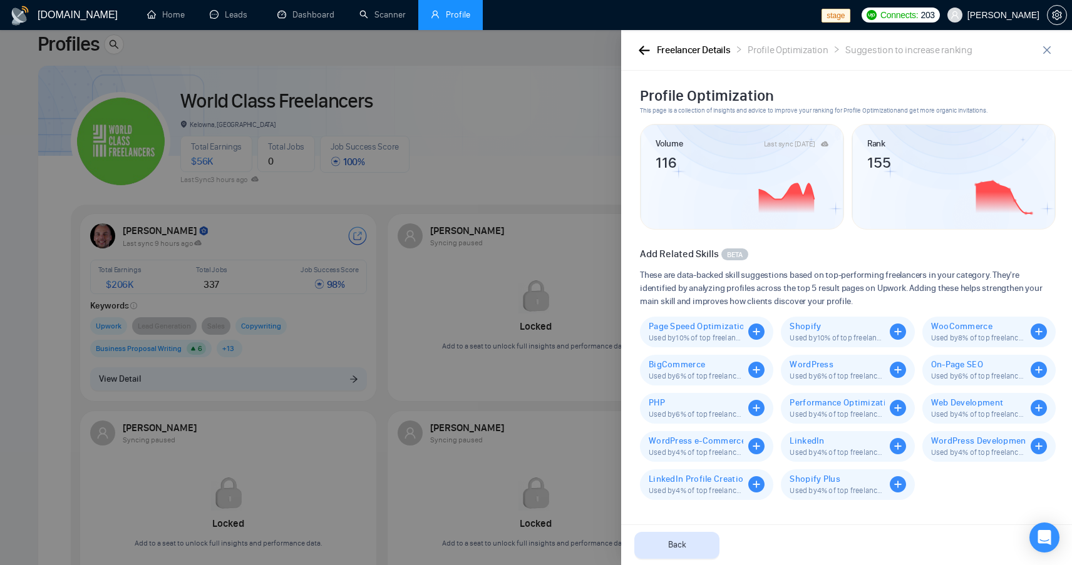
scroll to position [0, 0]
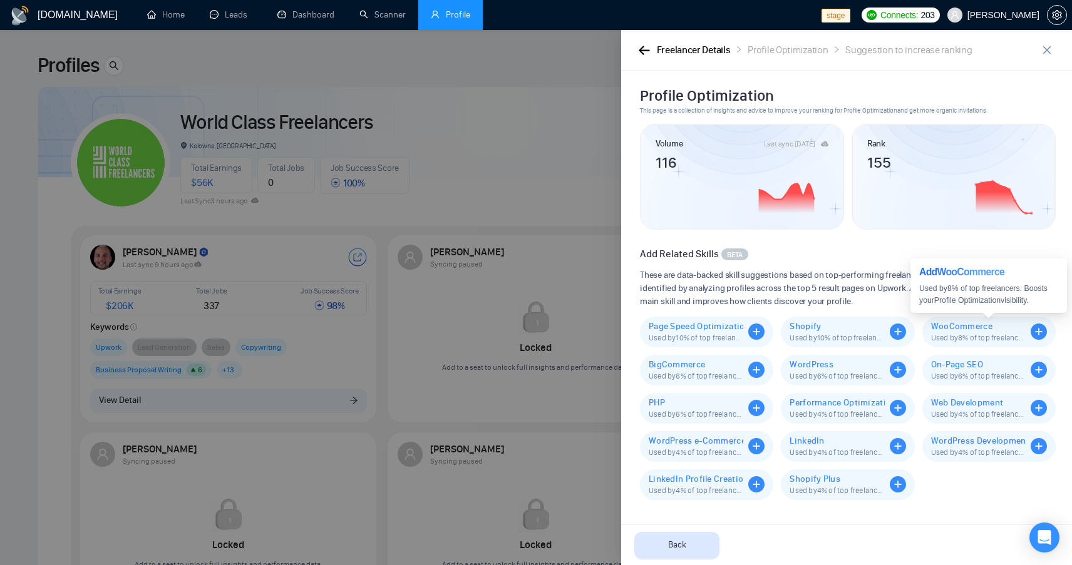
drag, startPoint x: 923, startPoint y: 303, endPoint x: 905, endPoint y: 307, distance: 18.7
click at [920, 304] on div "Used by 8 % of top freelancers. Boosts your Profile Optimization visibility." at bounding box center [988, 295] width 139 height 24
drag, startPoint x: 758, startPoint y: 76, endPoint x: 882, endPoint y: 48, distance: 126.7
click at [759, 77] on div "Profile Optimization This page is a collection of insights and advice to improv…" at bounding box center [846, 318] width 451 height 495
drag, startPoint x: 832, startPoint y: 51, endPoint x: 743, endPoint y: 54, distance: 88.9
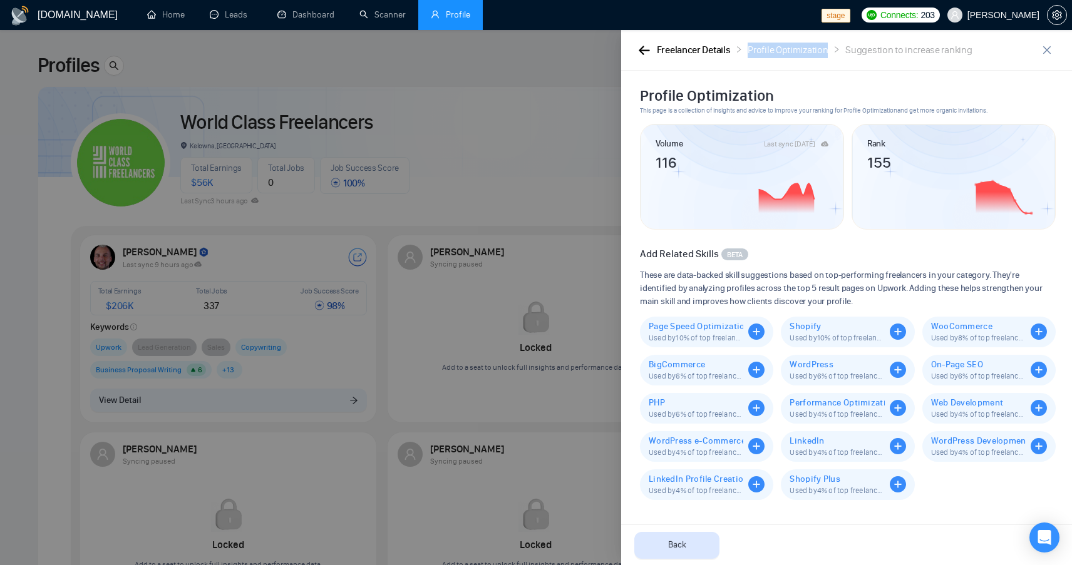
click at [743, 54] on ol "Freelancer Details Profile Optimization Suggestion to increase ranking" at bounding box center [815, 51] width 316 height 16
click at [785, 97] on h2 "Profile Optimization" at bounding box center [848, 96] width 416 height 20
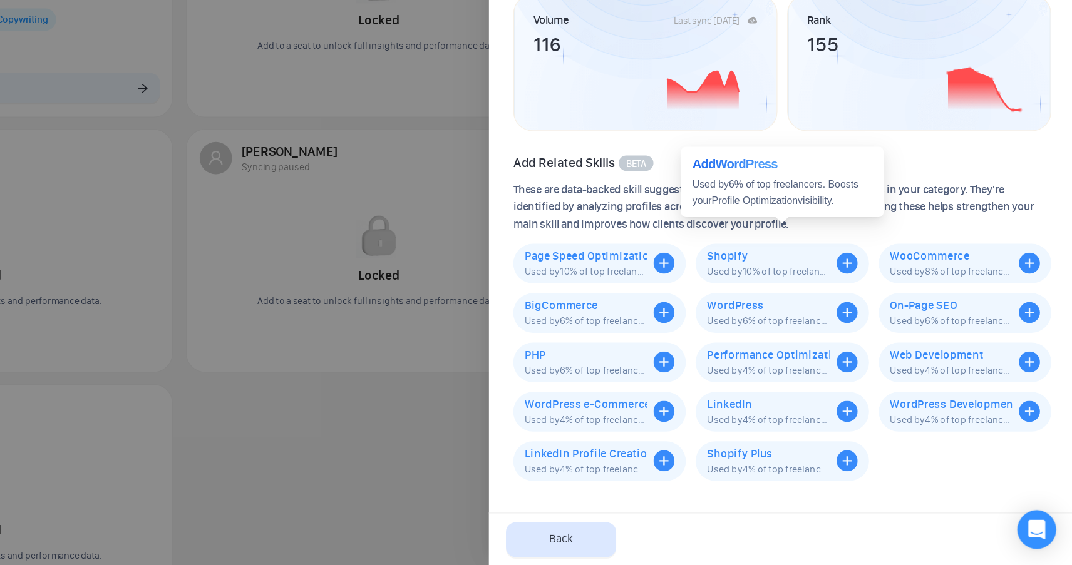
scroll to position [282, 0]
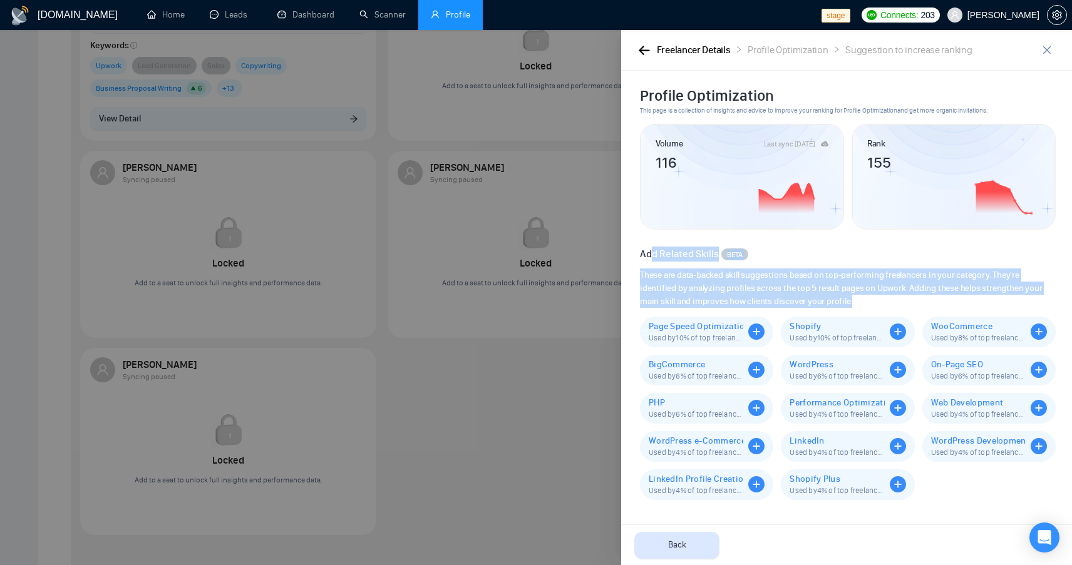
drag, startPoint x: 653, startPoint y: 253, endPoint x: 883, endPoint y: 296, distance: 234.4
click at [880, 297] on div "Add Related Skills BETA These are data-backed skill suggestions based on top-pe…" at bounding box center [848, 367] width 416 height 267
click at [883, 296] on span "These are data-backed skill suggestions based on top-performing freelancers in …" at bounding box center [848, 288] width 416 height 39
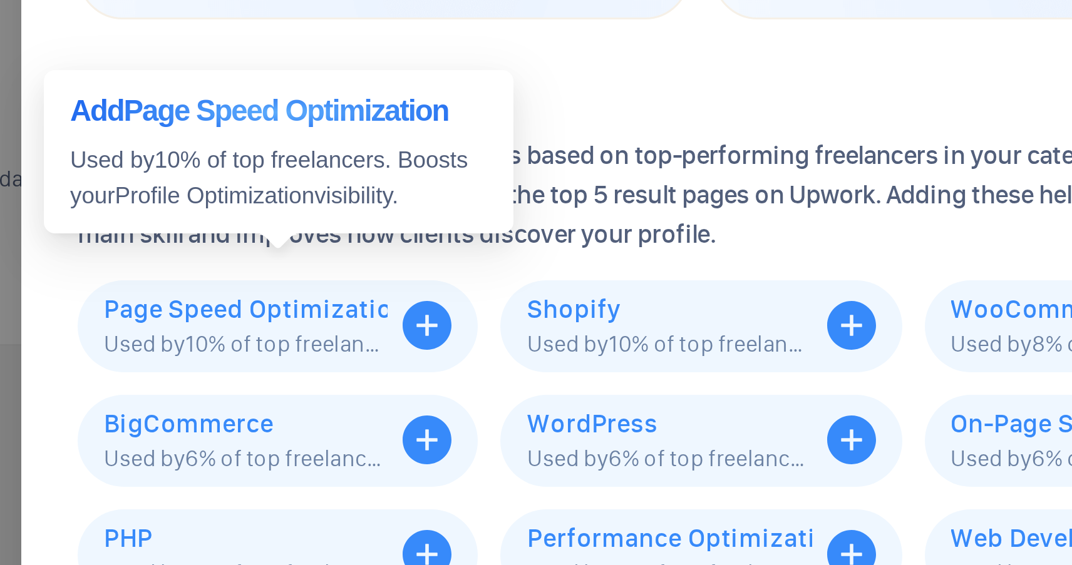
drag, startPoint x: 683, startPoint y: 298, endPoint x: 641, endPoint y: 276, distance: 47.3
click at [641, 276] on div "Used by 10 % of top freelancers. Boosts your Profile Optimization visibility." at bounding box center [706, 283] width 139 height 24
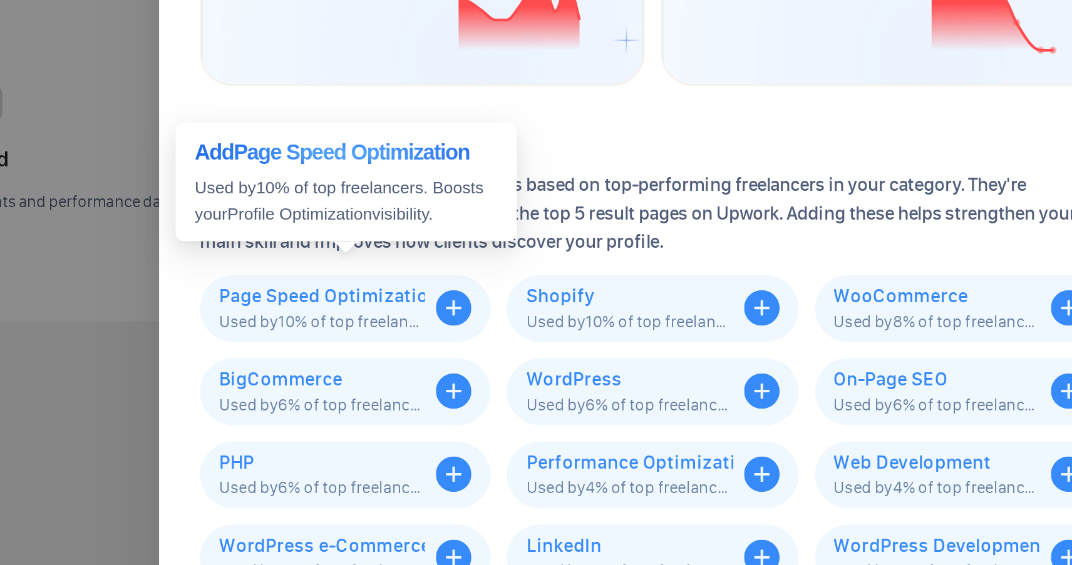
scroll to position [331, 0]
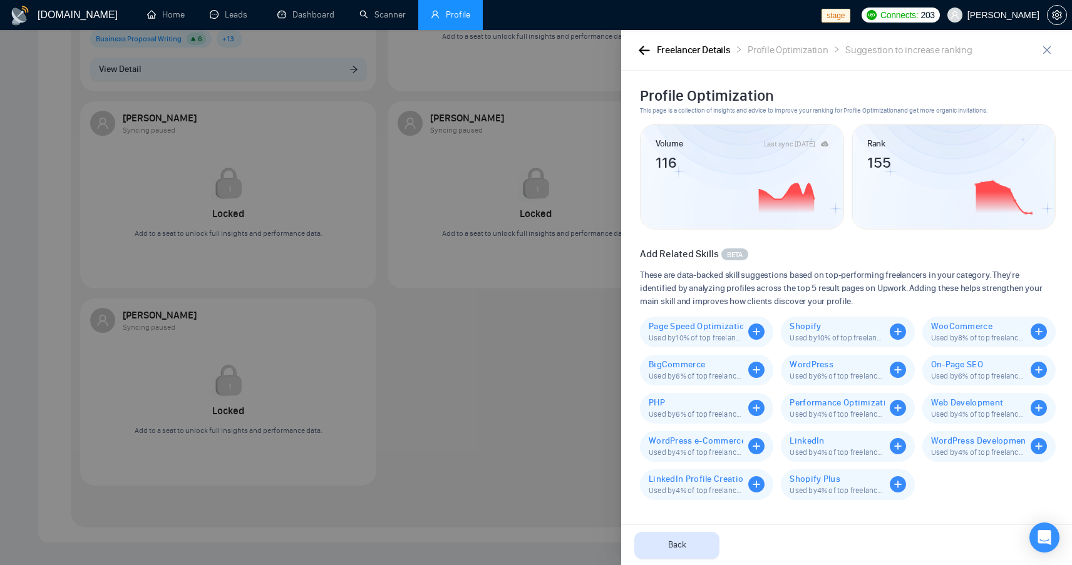
click at [788, 271] on span "These are data-backed skill suggestions based on top-performing freelancers in …" at bounding box center [848, 288] width 416 height 39
click at [655, 46] on div "Freelancer Details Profile Optimization Suggestion to increase ranking" at bounding box center [836, 51] width 401 height 16
click at [639, 55] on button "button" at bounding box center [643, 50] width 15 height 14
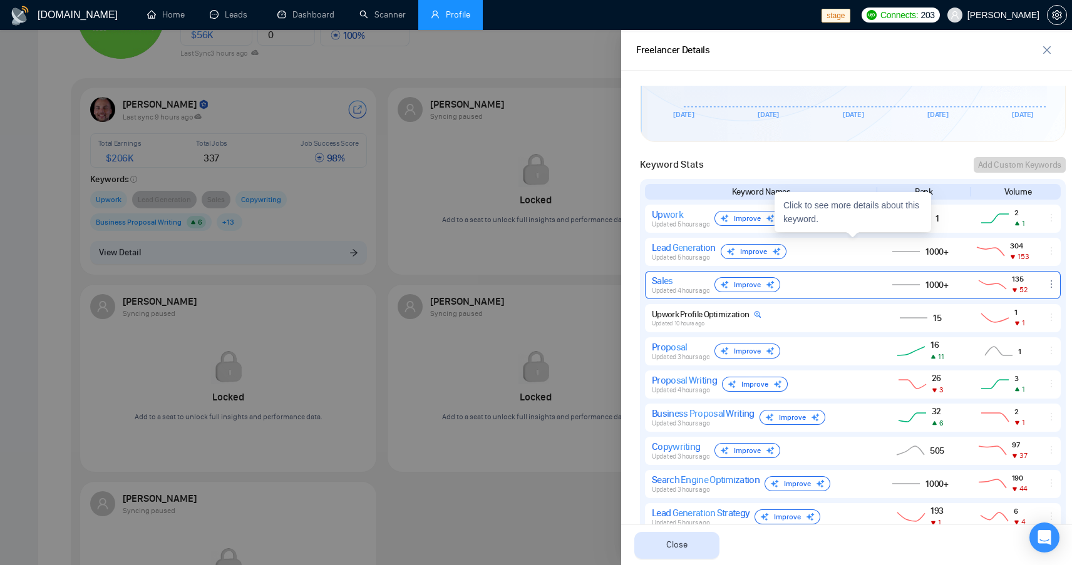
scroll to position [483, 0]
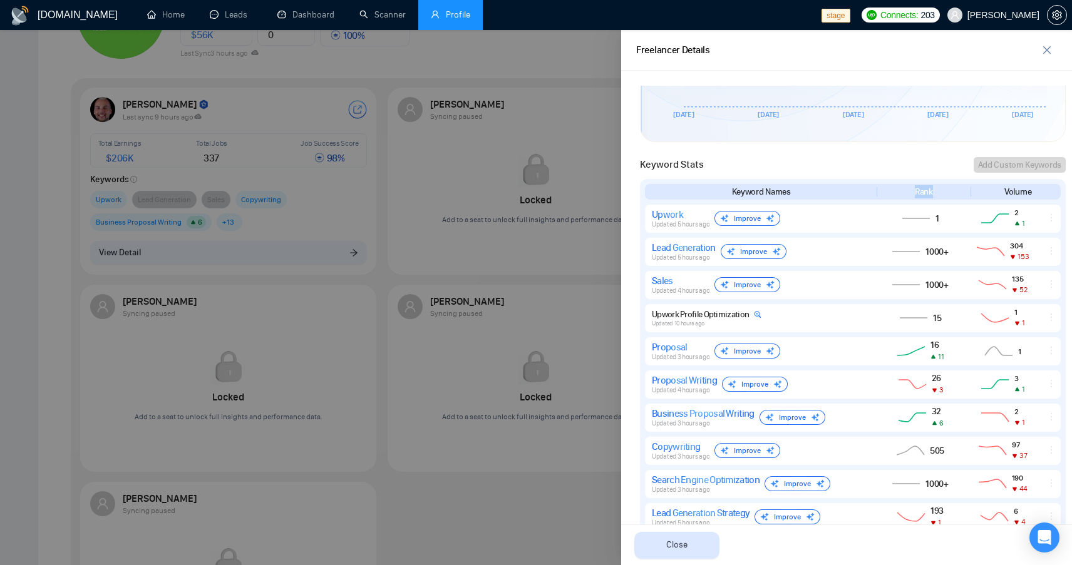
drag, startPoint x: 937, startPoint y: 187, endPoint x: 907, endPoint y: 189, distance: 29.5
click at [907, 189] on div "Rank" at bounding box center [924, 191] width 86 height 13
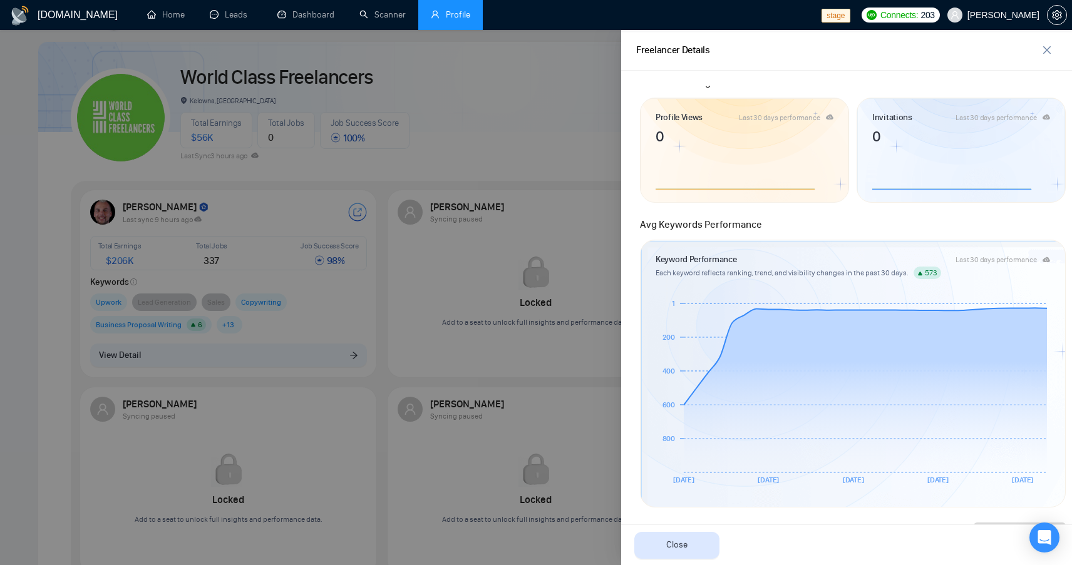
scroll to position [0, 0]
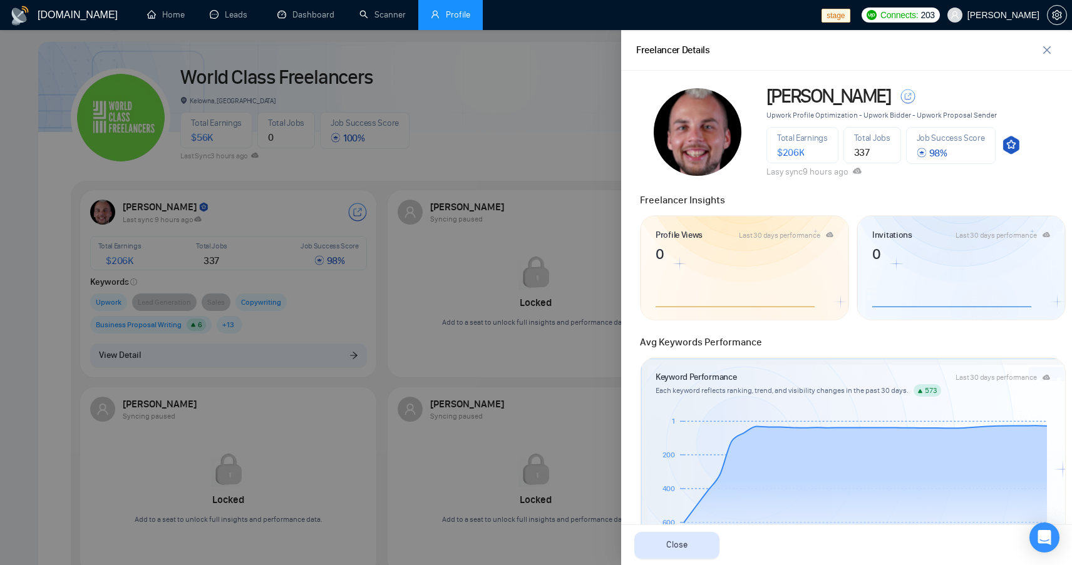
click at [870, 283] on div "Invitations Last 30 days performance 0" at bounding box center [961, 268] width 208 height 105
click at [1042, 48] on icon "close" at bounding box center [1047, 50] width 10 height 10
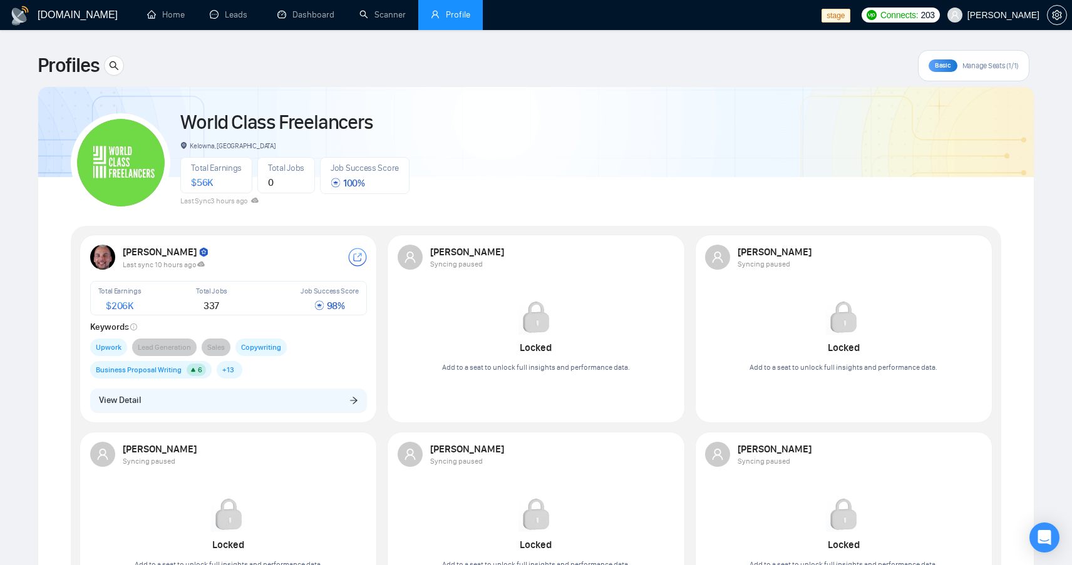
click at [980, 64] on span "Manage Seats (1/1)" at bounding box center [990, 66] width 56 height 10
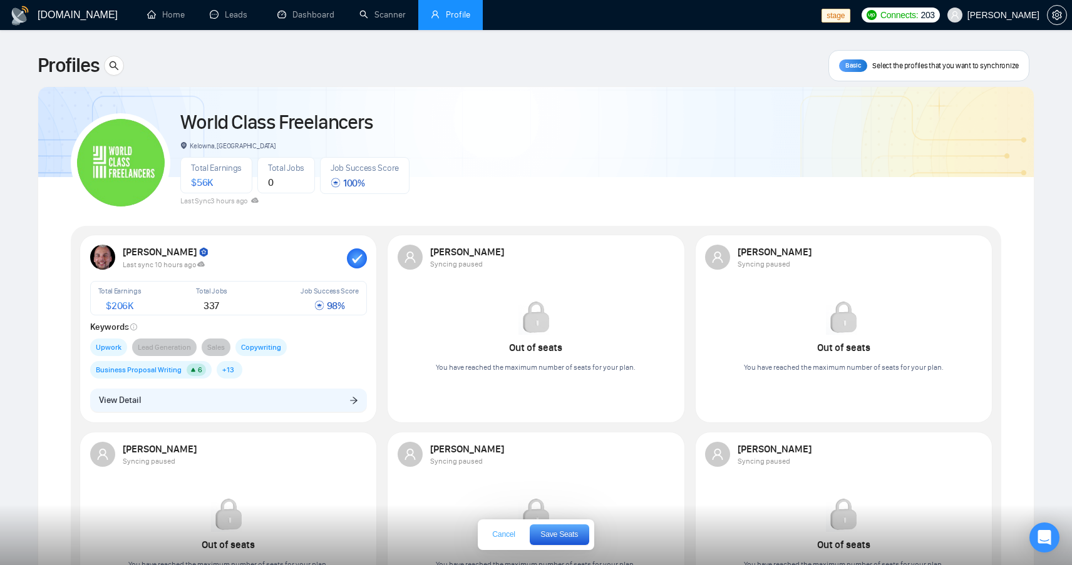
drag, startPoint x: 512, startPoint y: 530, endPoint x: 579, endPoint y: 467, distance: 91.7
click at [512, 529] on button "Cancel" at bounding box center [503, 535] width 41 height 20
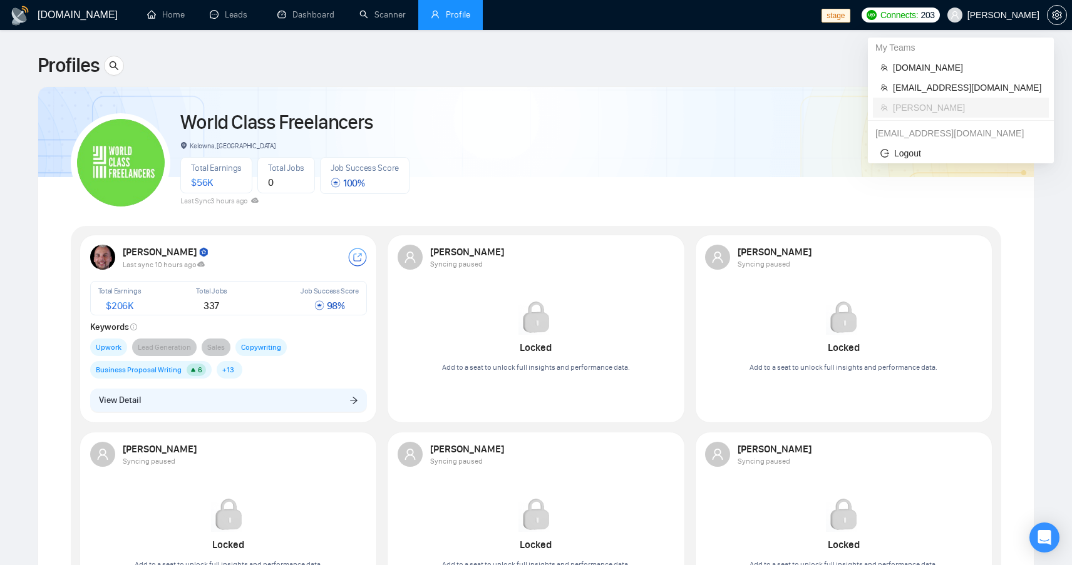
click at [1002, 56] on div "My Teams" at bounding box center [961, 48] width 186 height 20
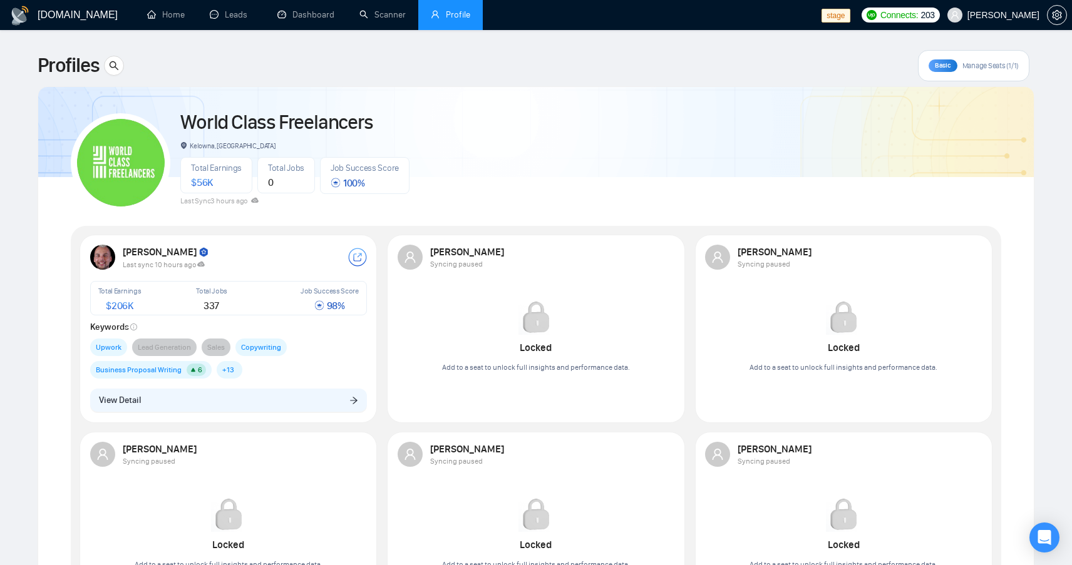
click at [975, 76] on div "Basic Manage Seats (1/1)" at bounding box center [973, 65] width 111 height 31
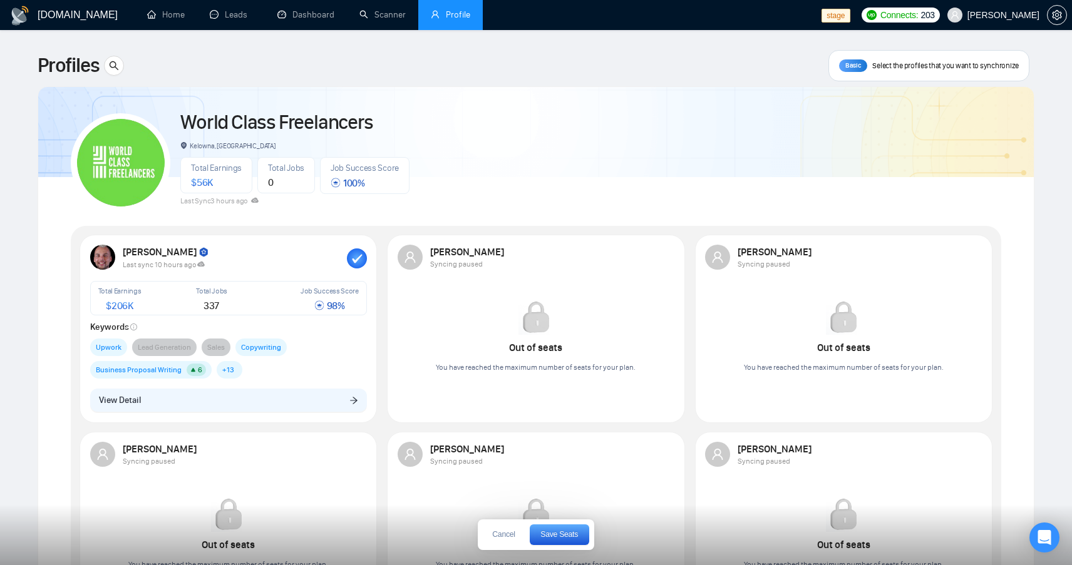
click at [925, 68] on span "Select the profiles that you want to synchronize" at bounding box center [945, 66] width 147 height 10
drag, startPoint x: 504, startPoint y: 532, endPoint x: 478, endPoint y: 519, distance: 29.4
click at [504, 532] on span "Cancel" at bounding box center [503, 535] width 23 height 8
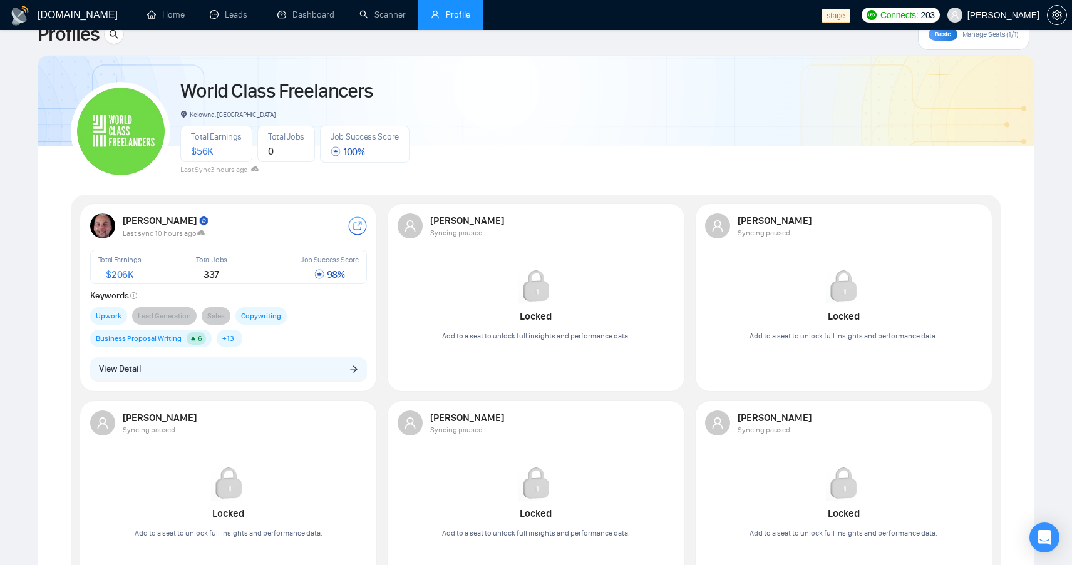
scroll to position [32, 0]
drag, startPoint x: 676, startPoint y: 140, endPoint x: 655, endPoint y: 140, distance: 21.3
click at [676, 140] on div "World Class Freelancers Kelowna, Canada Total Earnings $ 56K Total Jobs 0 Job S…" at bounding box center [536, 125] width 930 height 111
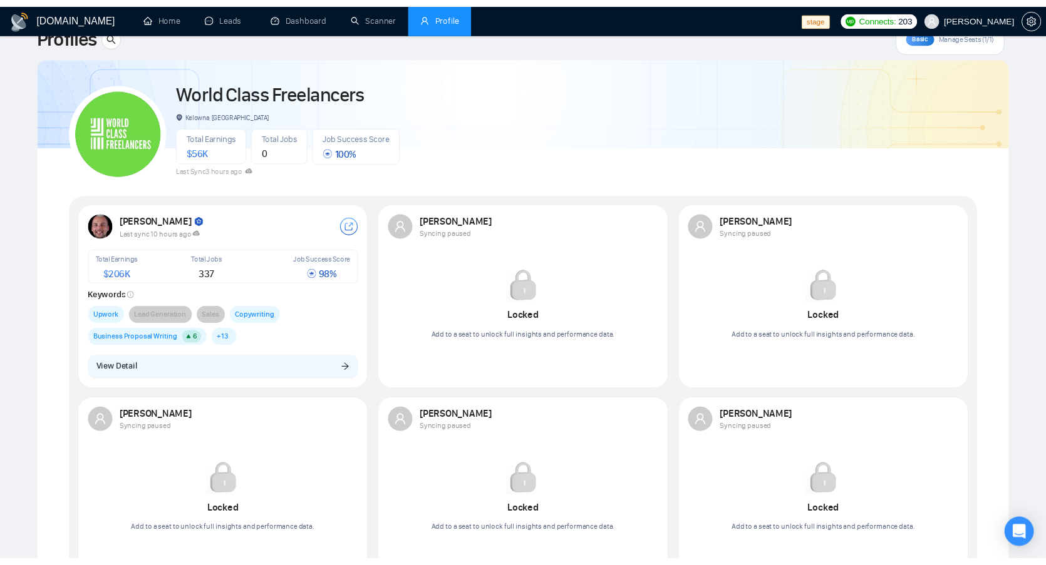
scroll to position [0, 0]
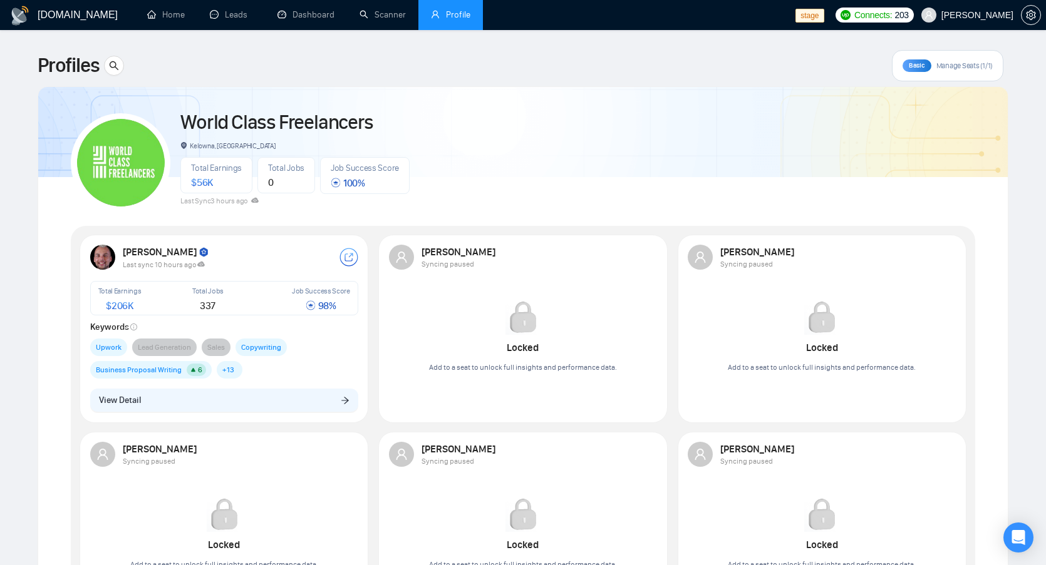
click at [457, 111] on div "World Class Freelancers Kelowna, Canada Total Earnings $ 56K Total Jobs 0 Job S…" at bounding box center [523, 157] width 904 height 111
click at [252, 13] on link "Leads" at bounding box center [231, 14] width 43 height 11
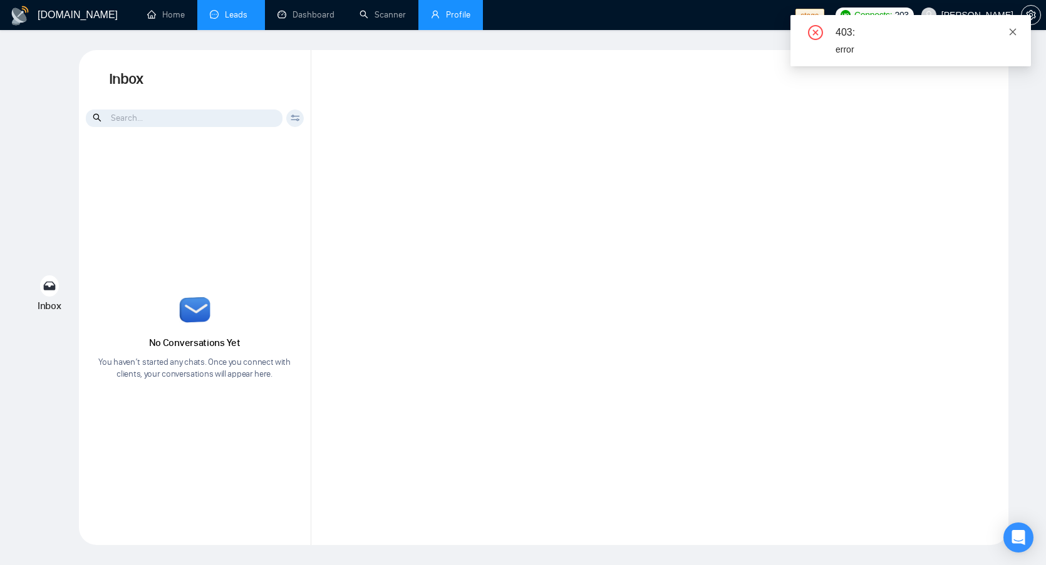
drag, startPoint x: 1019, startPoint y: 39, endPoint x: 1012, endPoint y: 33, distance: 9.8
click at [1016, 36] on div "403: error" at bounding box center [910, 40] width 240 height 51
click at [1012, 32] on icon "close" at bounding box center [1012, 31] width 7 height 7
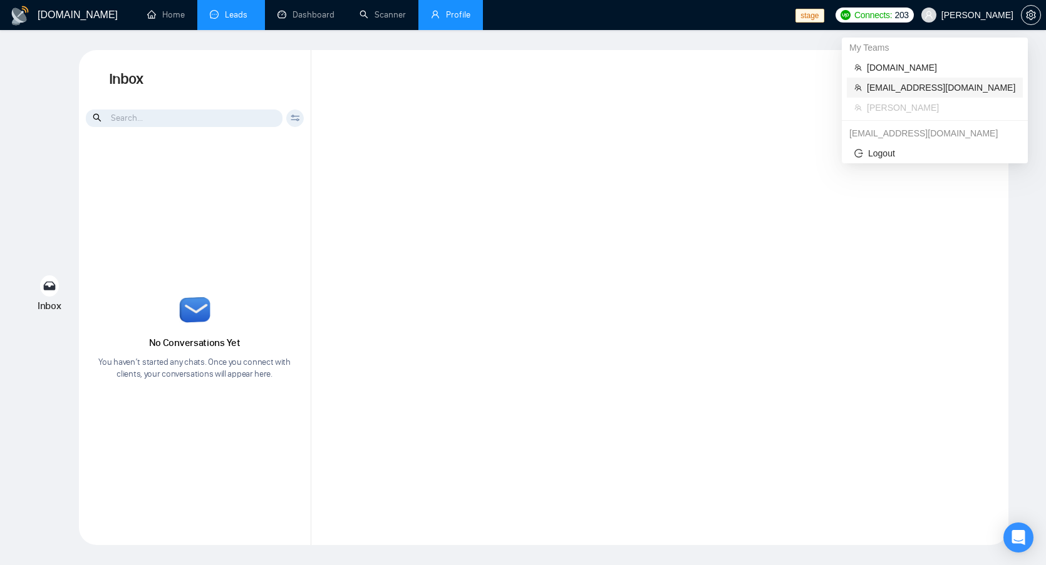
click at [944, 86] on span "[EMAIL_ADDRESS][DOMAIN_NAME]" at bounding box center [941, 88] width 148 height 14
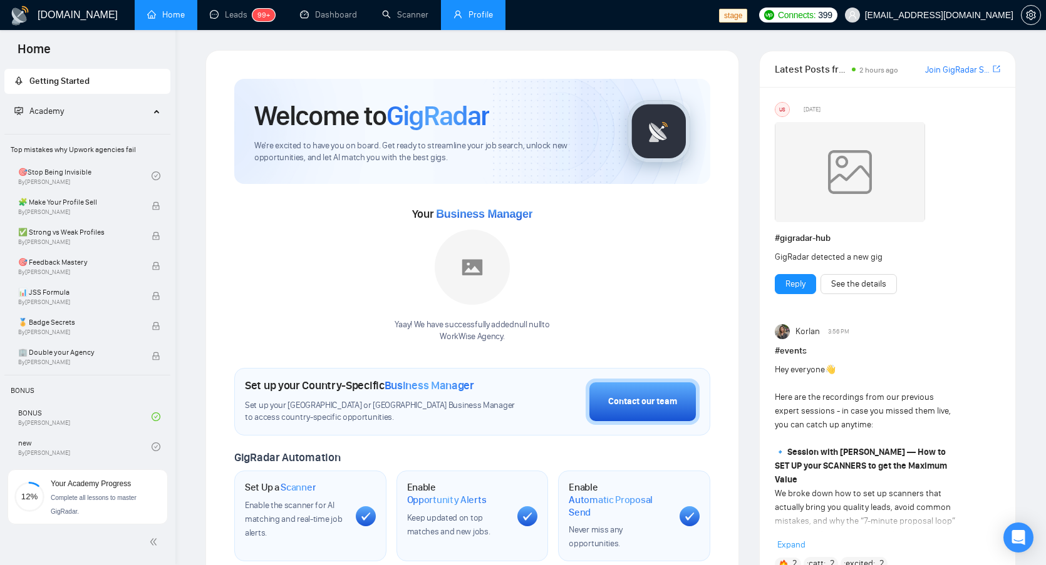
click at [296, 223] on div "Your Business Manager Yaay! We have successfully added null null to WorkWise Ag…" at bounding box center [472, 273] width 476 height 139
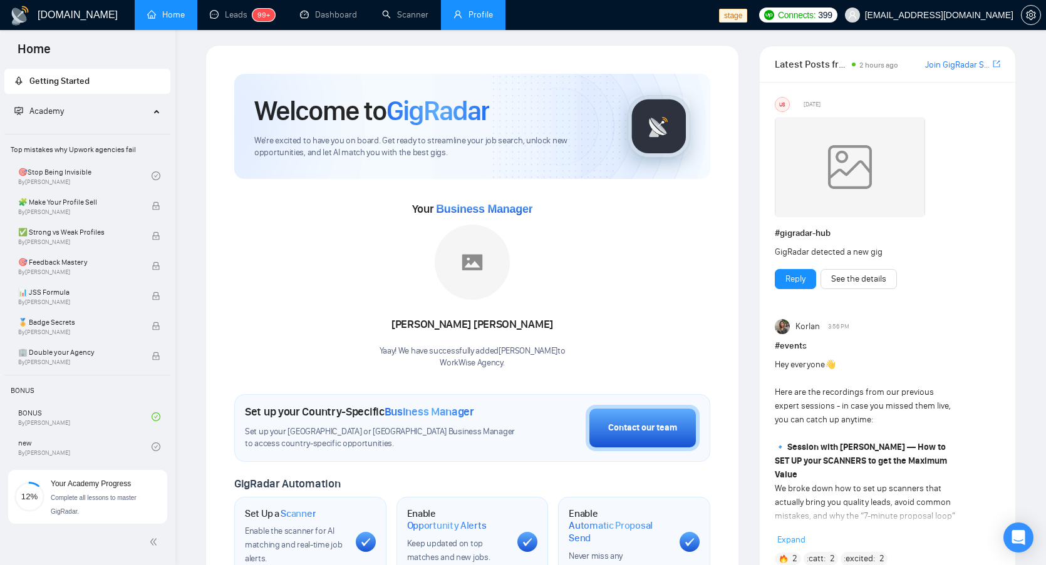
click at [348, 272] on div "Your Business Manager Naswati Naswati Yaay! We have successfully added Naswati …" at bounding box center [472, 284] width 476 height 170
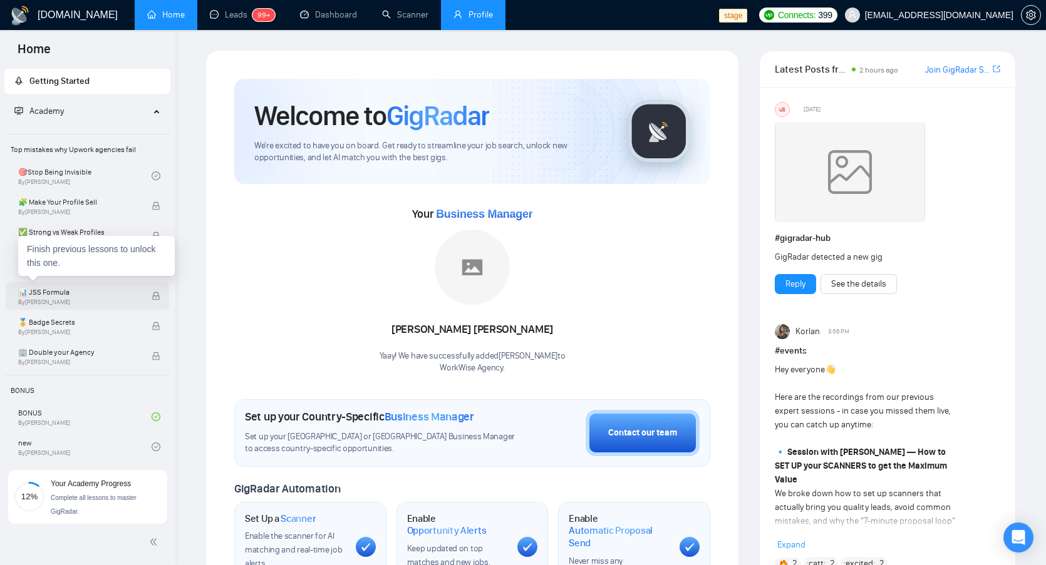
scroll to position [3, 0]
click at [332, 270] on div "Your Business Manager Naswati Naswati Yaay! We have successfully added Naswati …" at bounding box center [472, 289] width 476 height 170
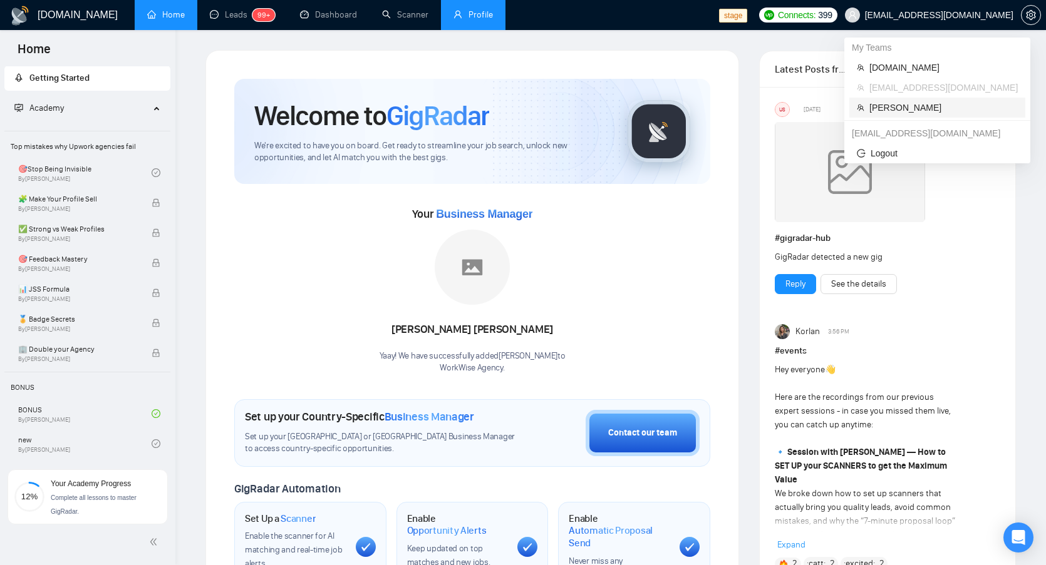
click at [913, 108] on span "[PERSON_NAME]" at bounding box center [943, 108] width 148 height 14
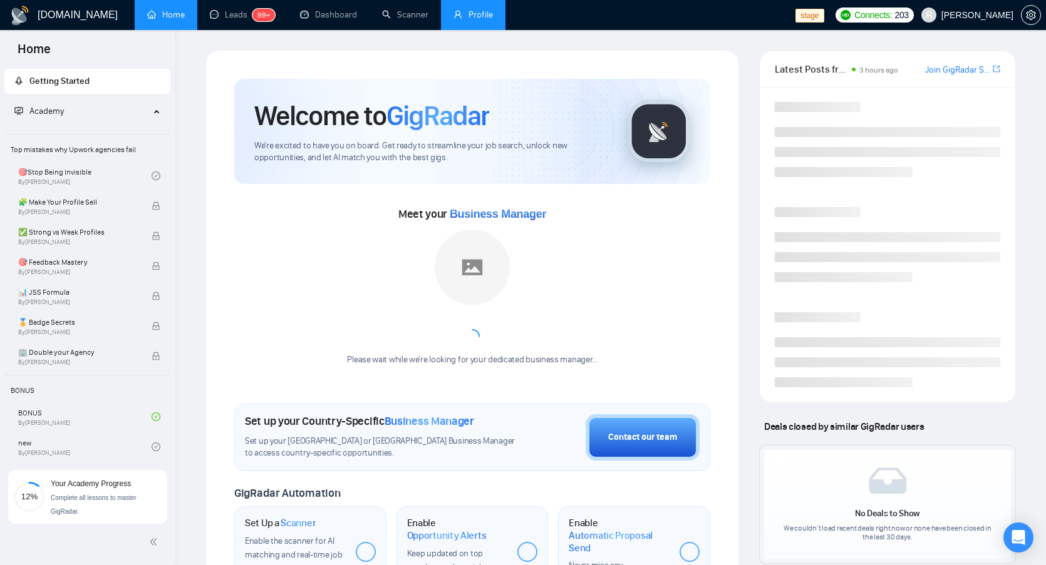
click at [464, 29] on li "Profile" at bounding box center [473, 15] width 64 height 30
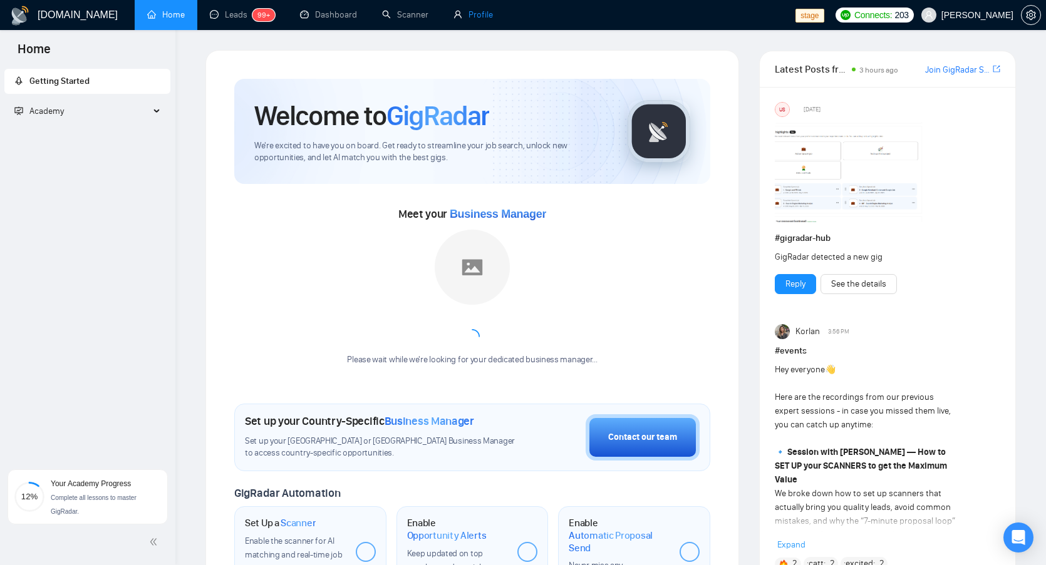
click at [476, 20] on link "Profile" at bounding box center [472, 14] width 39 height 11
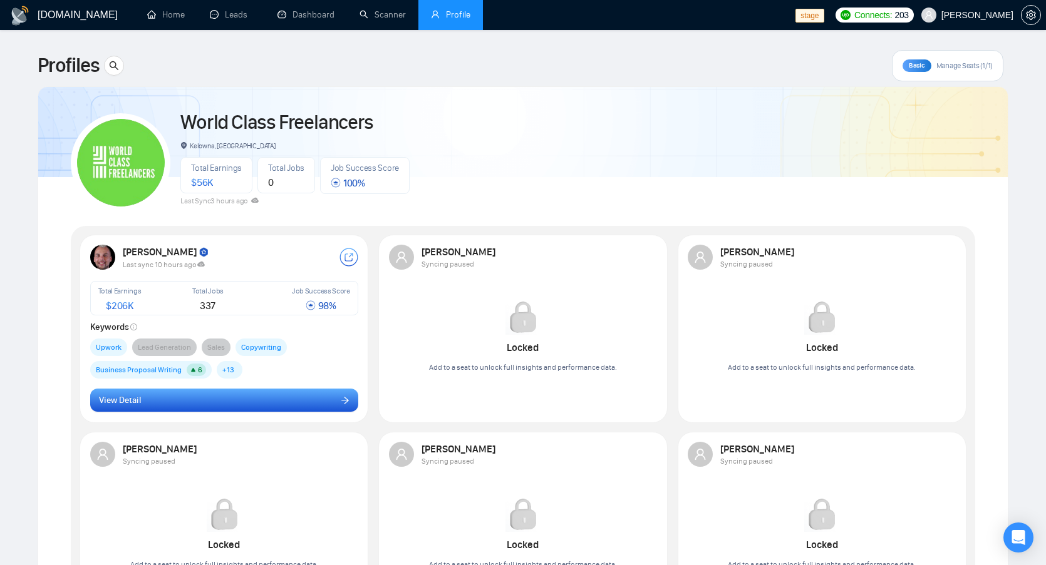
click at [254, 394] on button "View Detail" at bounding box center [224, 401] width 268 height 24
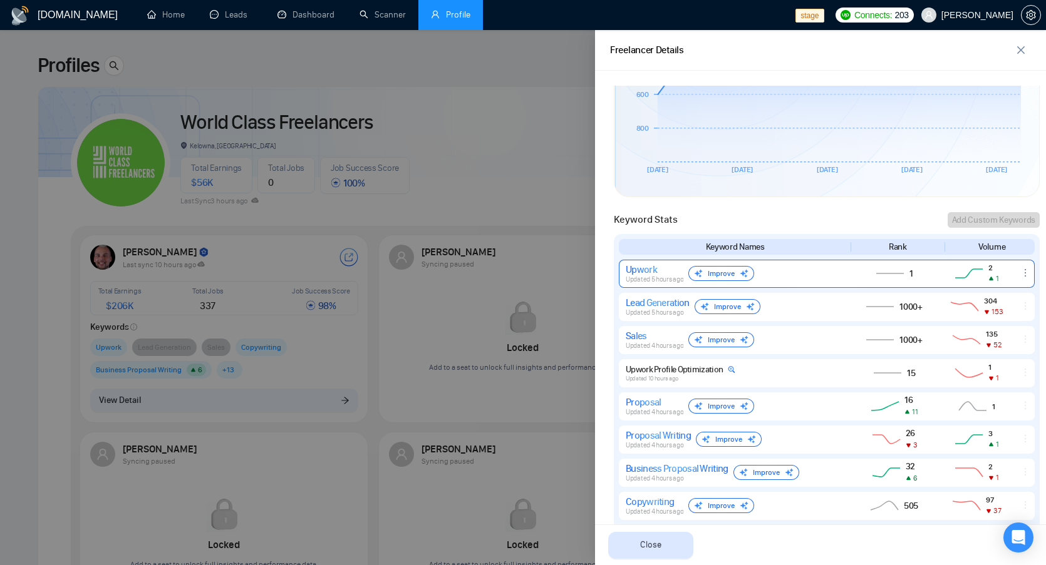
scroll to position [426, 0]
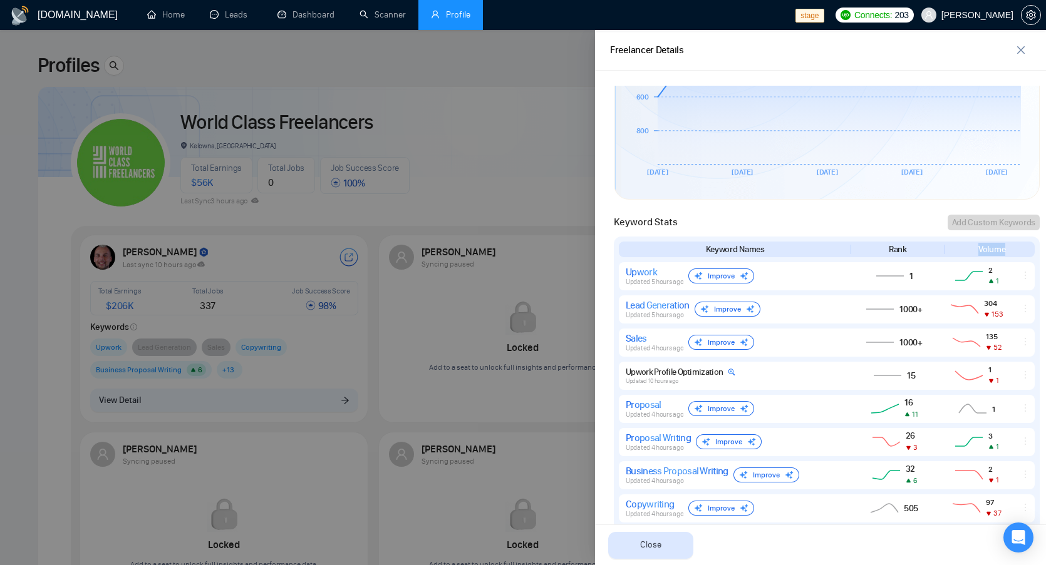
drag, startPoint x: 976, startPoint y: 244, endPoint x: 1020, endPoint y: 247, distance: 44.6
click at [1021, 245] on div "Volume" at bounding box center [992, 249] width 86 height 13
click at [975, 249] on div "Volume" at bounding box center [992, 249] width 86 height 13
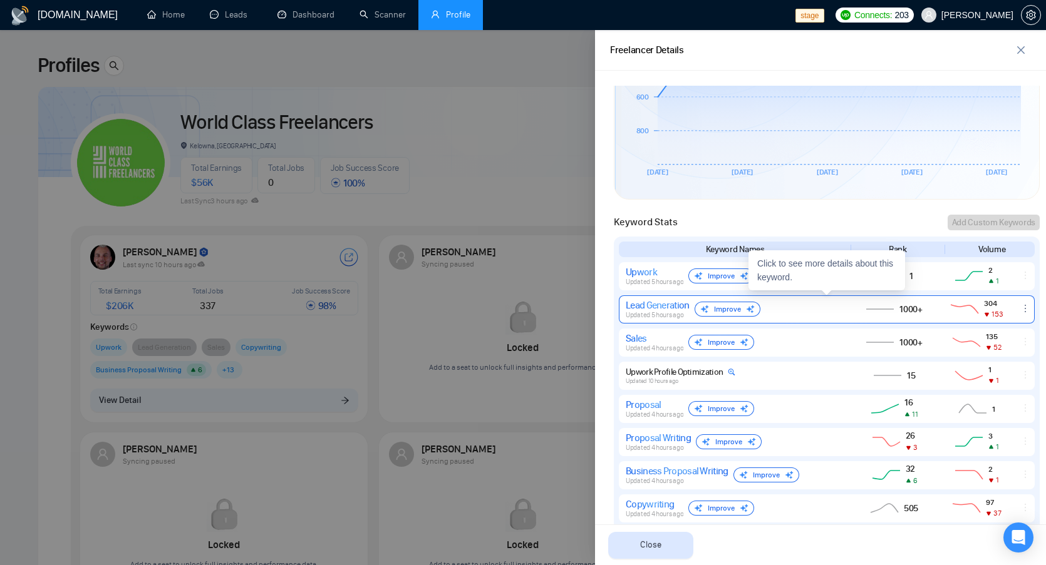
click at [997, 314] on span "153" at bounding box center [996, 314] width 11 height 9
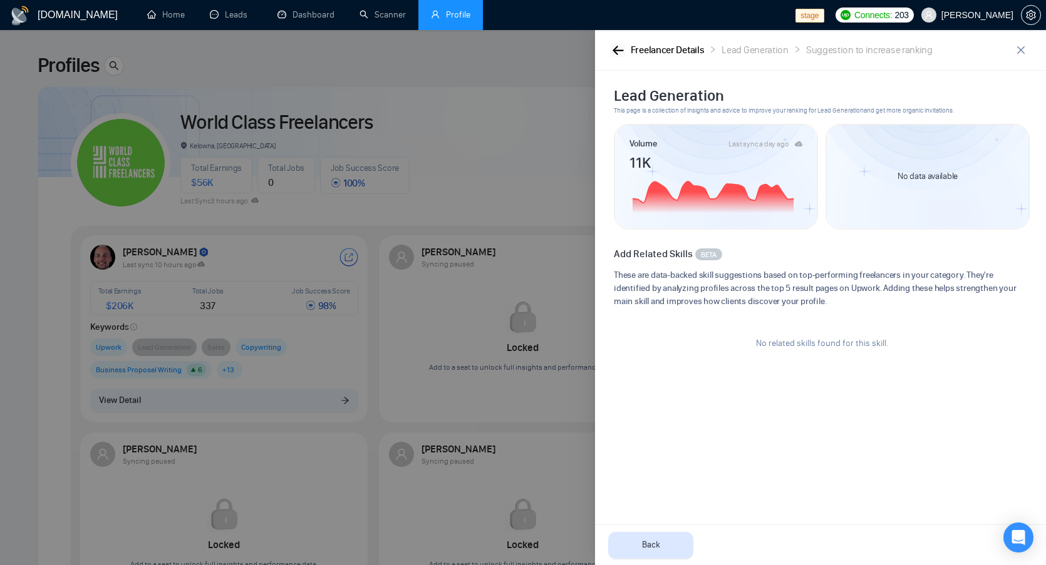
click at [617, 49] on icon "button" at bounding box center [617, 50] width 11 height 9
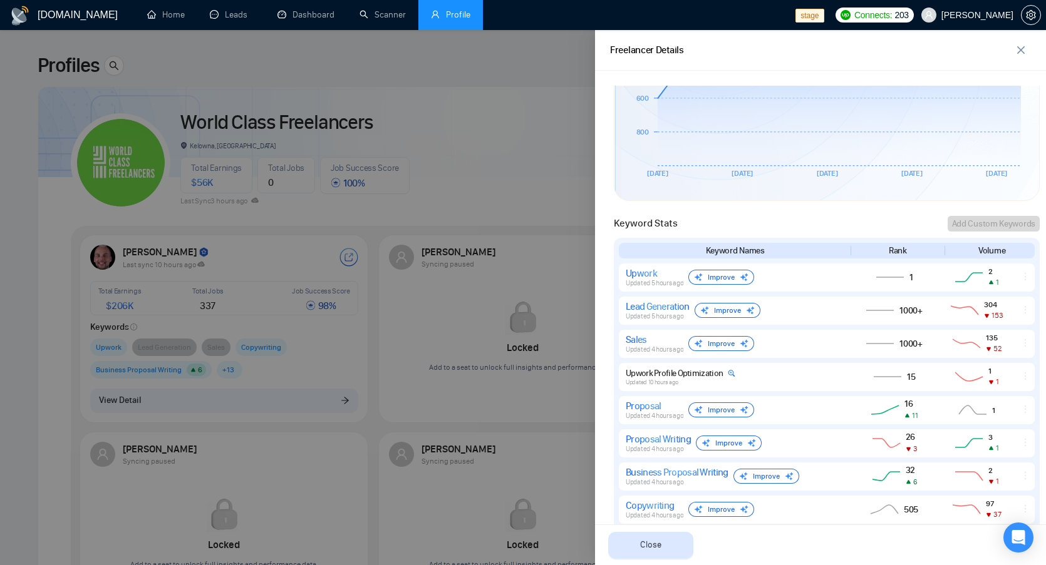
scroll to position [507, 0]
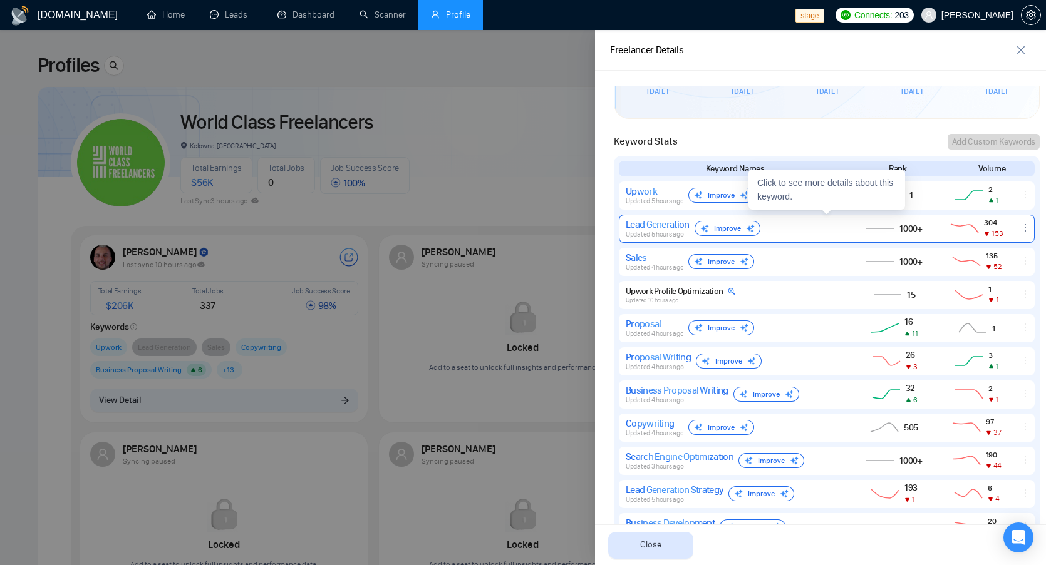
click at [917, 234] on div "Lead Generation Updated 5 hours ago Improve 1000+ 304 153" at bounding box center [827, 229] width 416 height 28
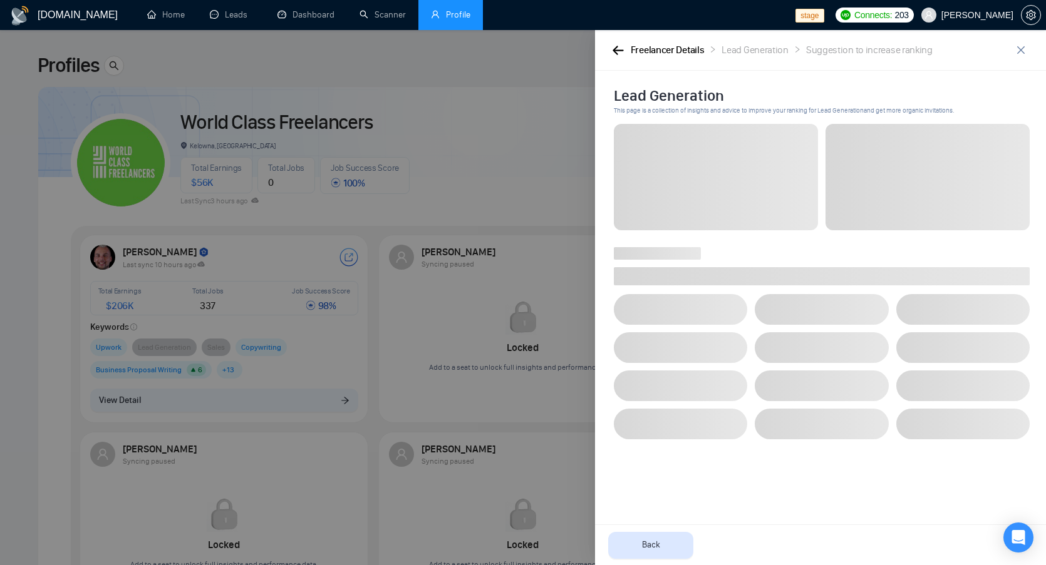
scroll to position [0, 0]
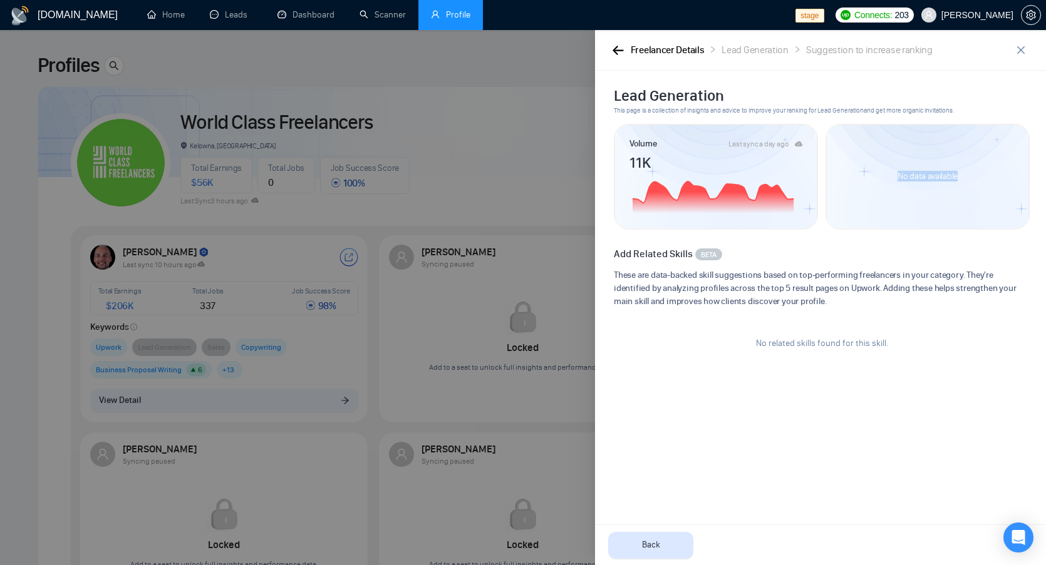
drag, startPoint x: 952, startPoint y: 174, endPoint x: 965, endPoint y: 187, distance: 18.2
click at [968, 175] on div "No data available" at bounding box center [927, 177] width 204 height 106
click at [950, 202] on div "No data available" at bounding box center [927, 177] width 204 height 106
click at [820, 88] on h2 "Lead Generation" at bounding box center [822, 96] width 416 height 20
drag, startPoint x: 619, startPoint y: 54, endPoint x: 666, endPoint y: 81, distance: 54.1
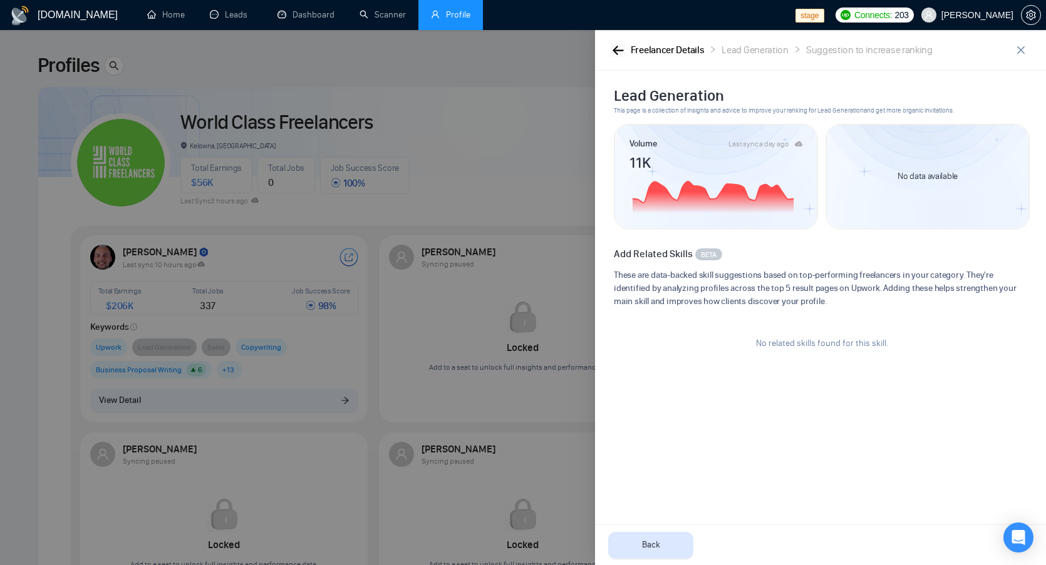
click at [619, 54] on icon "button" at bounding box center [617, 50] width 11 height 9
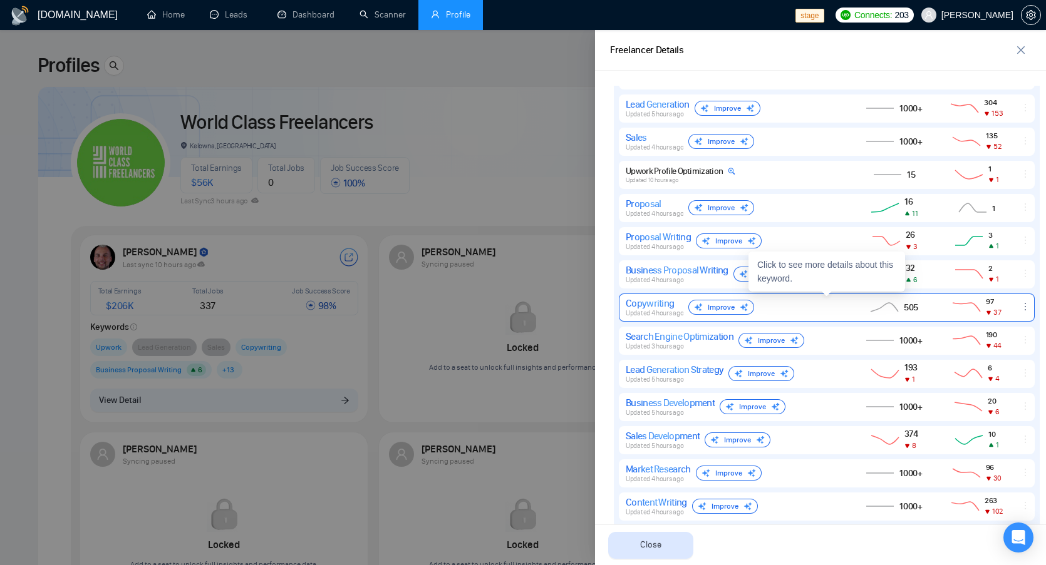
scroll to position [629, 0]
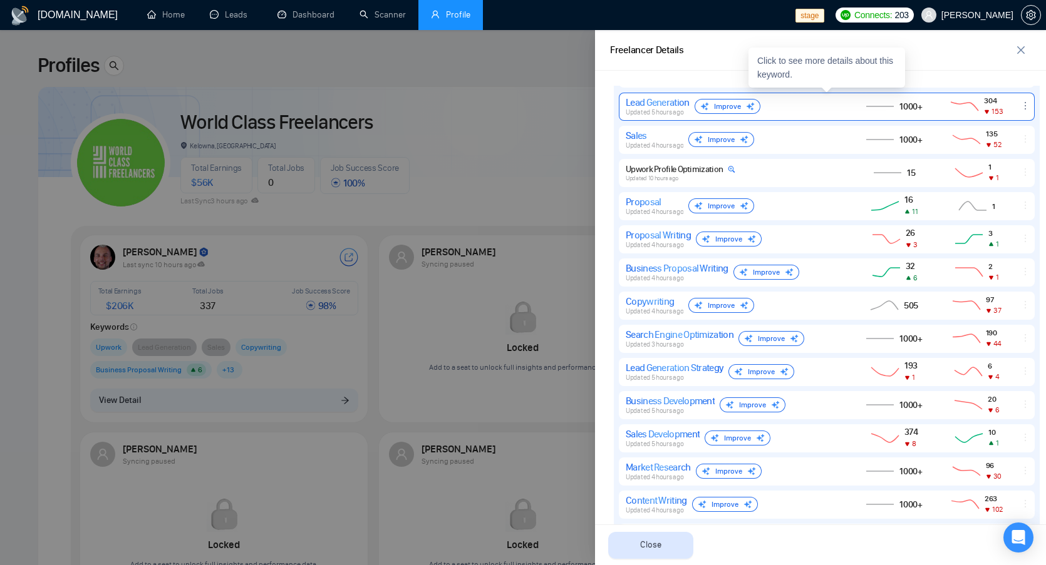
click at [952, 106] on icon at bounding box center [964, 106] width 34 height 15
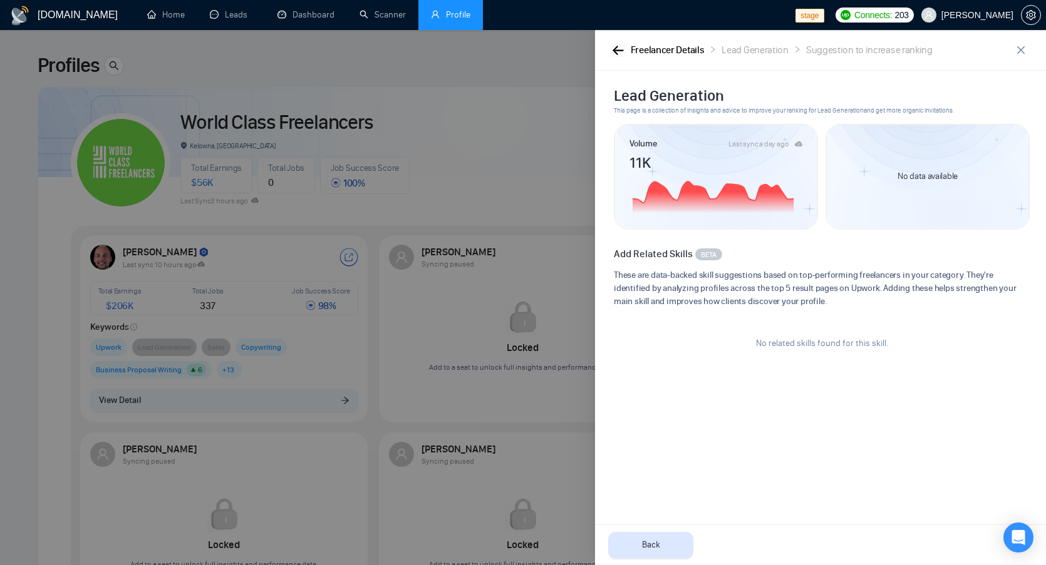
click at [624, 48] on button "button" at bounding box center [617, 50] width 15 height 14
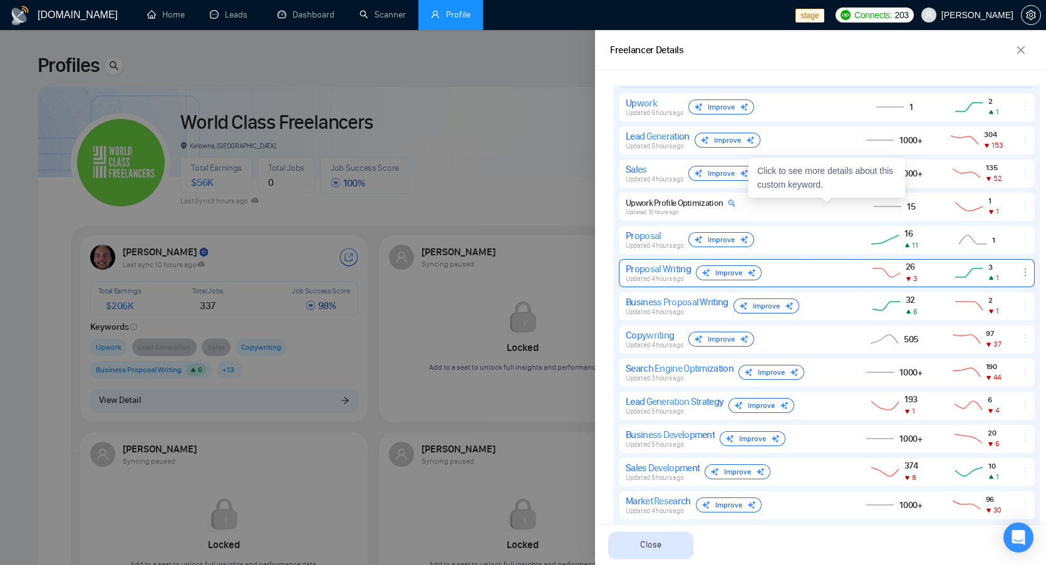
scroll to position [576, 0]
